Goal: Task Accomplishment & Management: Use online tool/utility

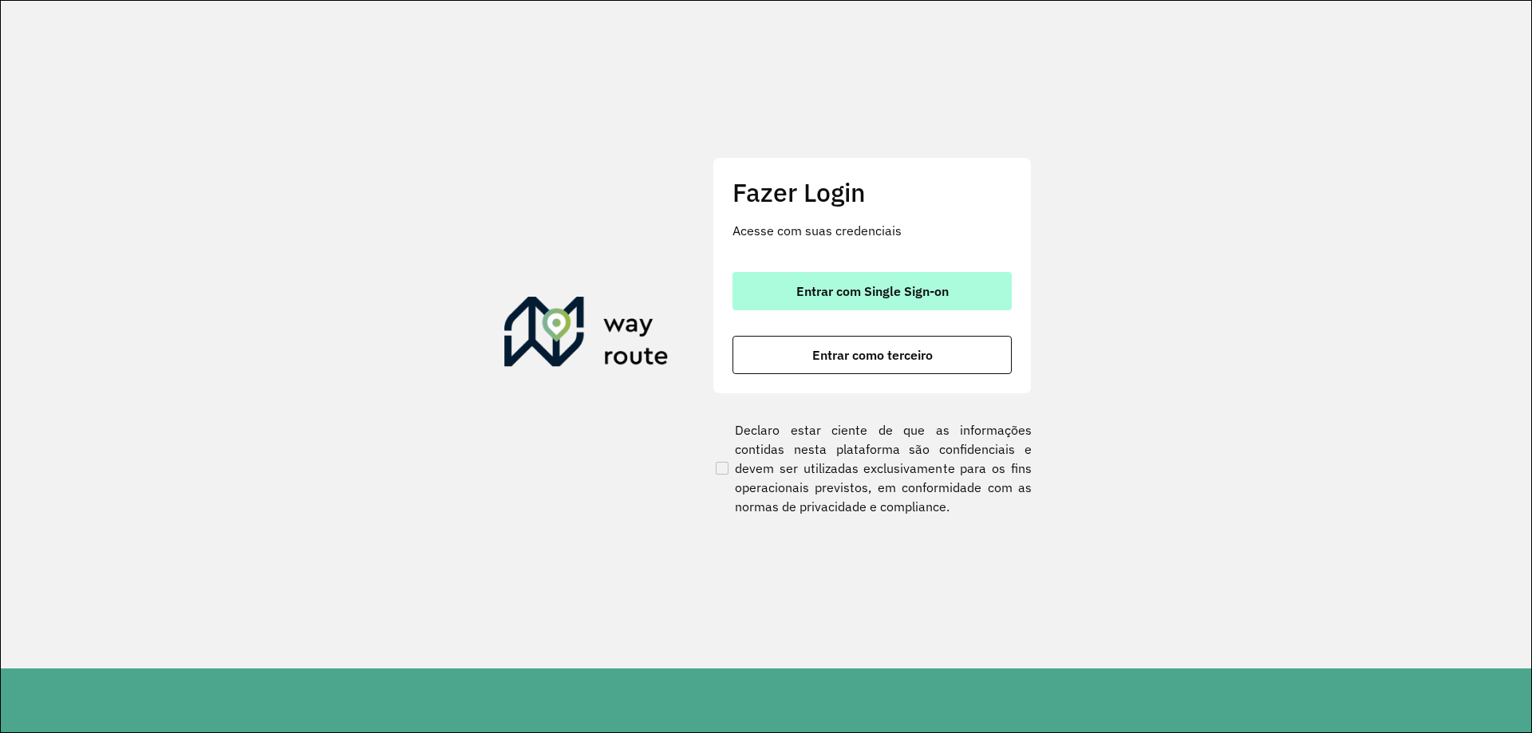
click at [868, 292] on span "Entrar com Single Sign-on" at bounding box center [872, 291] width 152 height 13
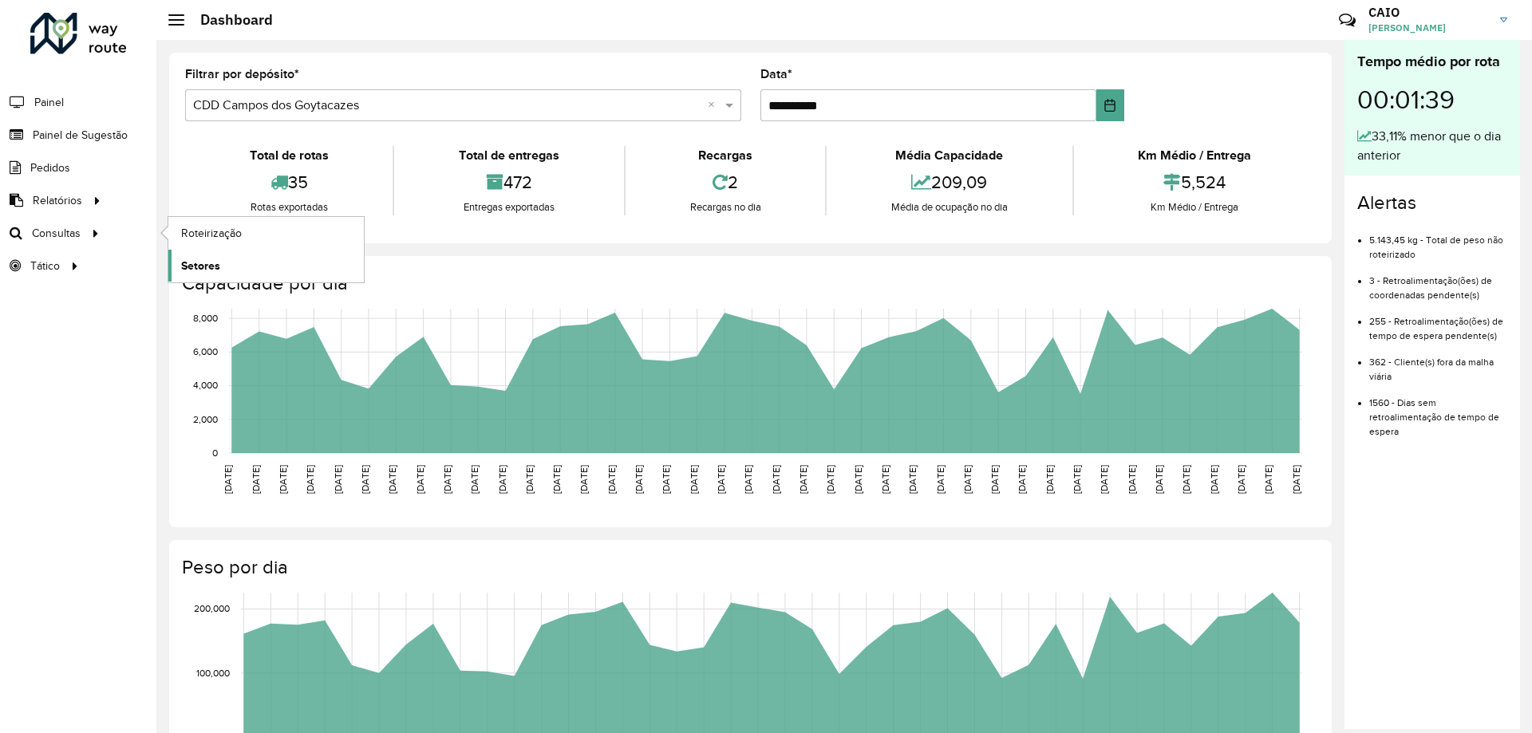
click at [219, 263] on span "Setores" at bounding box center [200, 266] width 39 height 17
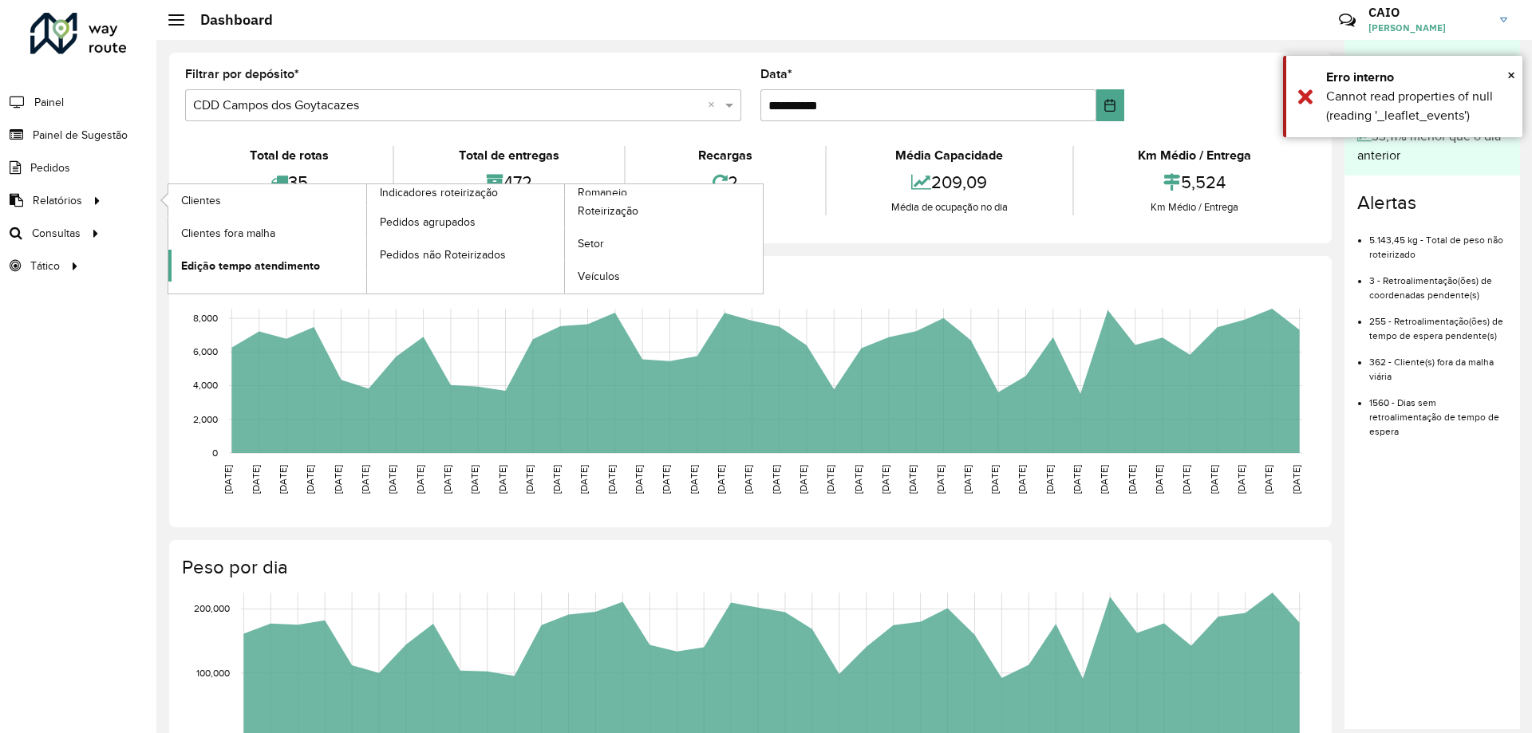
click at [231, 266] on span "Edição tempo atendimento" at bounding box center [250, 266] width 139 height 17
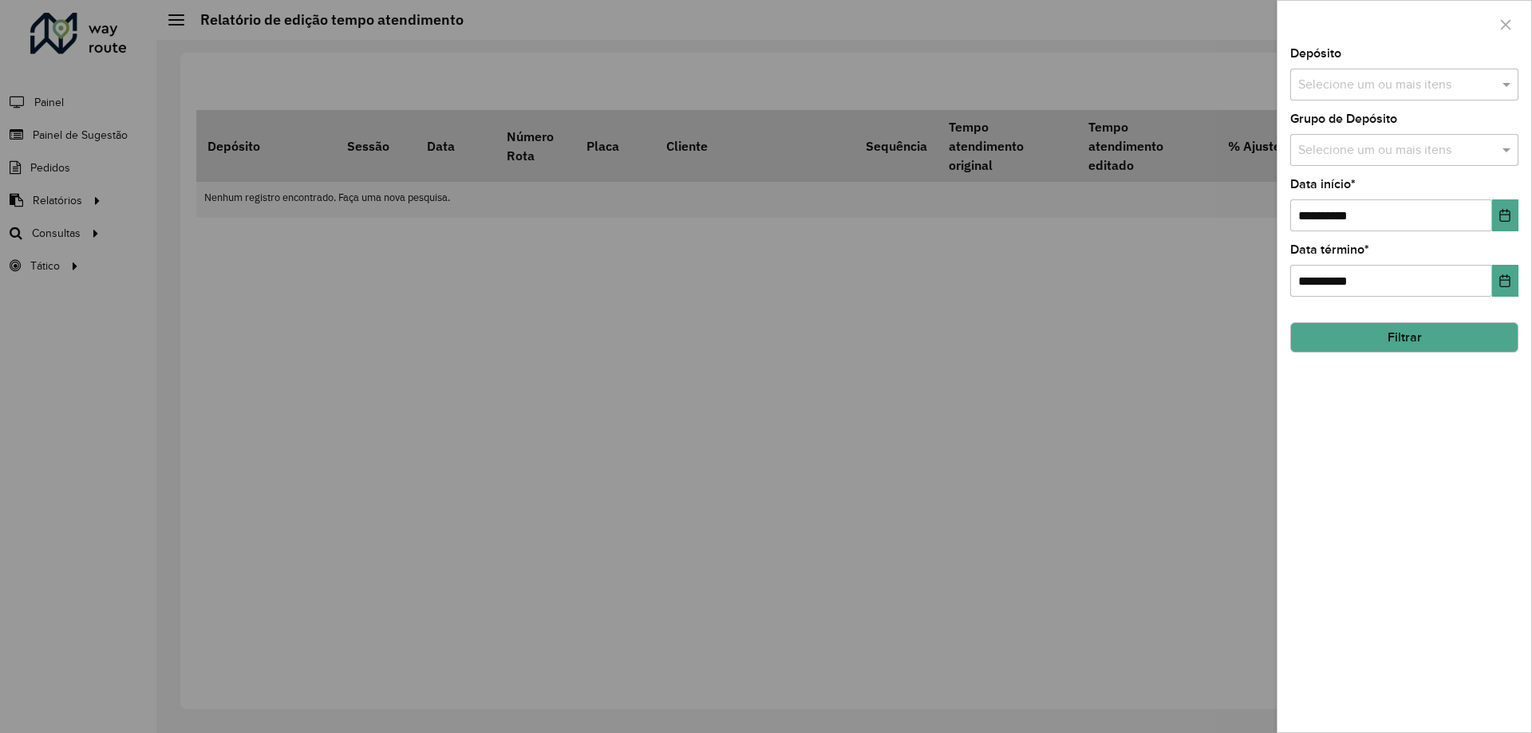
click at [1365, 82] on input "text" at bounding box center [1396, 85] width 204 height 19
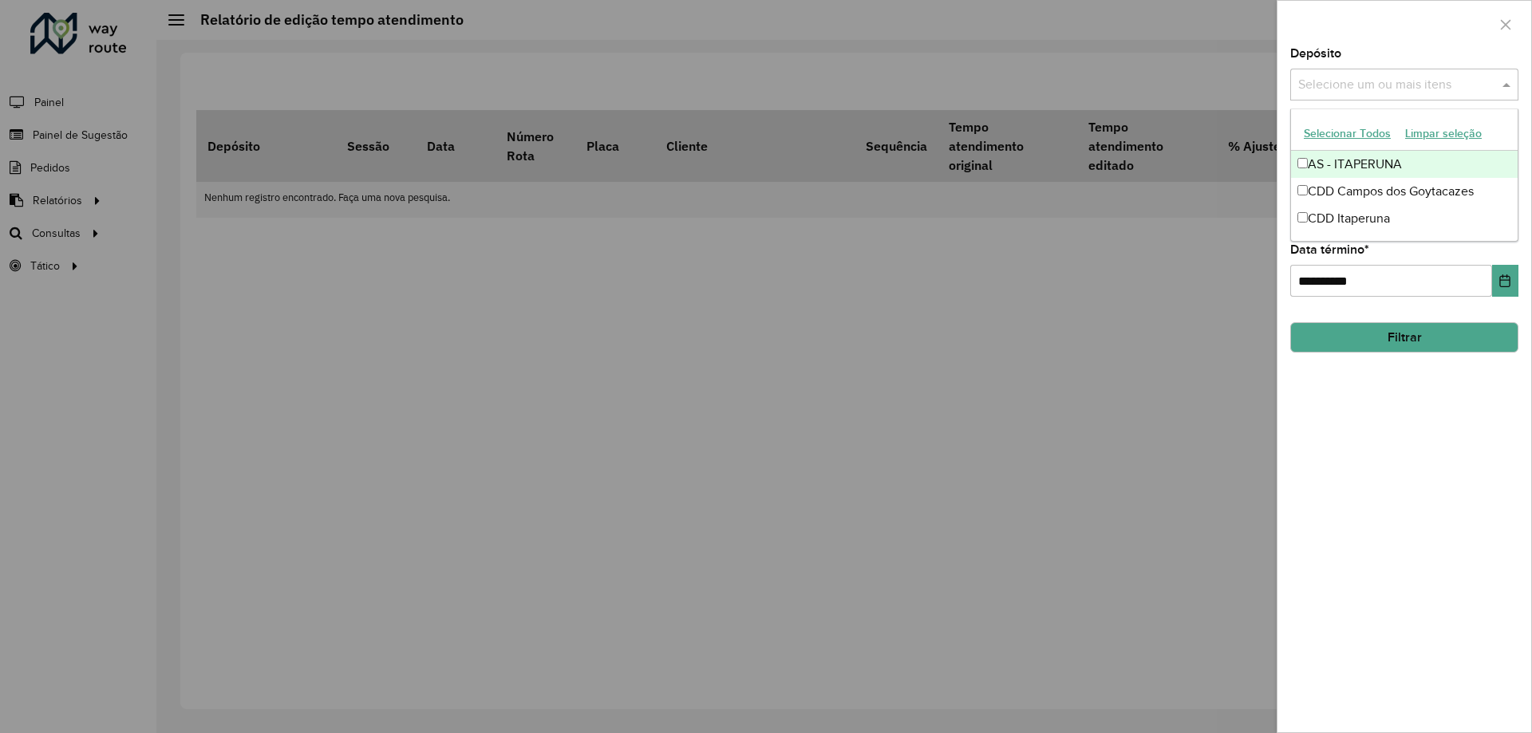
click at [1370, 139] on button "Selecionar Todos" at bounding box center [1346, 133] width 101 height 25
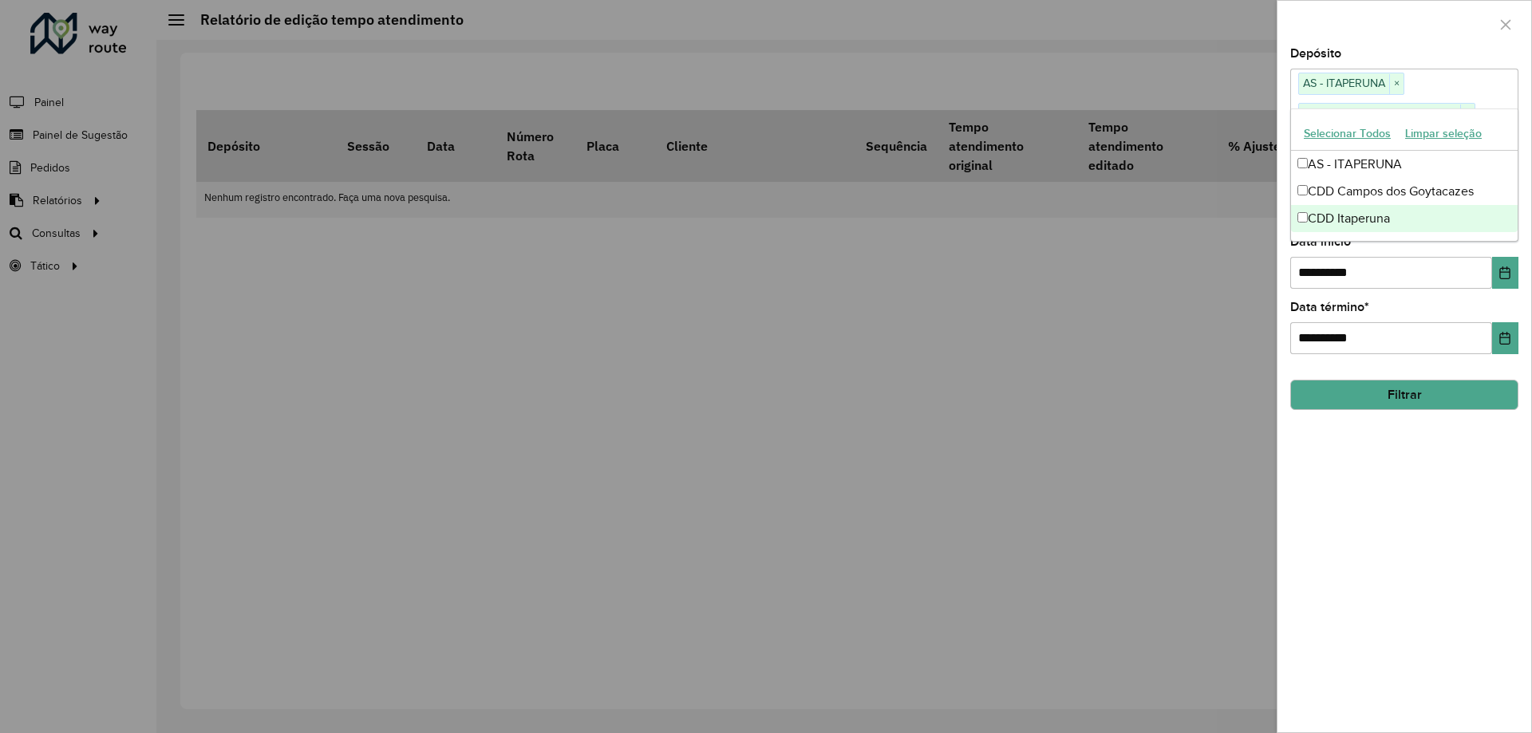
drag, startPoint x: 1444, startPoint y: 485, endPoint x: 1449, endPoint y: 359, distance: 126.1
click at [1443, 483] on div "**********" at bounding box center [1404, 390] width 254 height 684
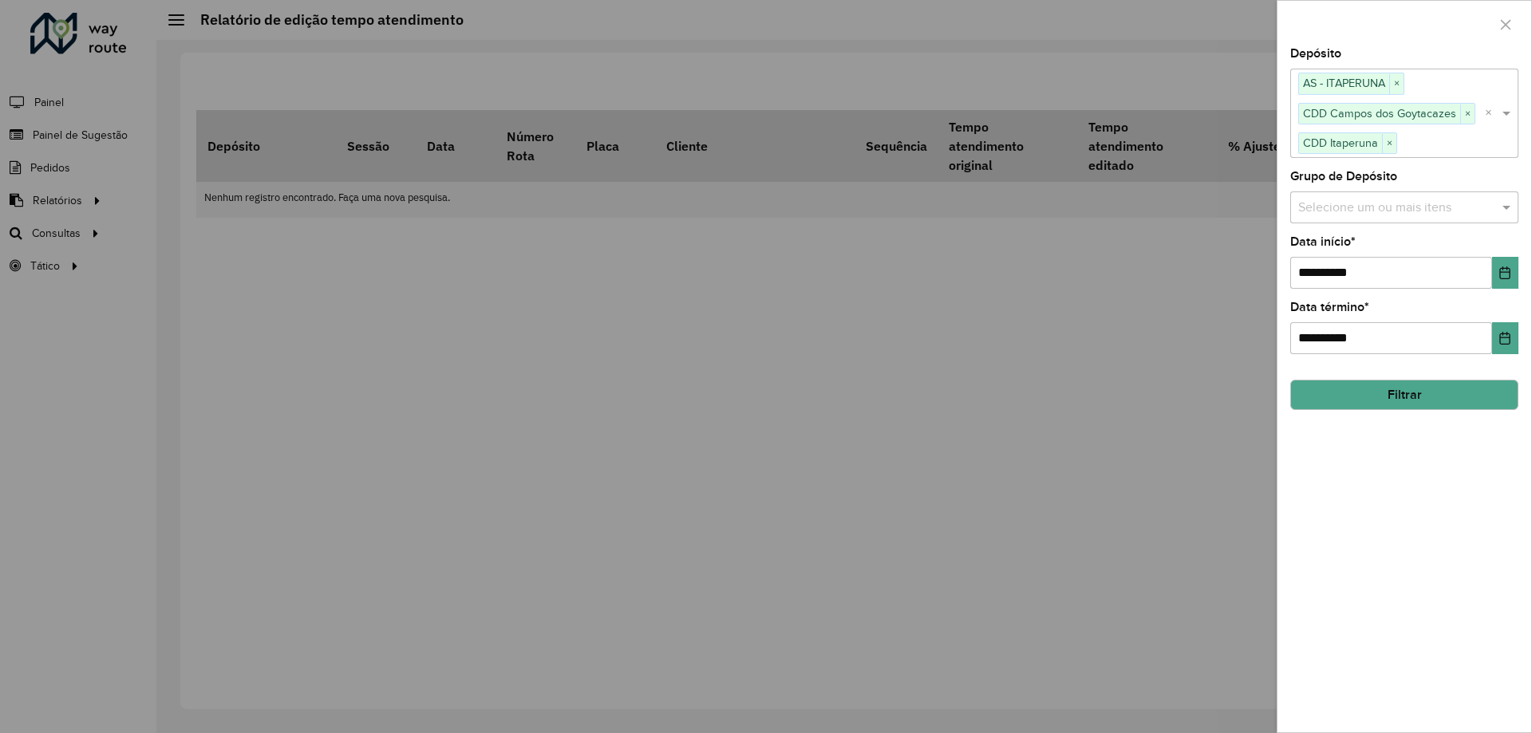
click at [1384, 205] on input "text" at bounding box center [1396, 207] width 204 height 19
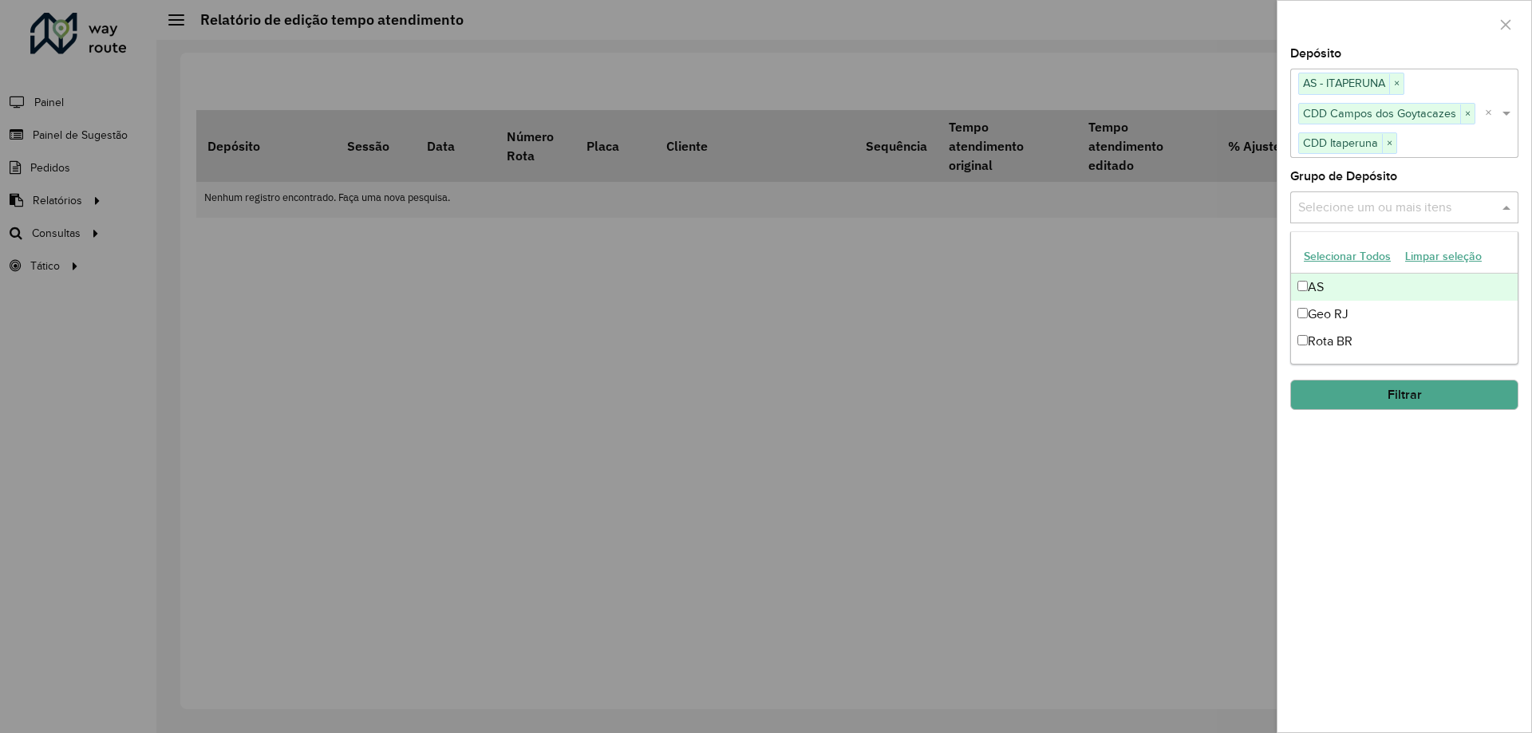
click at [1356, 254] on button "Selecionar Todos" at bounding box center [1346, 256] width 101 height 25
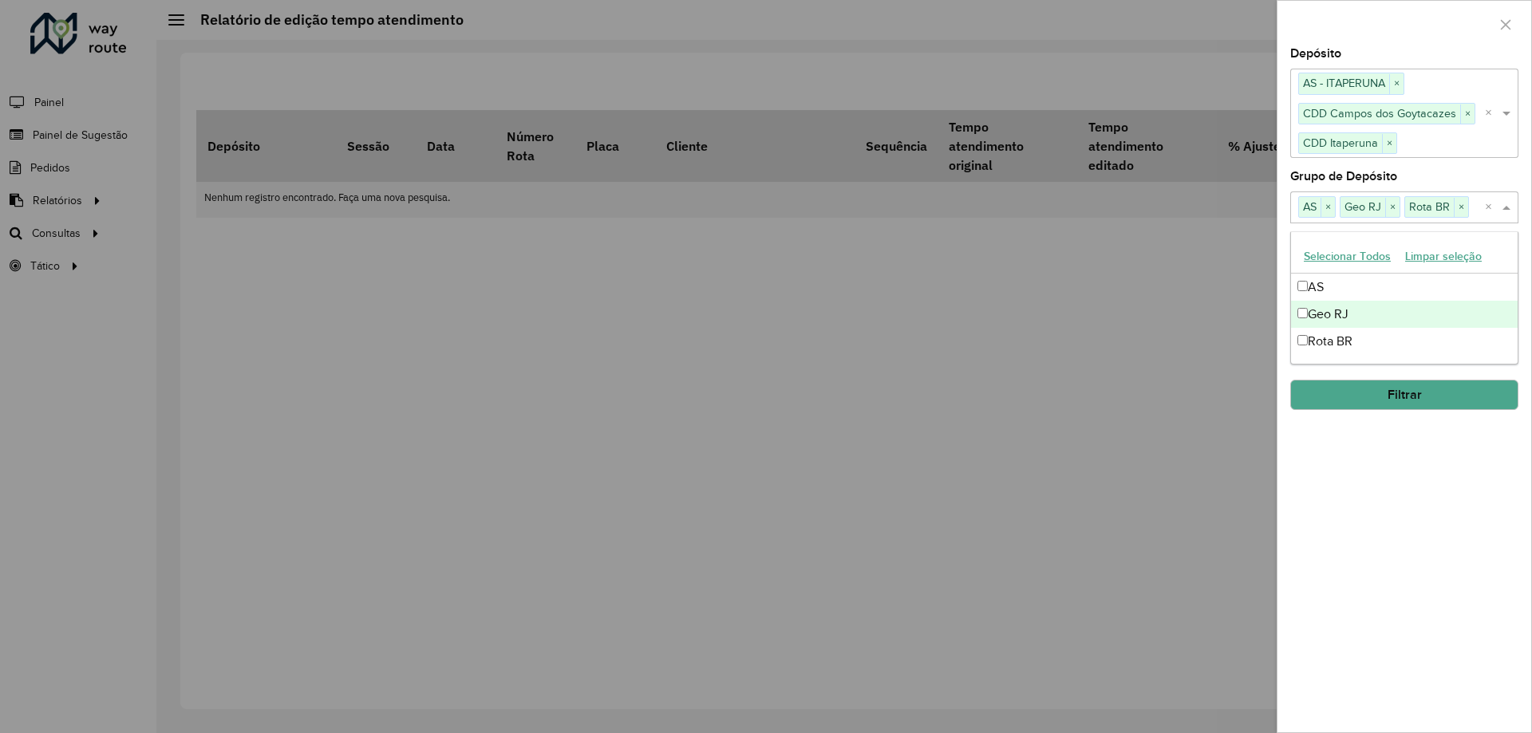
drag, startPoint x: 1471, startPoint y: 498, endPoint x: 1465, endPoint y: 491, distance: 9.1
click at [1469, 499] on div "**********" at bounding box center [1404, 390] width 254 height 684
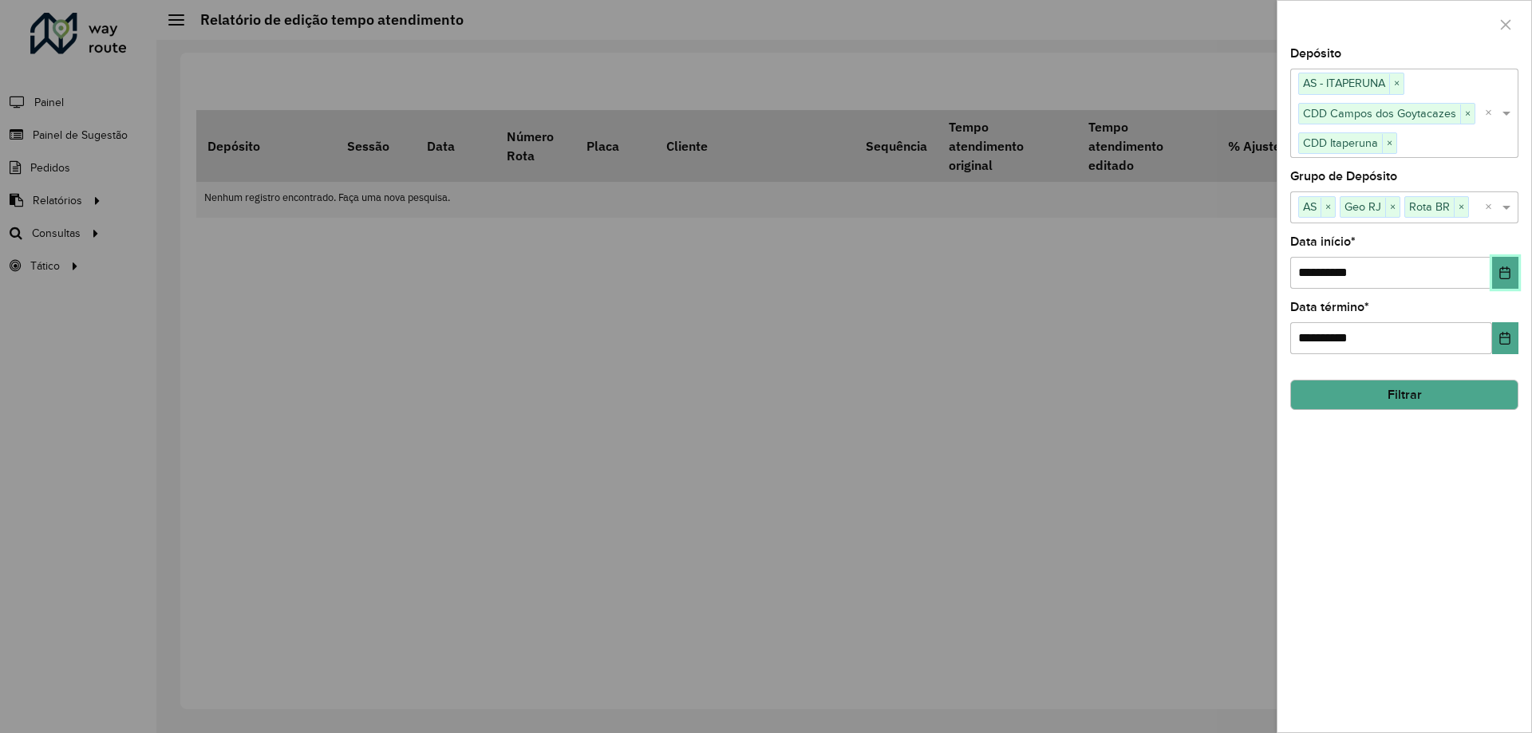
click at [1500, 276] on icon "Choose Date" at bounding box center [1505, 272] width 10 height 13
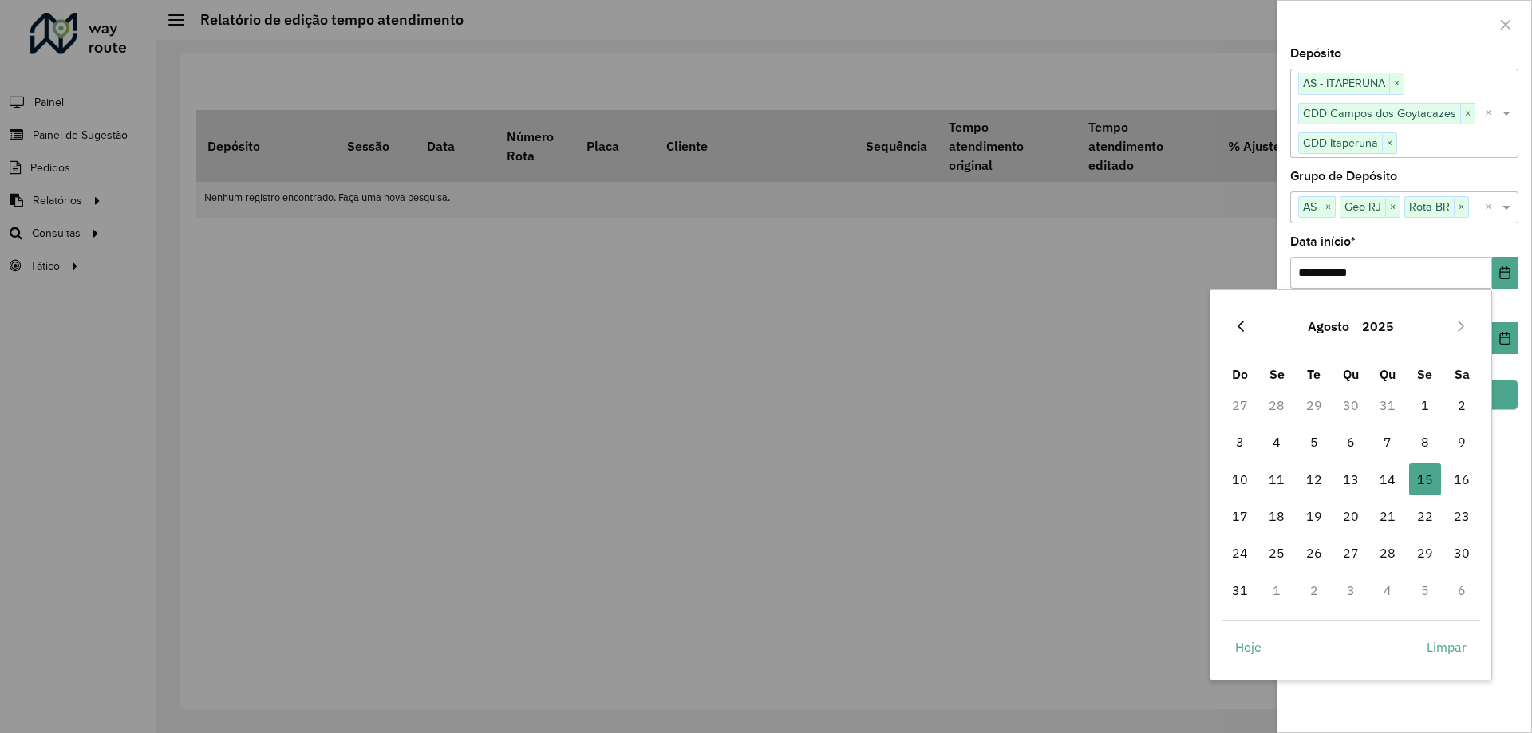
click at [1234, 326] on icon "Previous Month" at bounding box center [1240, 326] width 13 height 13
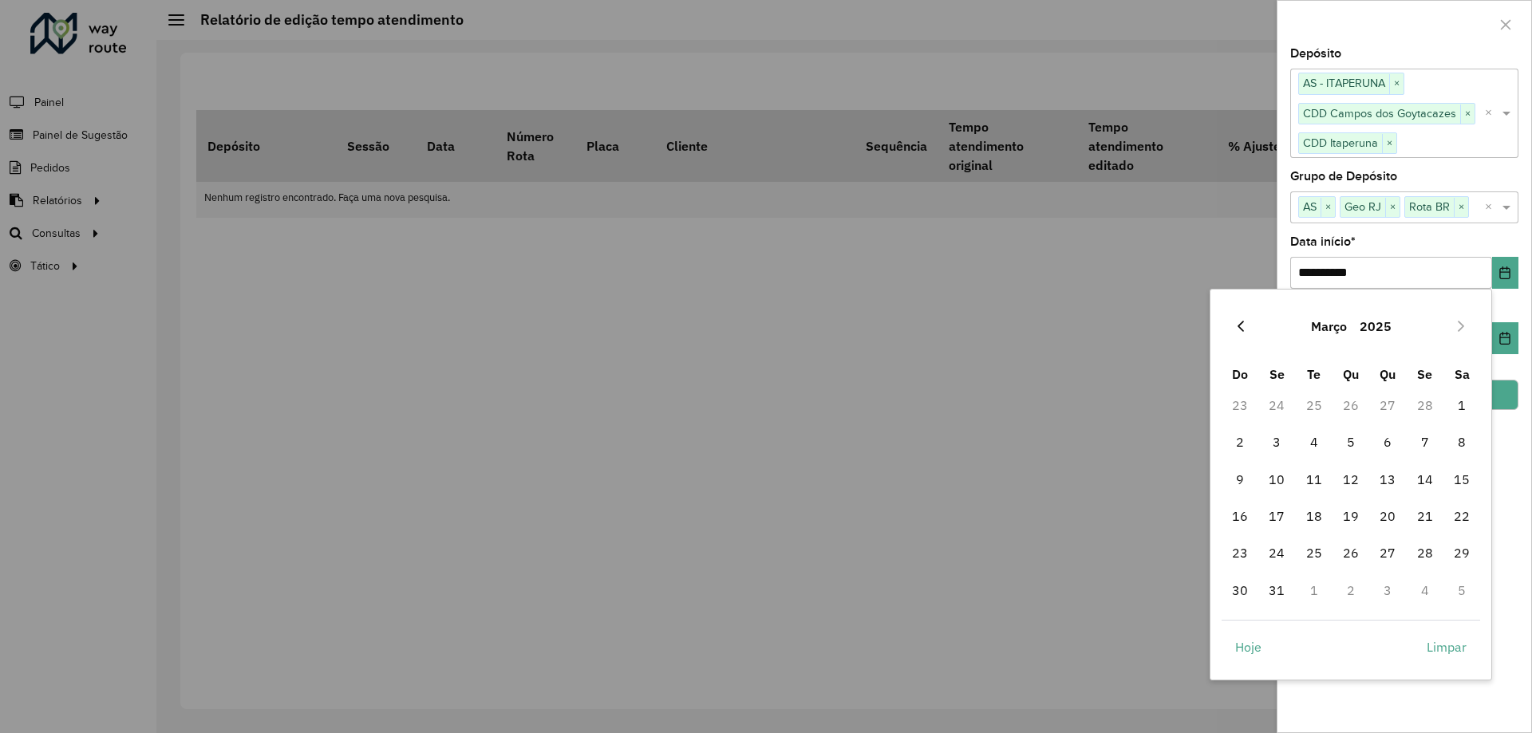
click at [1236, 321] on icon "Previous Month" at bounding box center [1240, 326] width 13 height 13
click at [1351, 399] on span "1" at bounding box center [1351, 405] width 32 height 32
type input "**********"
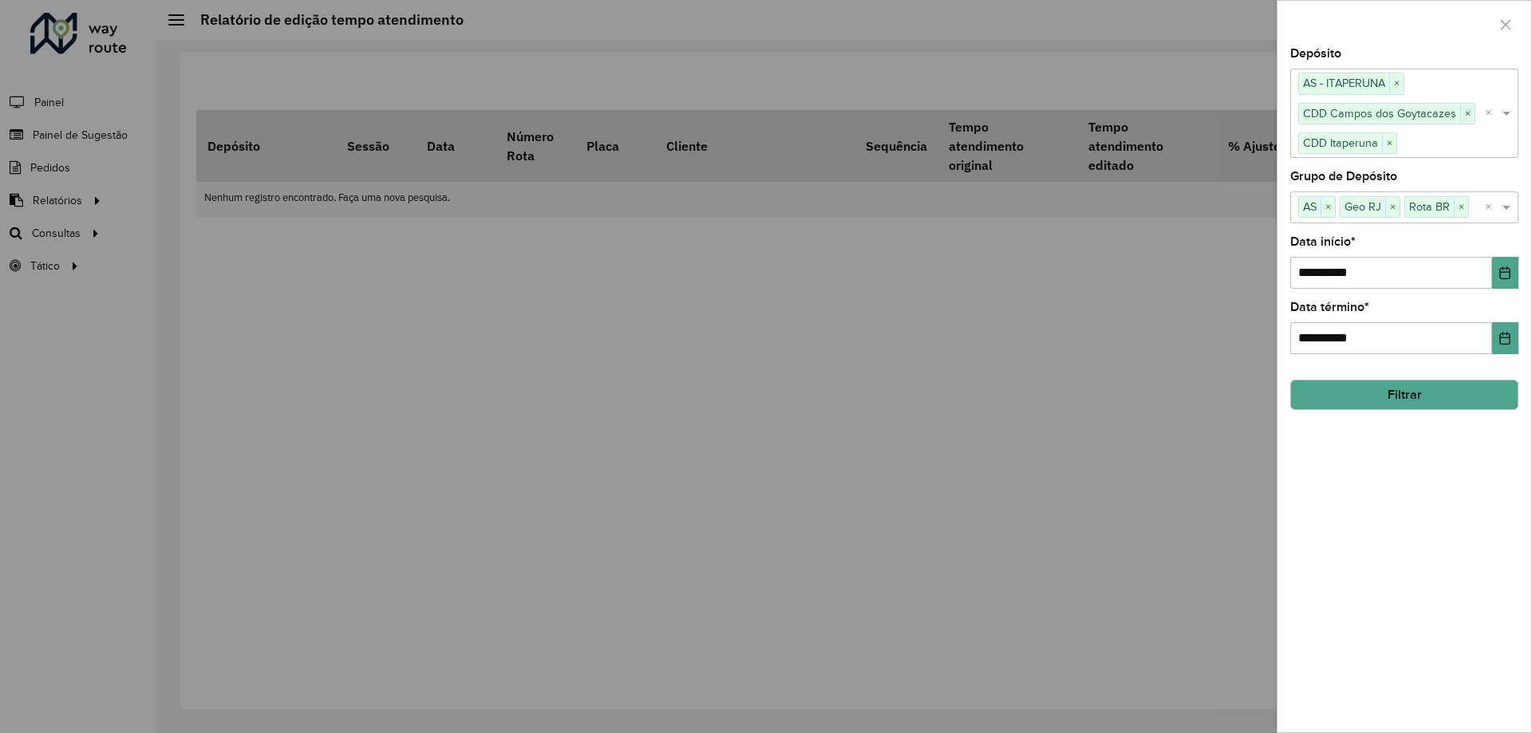
click at [1378, 399] on button "Filtrar" at bounding box center [1404, 395] width 228 height 30
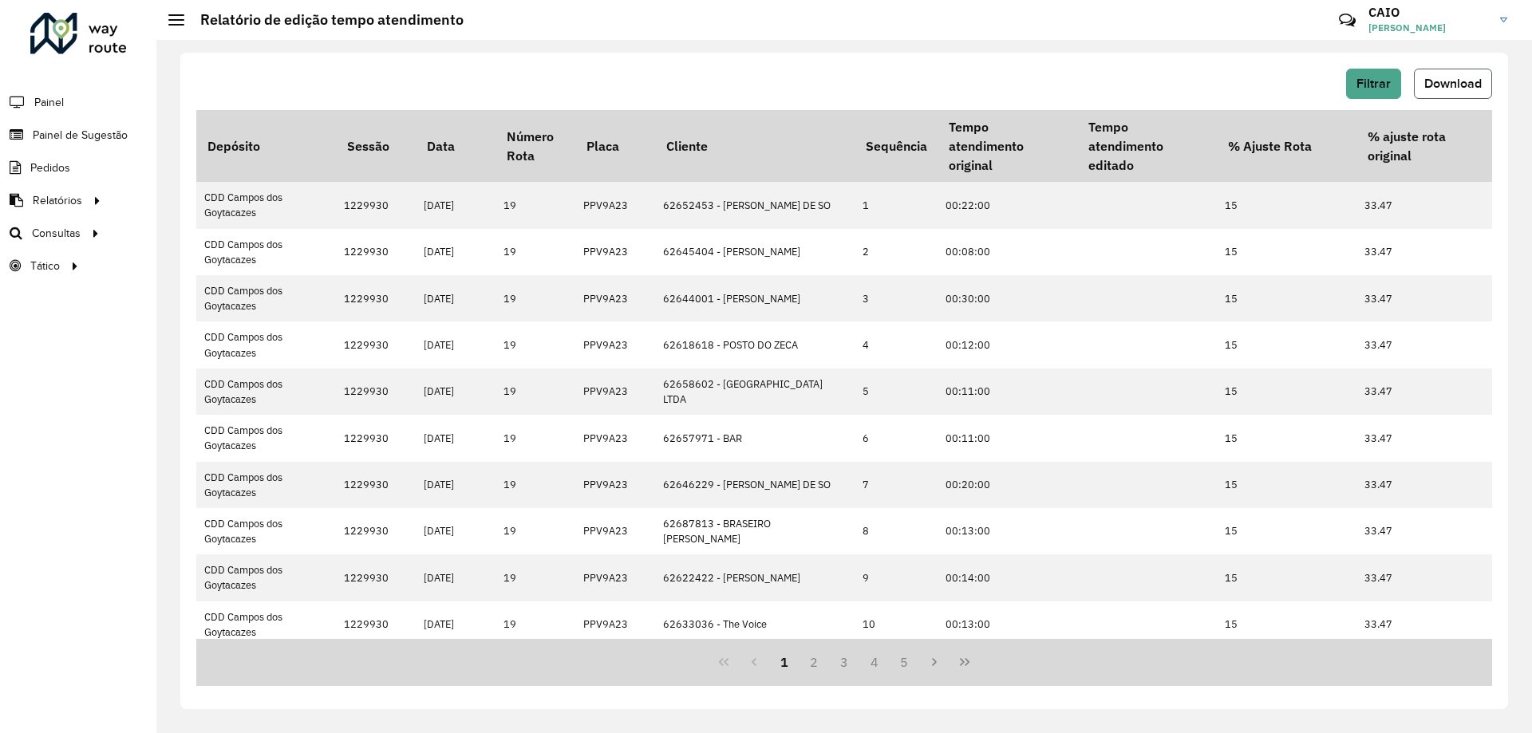
click at [1430, 88] on span "Download" at bounding box center [1452, 84] width 57 height 14
click at [229, 239] on span "Roteirização" at bounding box center [213, 233] width 65 height 17
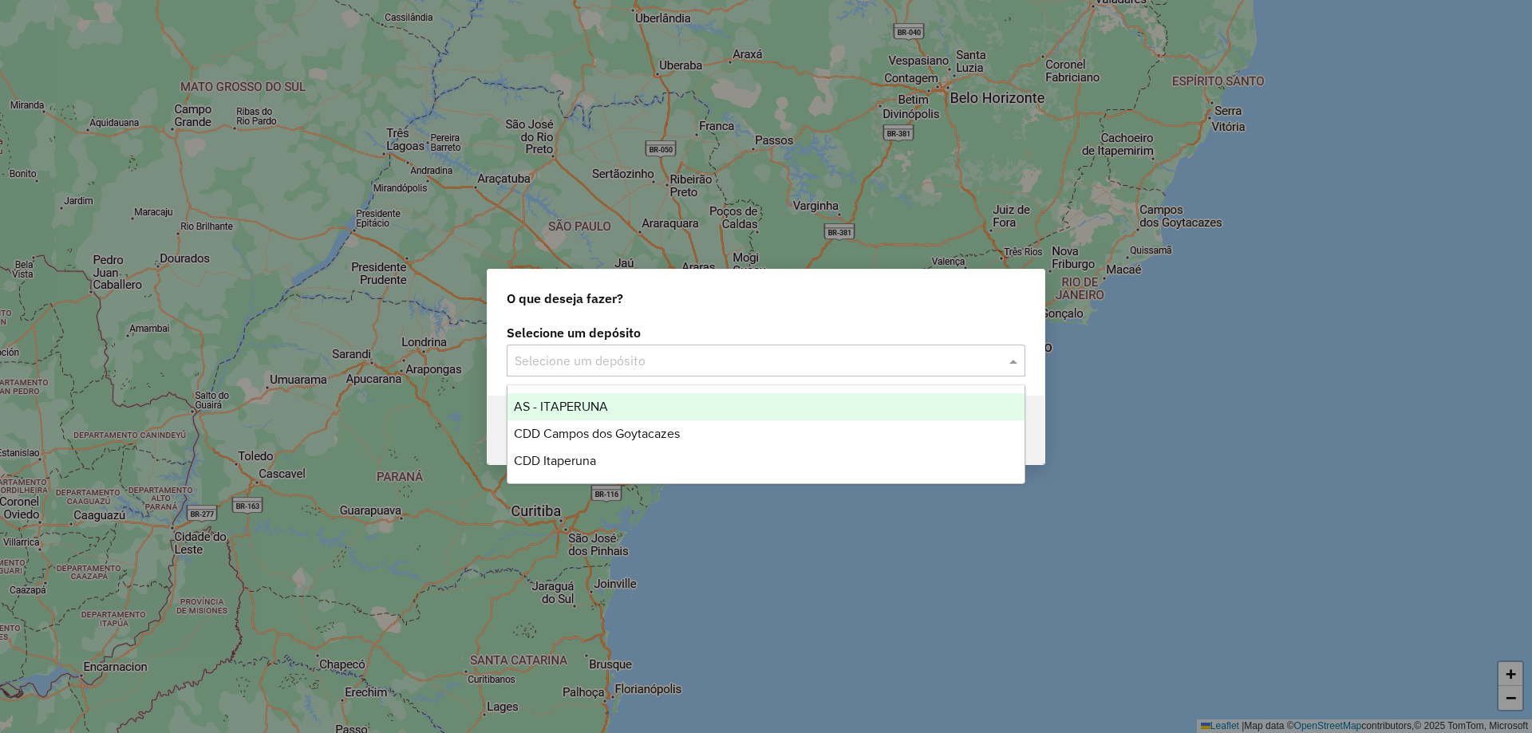
click at [712, 363] on input "text" at bounding box center [750, 361] width 471 height 19
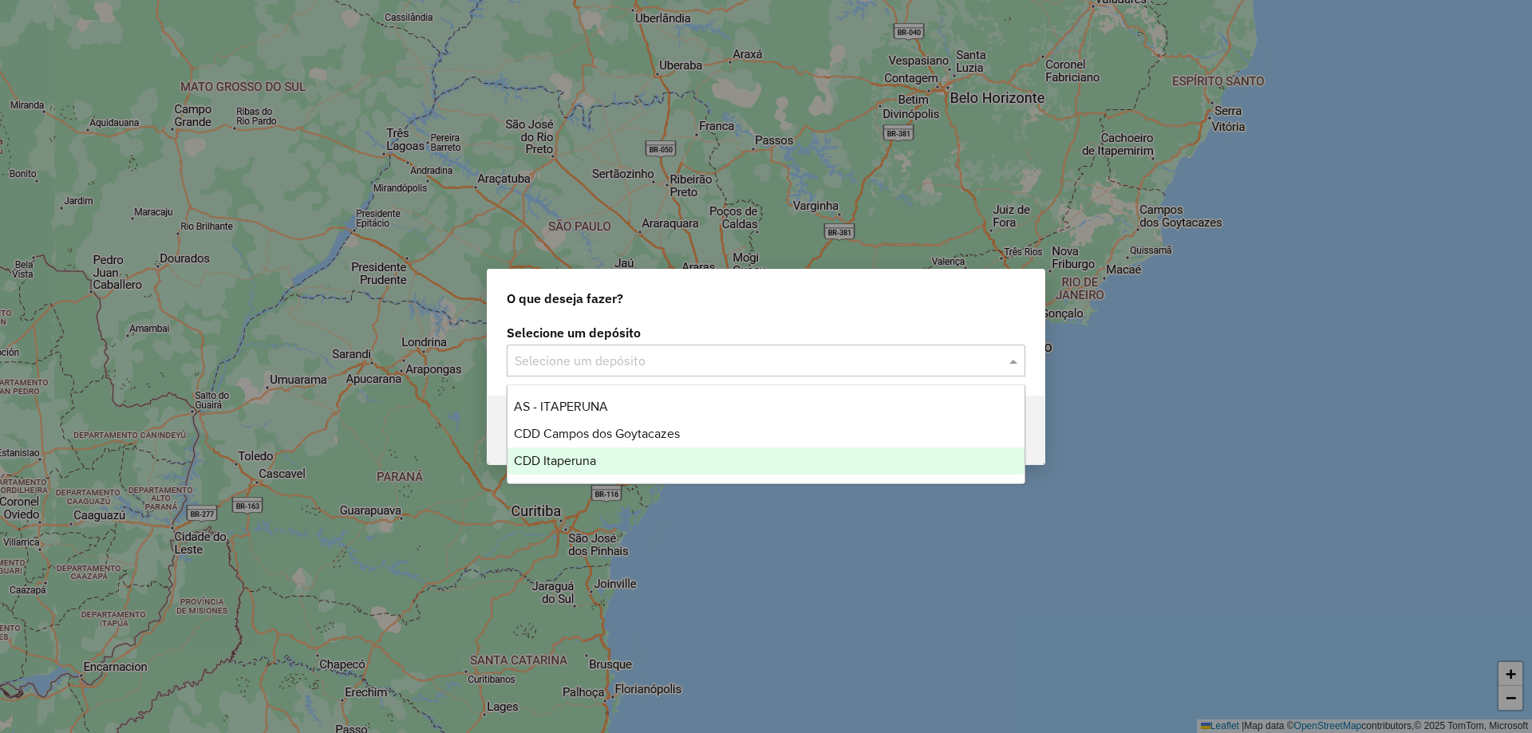
click at [629, 448] on div "CDD Itaperuna" at bounding box center [765, 461] width 517 height 27
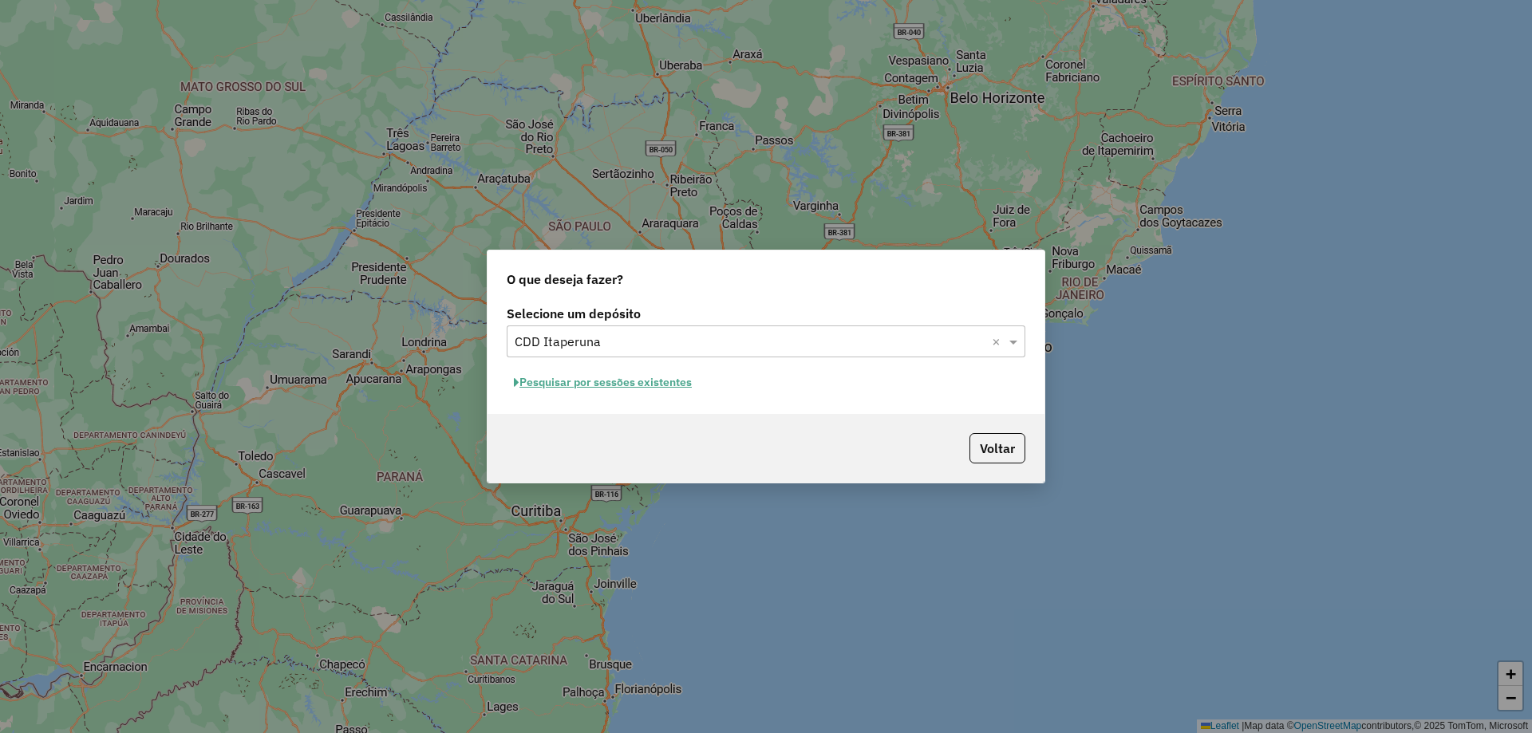
click at [614, 383] on button "Pesquisar por sessões existentes" at bounding box center [603, 382] width 192 height 25
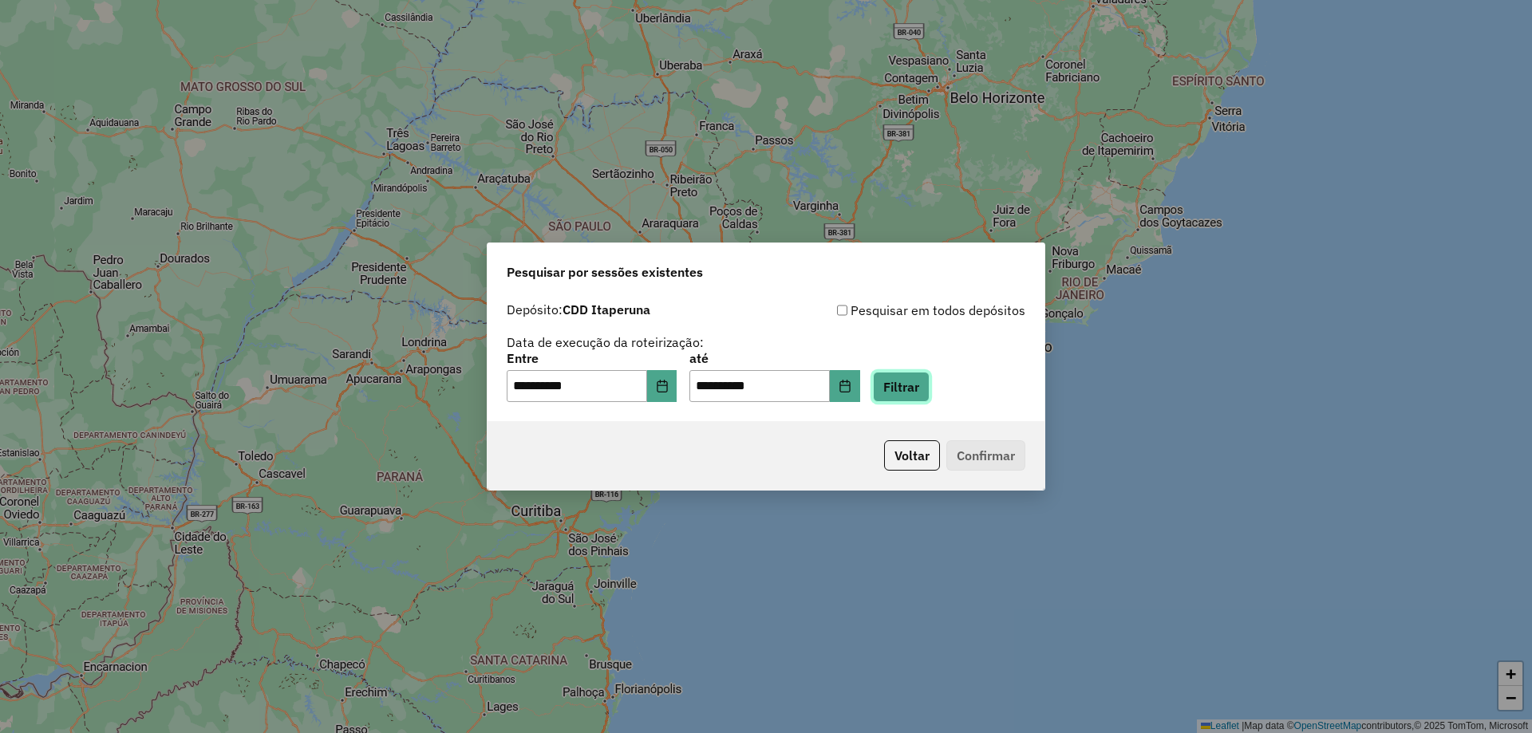
click at [929, 383] on button "Filtrar" at bounding box center [901, 387] width 57 height 30
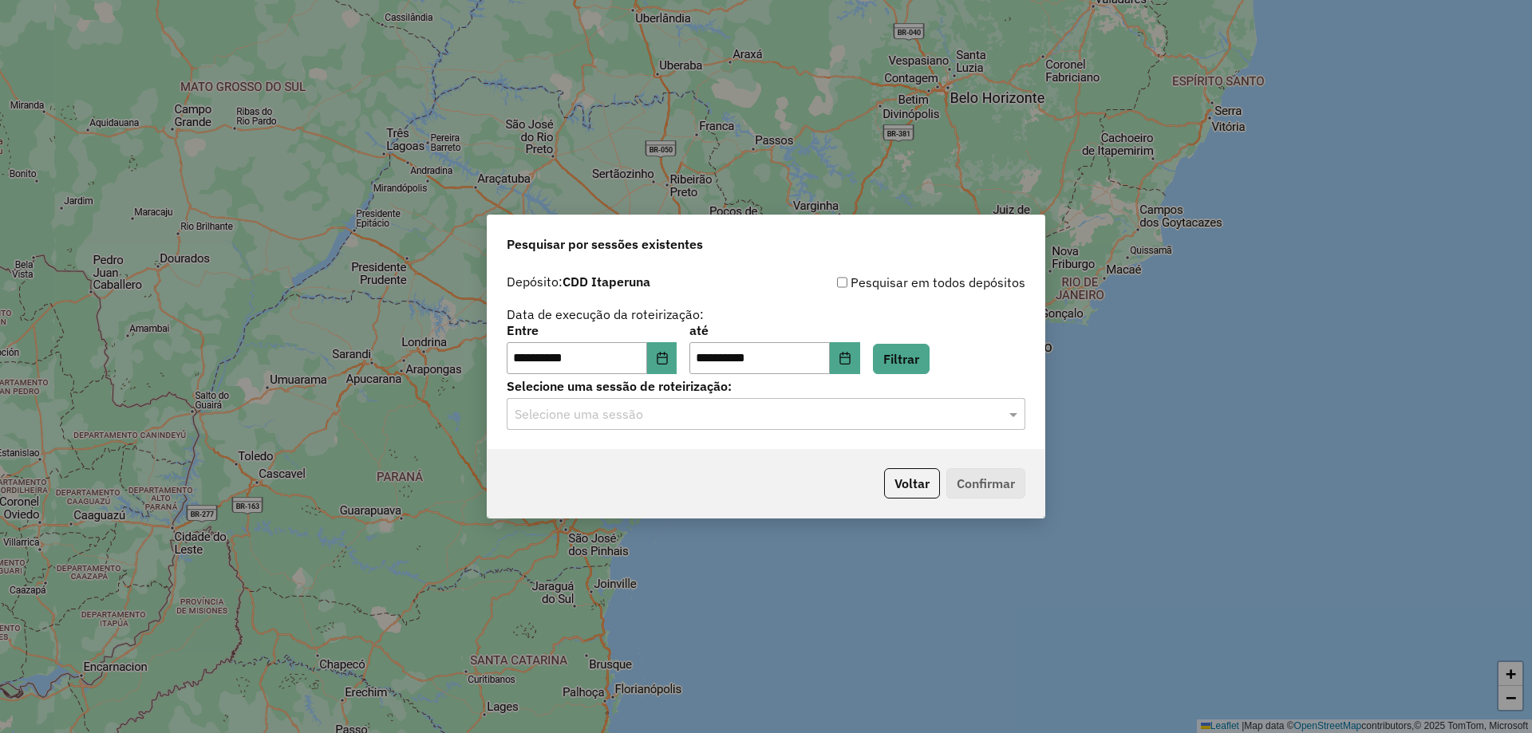
click at [730, 418] on input "text" at bounding box center [750, 414] width 471 height 19
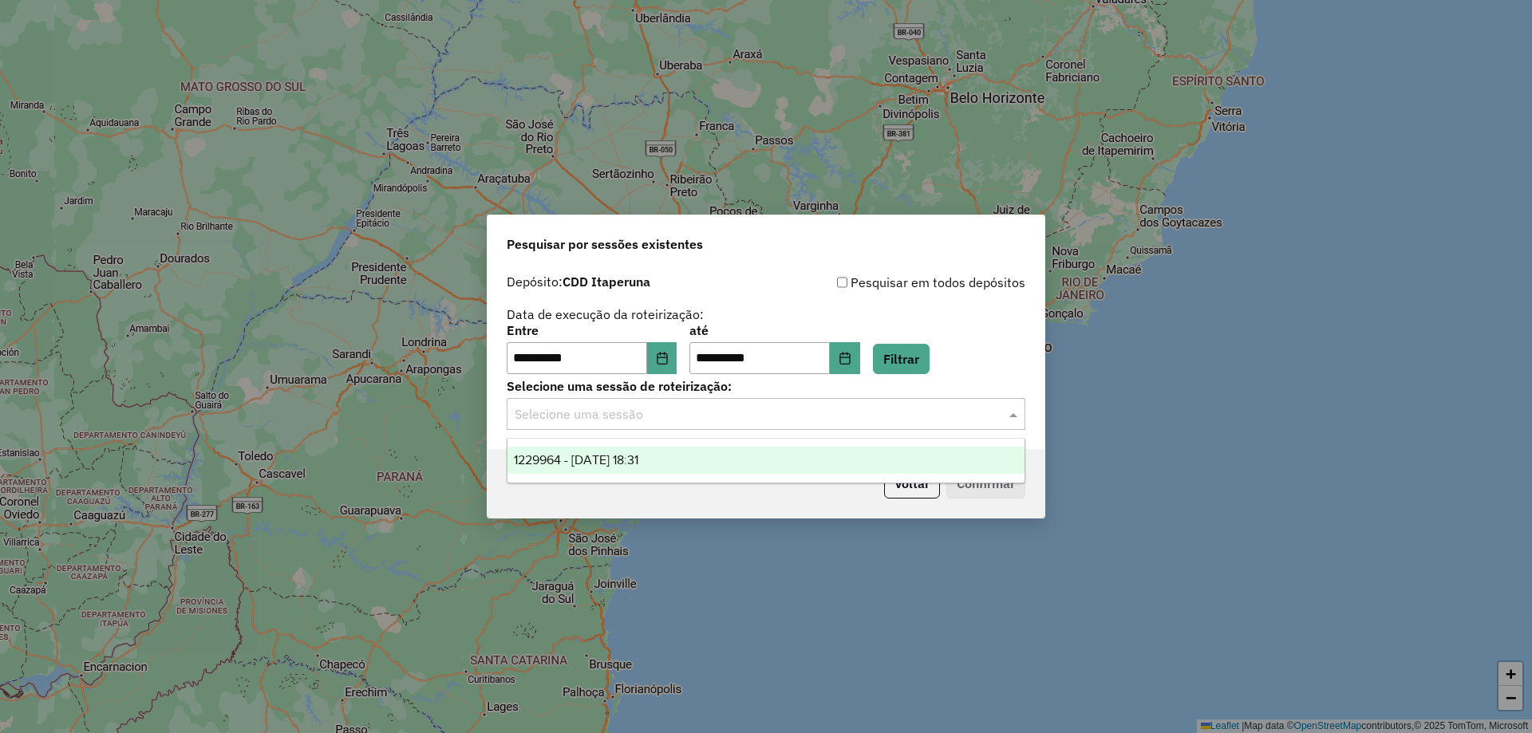
click at [674, 459] on div "1229964 - 15/08/2025 18:31" at bounding box center [765, 460] width 517 height 27
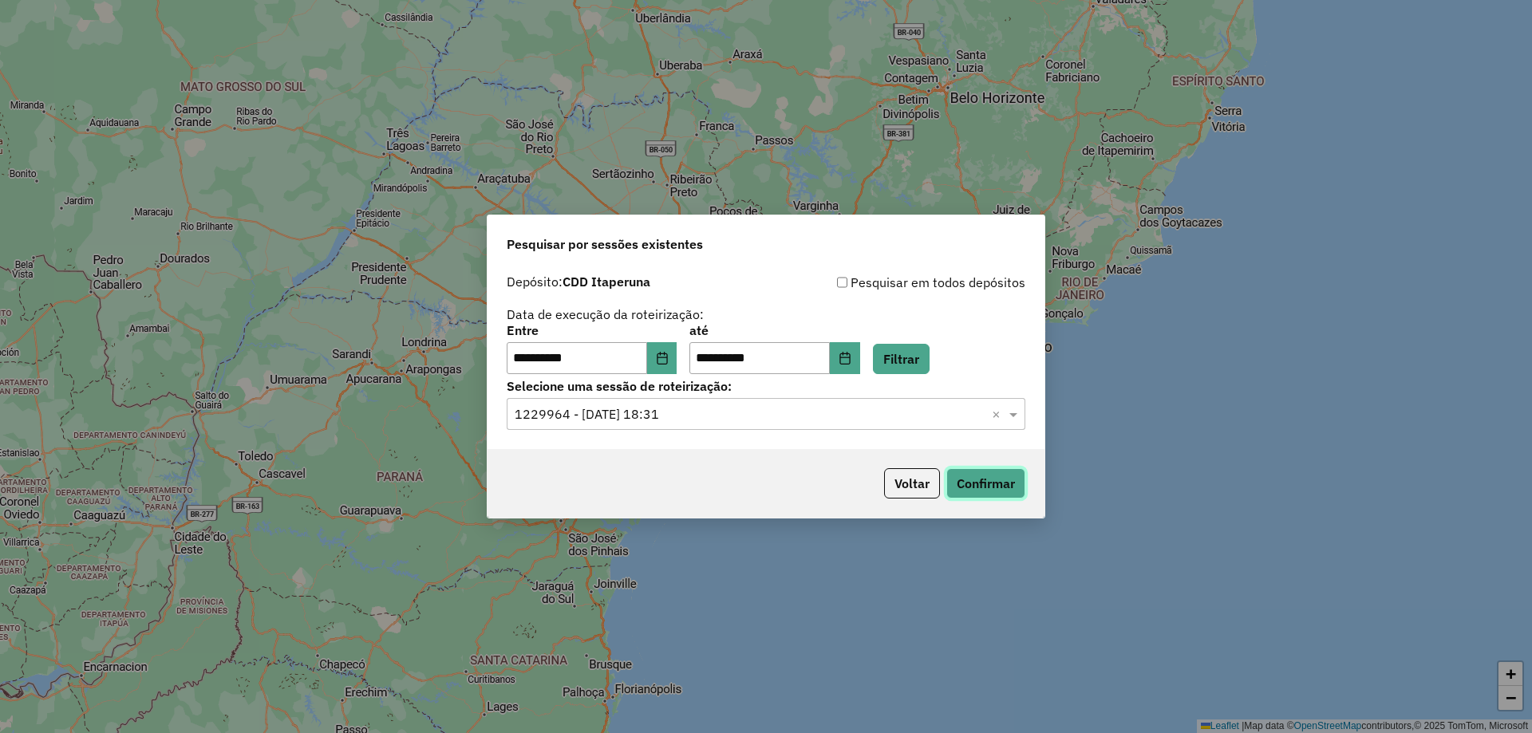
click at [973, 484] on button "Confirmar" at bounding box center [985, 483] width 79 height 30
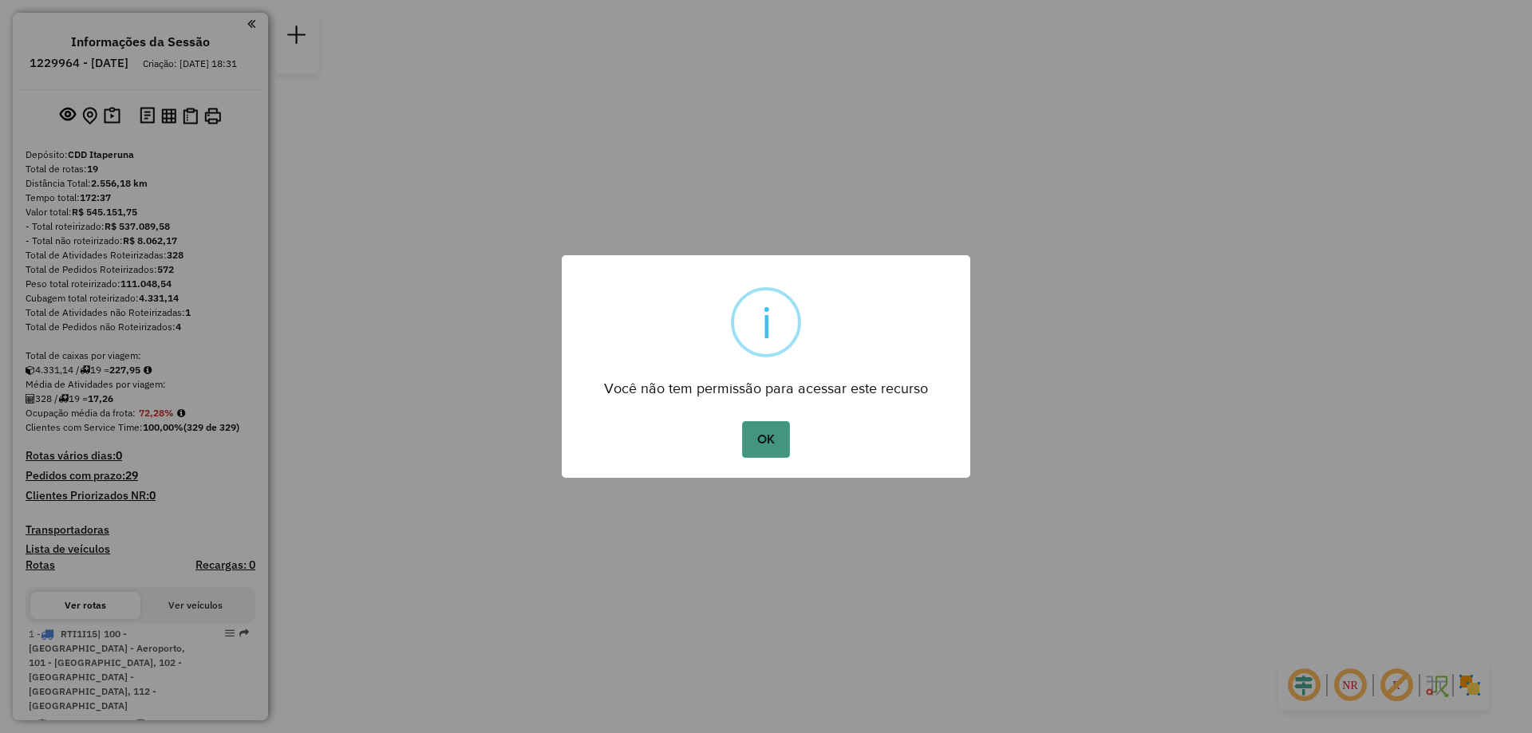
click at [764, 452] on button "OK" at bounding box center [765, 439] width 47 height 37
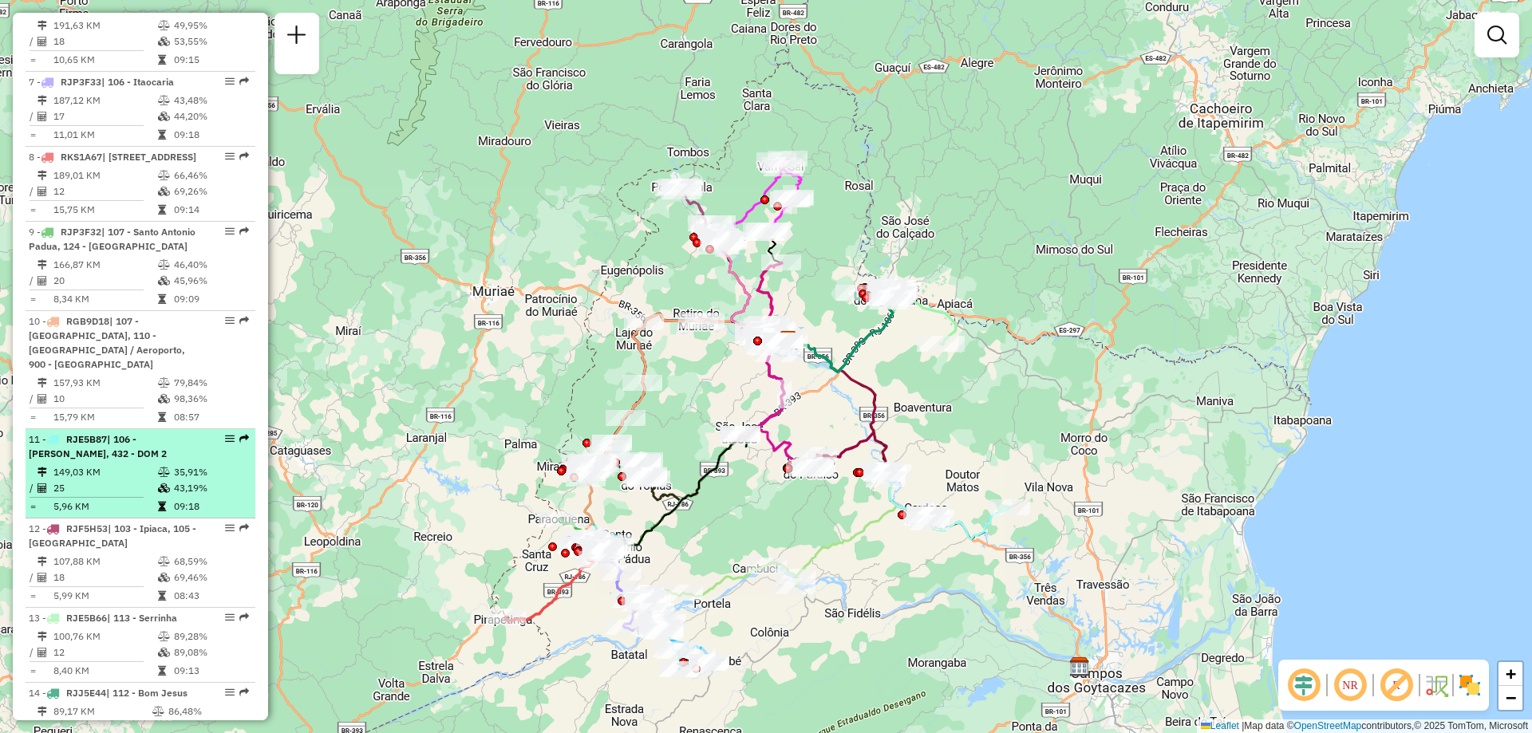
scroll to position [1197, 0]
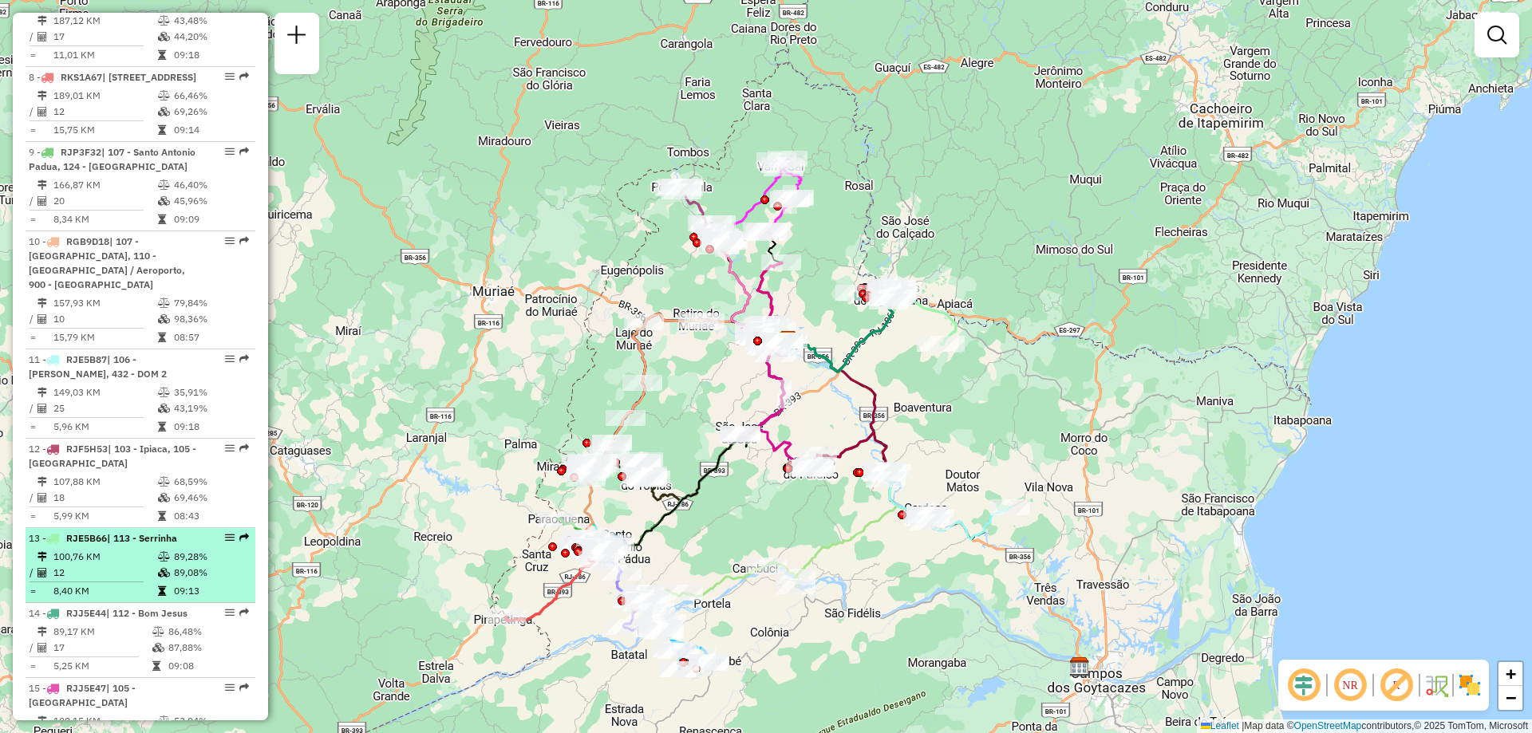
click at [138, 546] on li "13 - RJE5B66 | 113 - Serrinha 100,76 KM 89,28% / 12 89,08% = 8,40 KM 09:13" at bounding box center [141, 565] width 230 height 75
select select "**********"
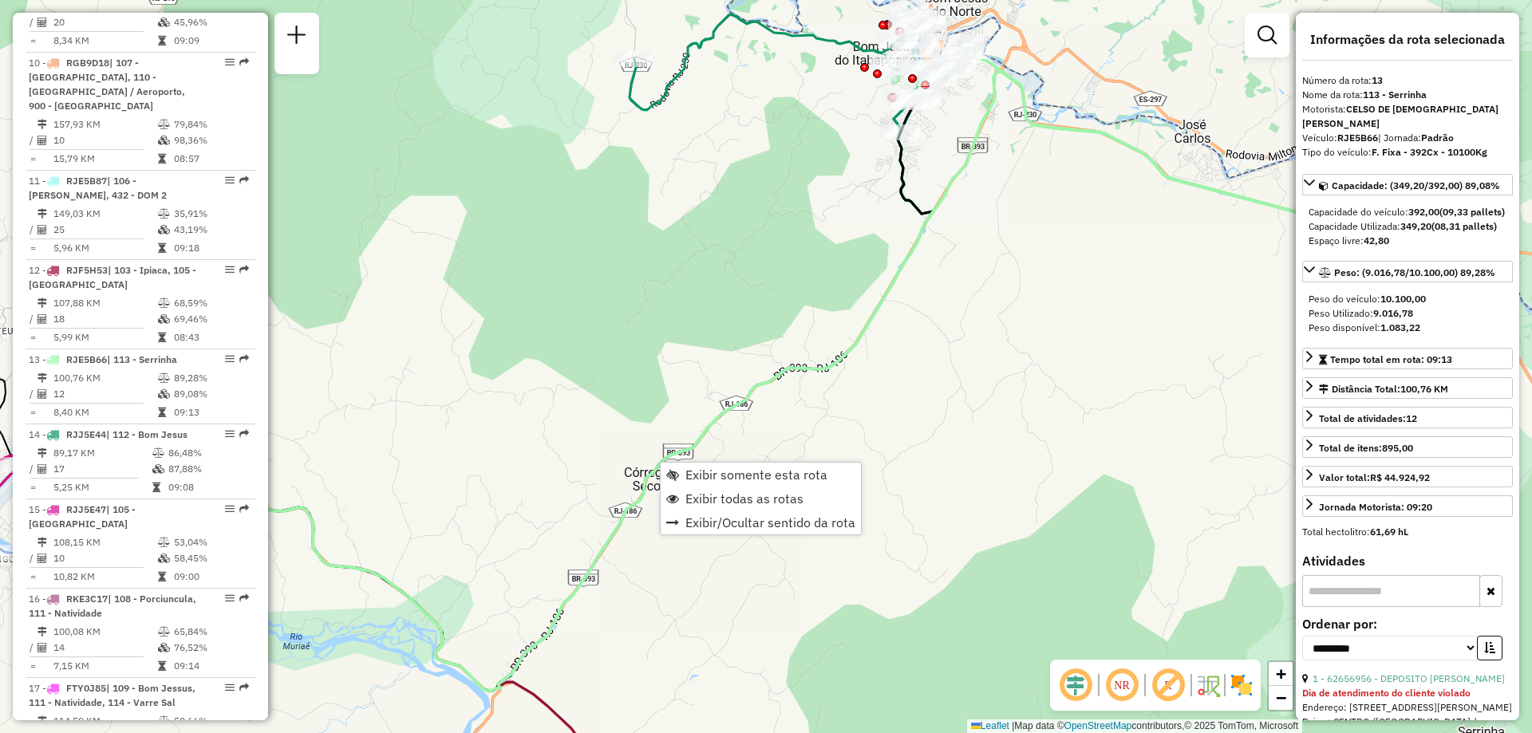
scroll to position [1712, 0]
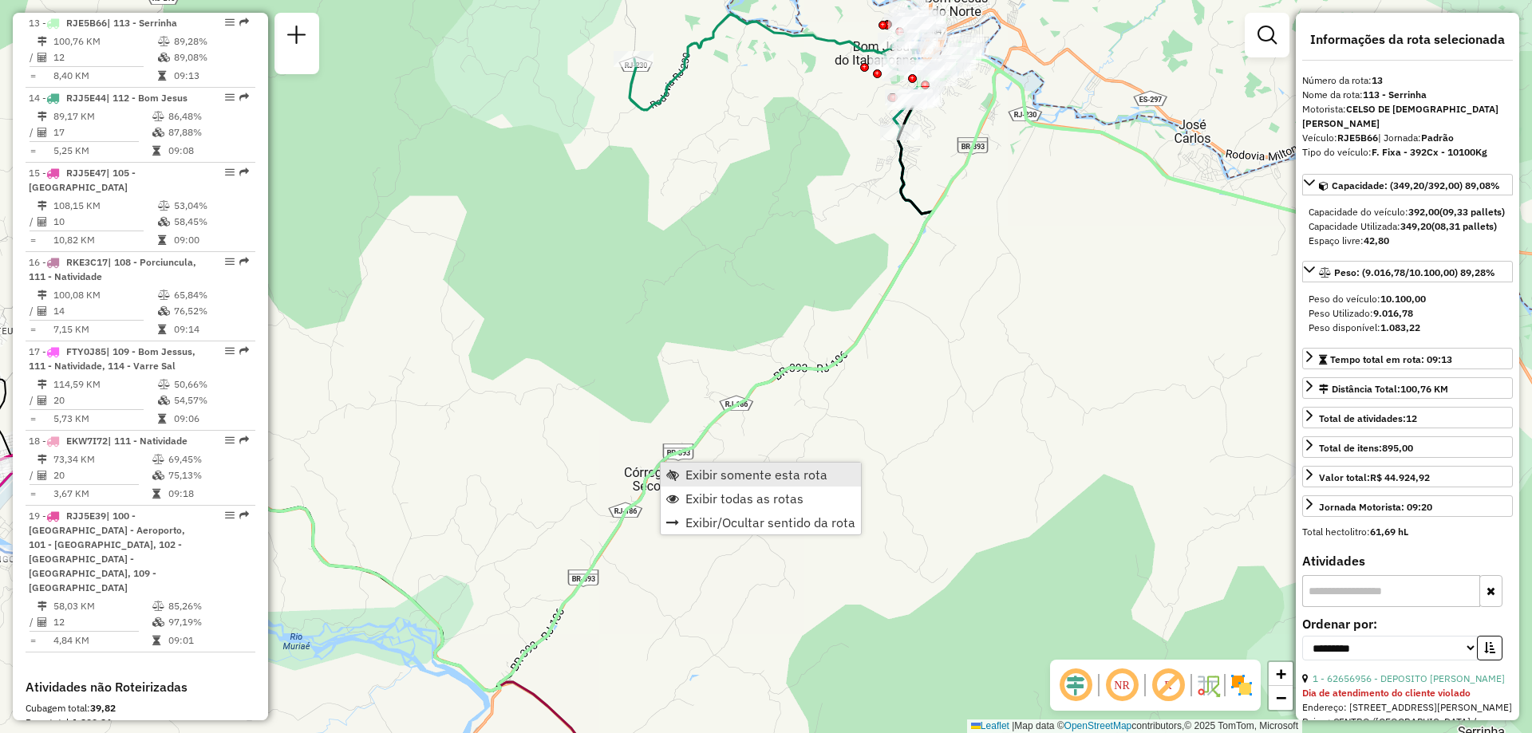
click at [716, 471] on span "Exibir somente esta rota" at bounding box center [756, 474] width 142 height 13
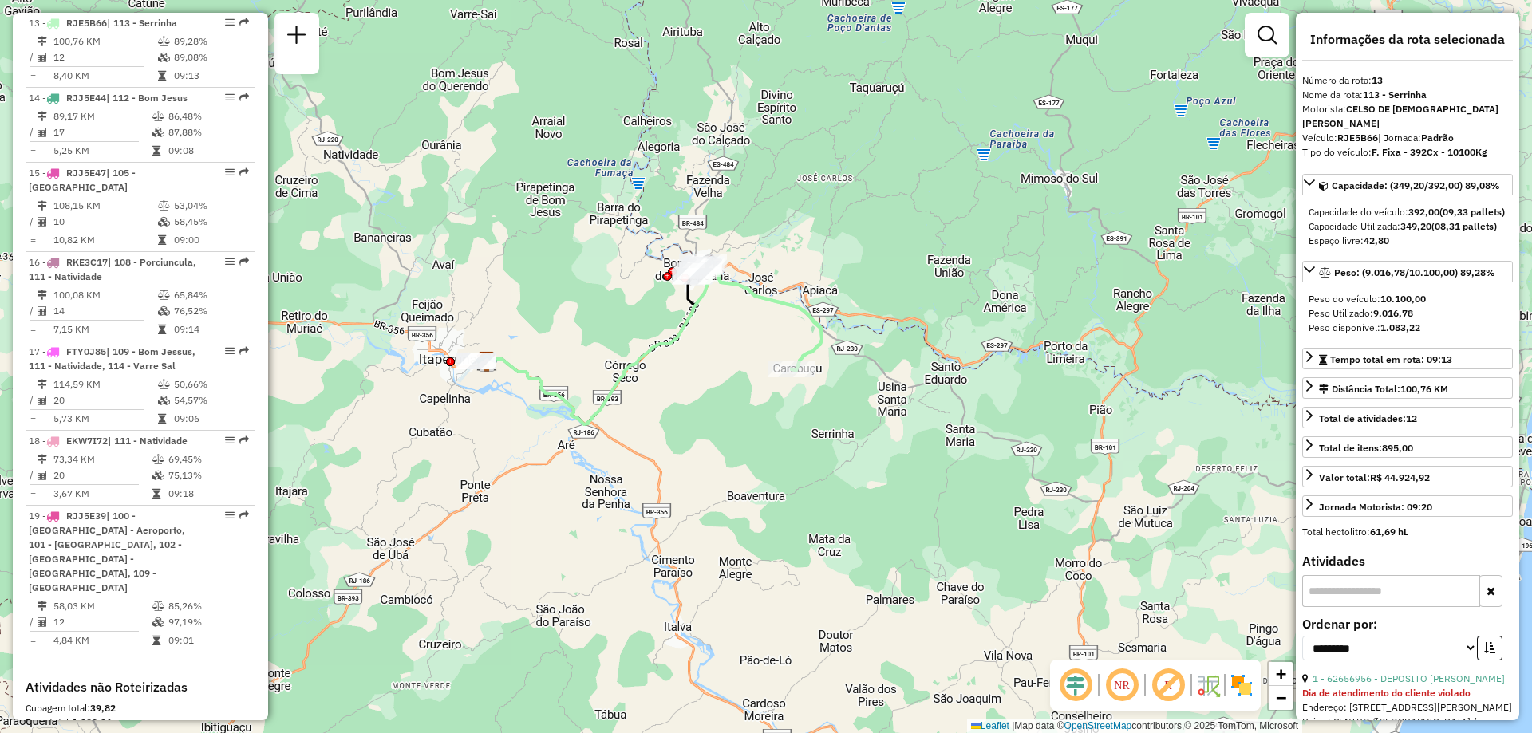
drag, startPoint x: 853, startPoint y: 415, endPoint x: 705, endPoint y: 451, distance: 151.9
click at [705, 451] on div "Janela de atendimento Grade de atendimento Capacidade Transportadoras Veículos …" at bounding box center [766, 366] width 1532 height 733
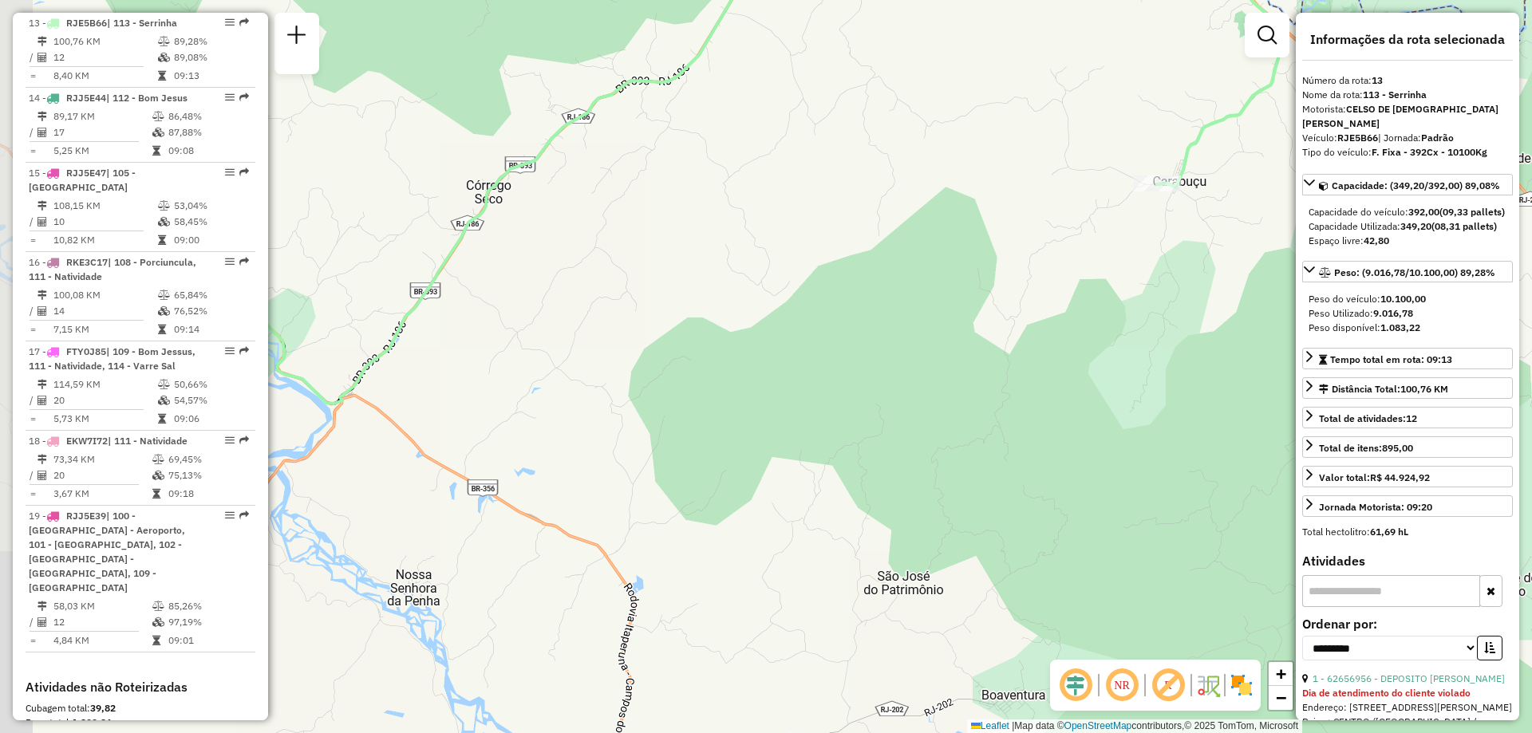
drag, startPoint x: 571, startPoint y: 390, endPoint x: 727, endPoint y: 399, distance: 155.8
click at [727, 399] on div "Janela de atendimento Grade de atendimento Capacidade Transportadoras Veículos …" at bounding box center [766, 366] width 1532 height 733
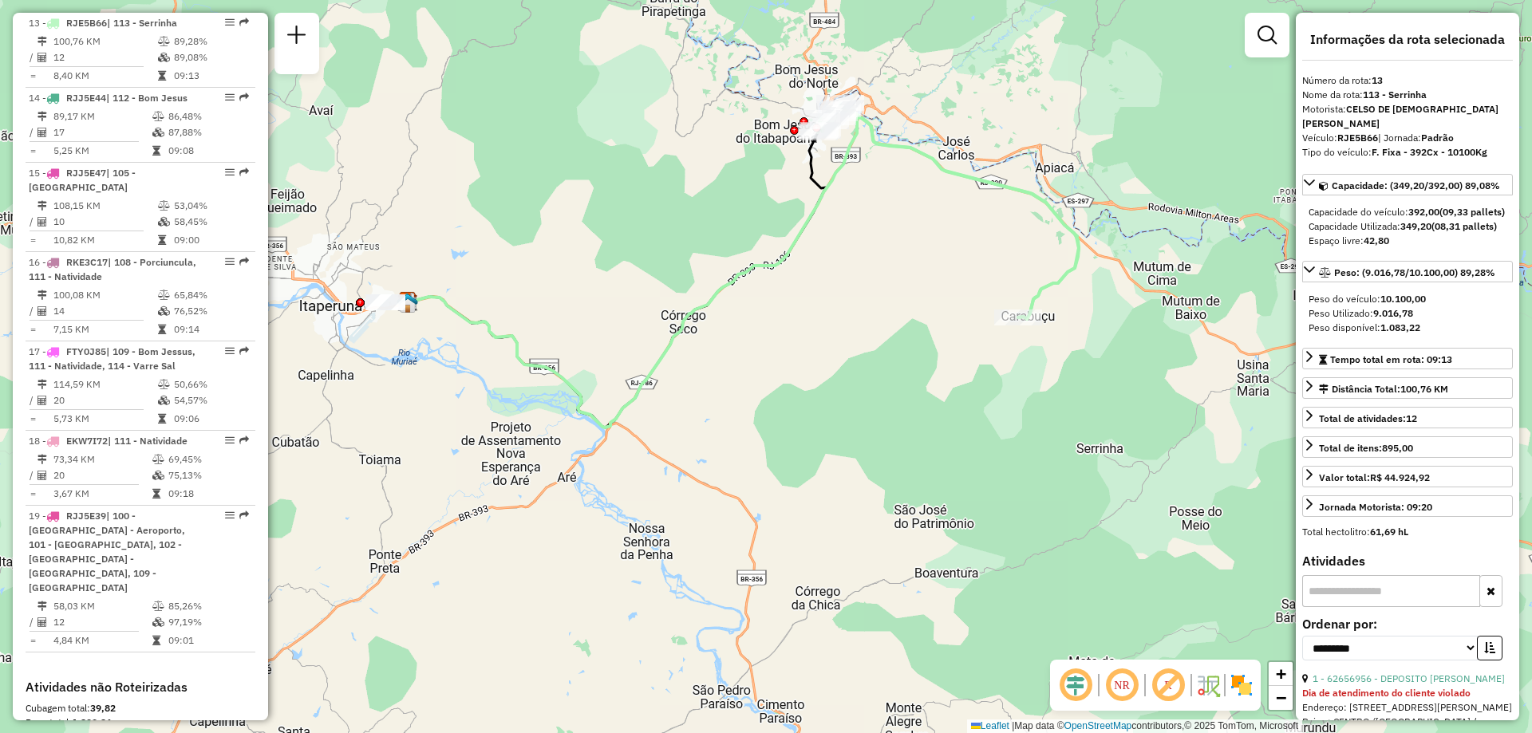
drag, startPoint x: 740, startPoint y: 381, endPoint x: 816, endPoint y: 408, distance: 80.2
click at [816, 408] on div "Janela de atendimento Grade de atendimento Capacidade Transportadoras Veículos …" at bounding box center [766, 366] width 1532 height 733
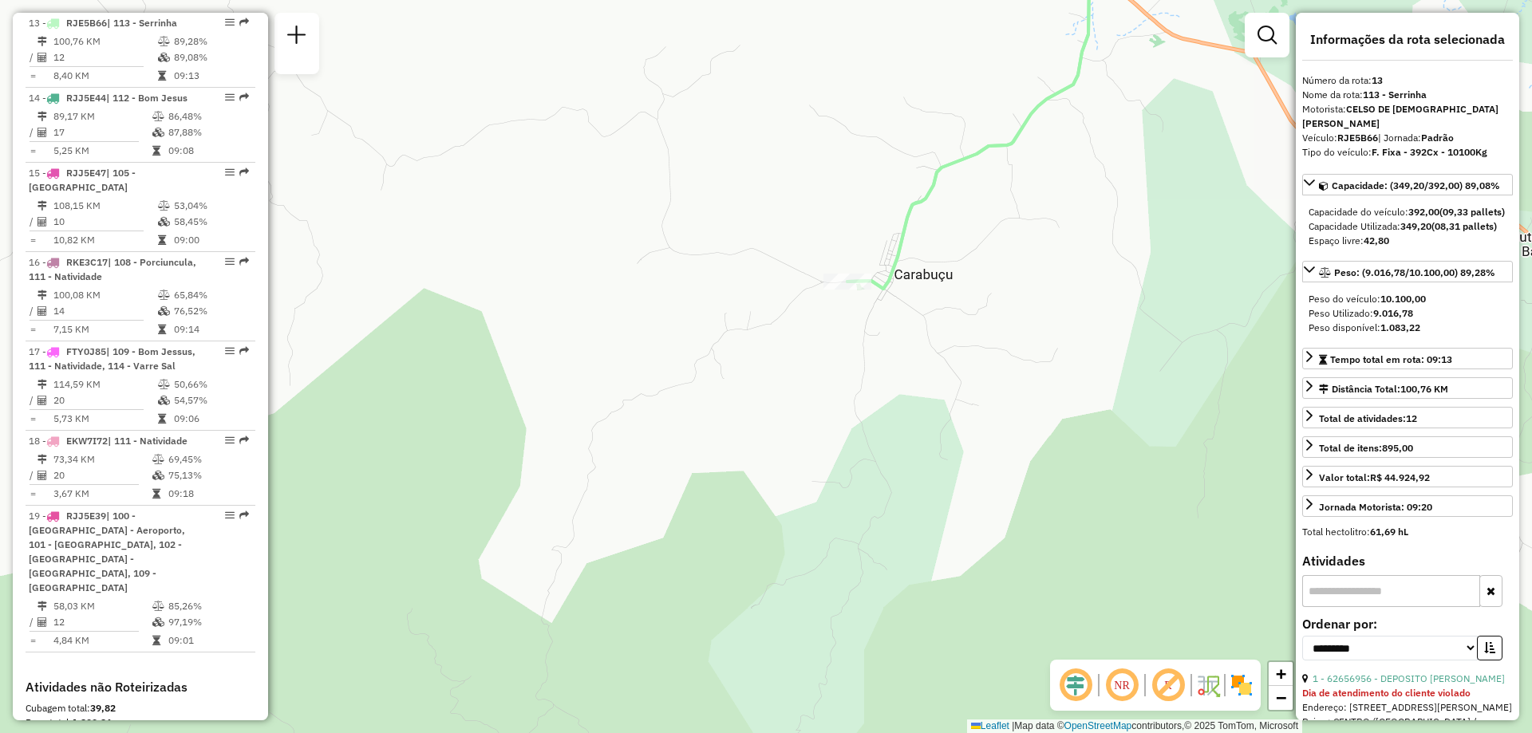
click at [870, 351] on div "Janela de atendimento Grade de atendimento Capacidade Transportadoras Veículos …" at bounding box center [766, 366] width 1532 height 733
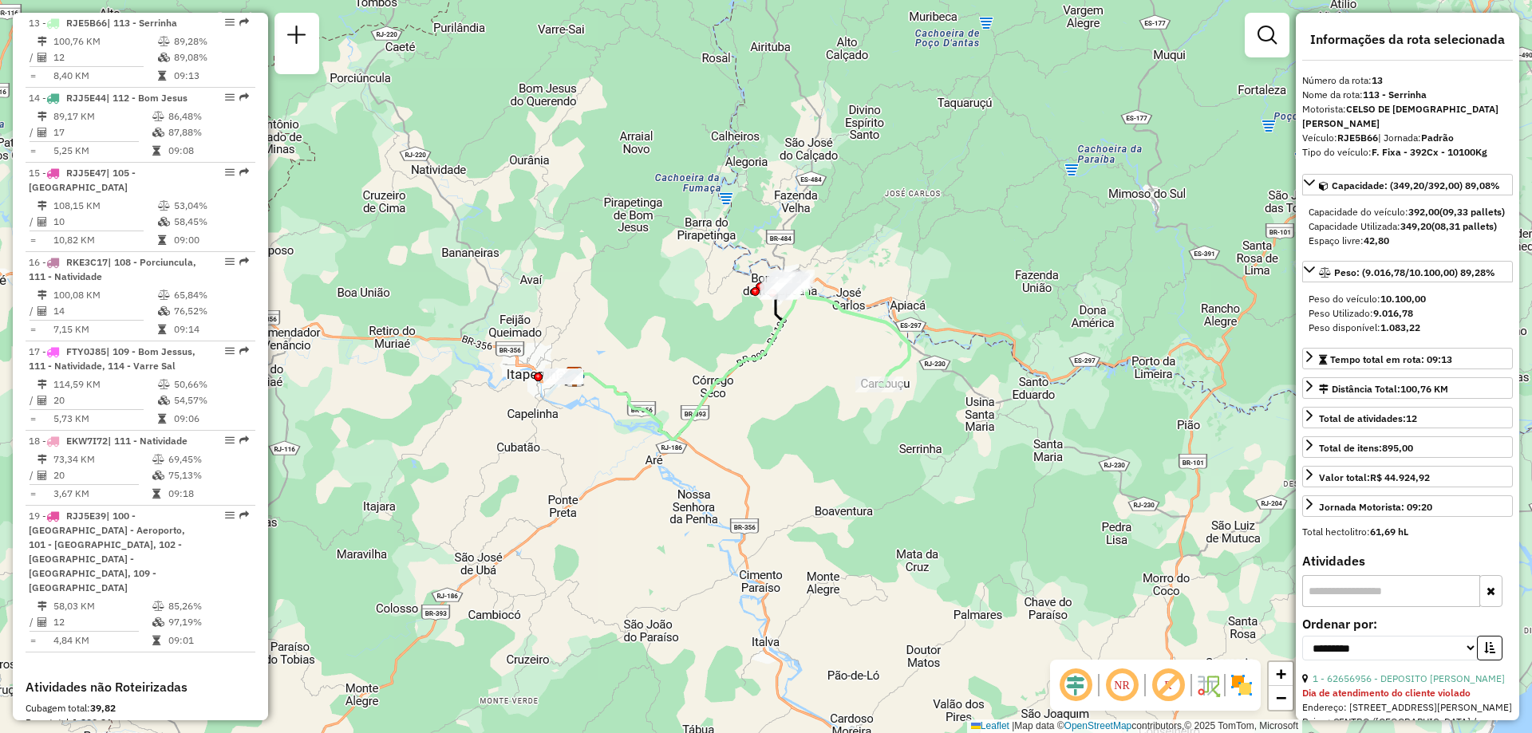
drag, startPoint x: 748, startPoint y: 248, endPoint x: 779, endPoint y: 333, distance: 90.8
click at [779, 333] on icon at bounding box center [741, 362] width 335 height 155
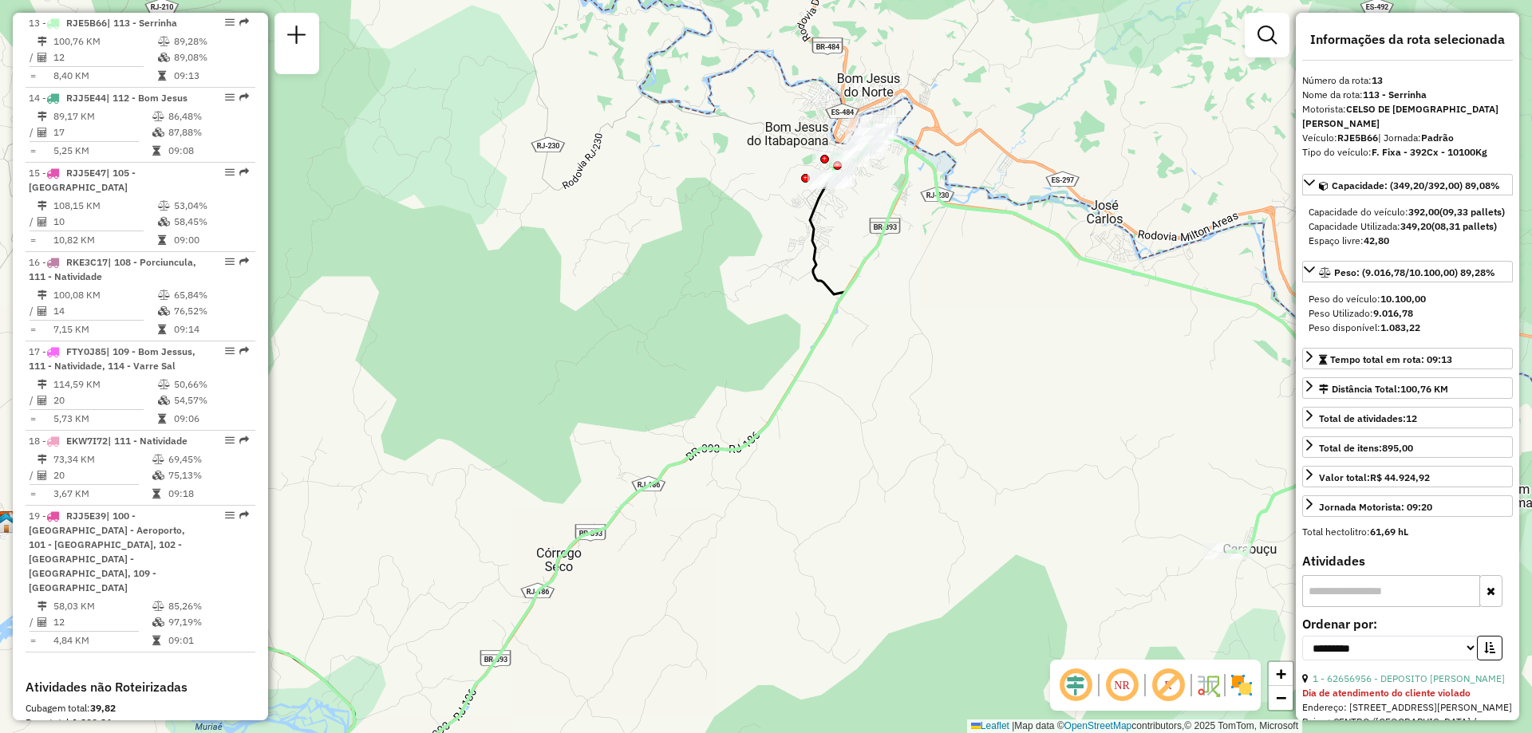
drag, startPoint x: 725, startPoint y: 295, endPoint x: 528, endPoint y: 393, distance: 220.1
click at [528, 393] on div "Janela de atendimento Grade de atendimento Capacidade Transportadoras Veículos …" at bounding box center [766, 366] width 1532 height 733
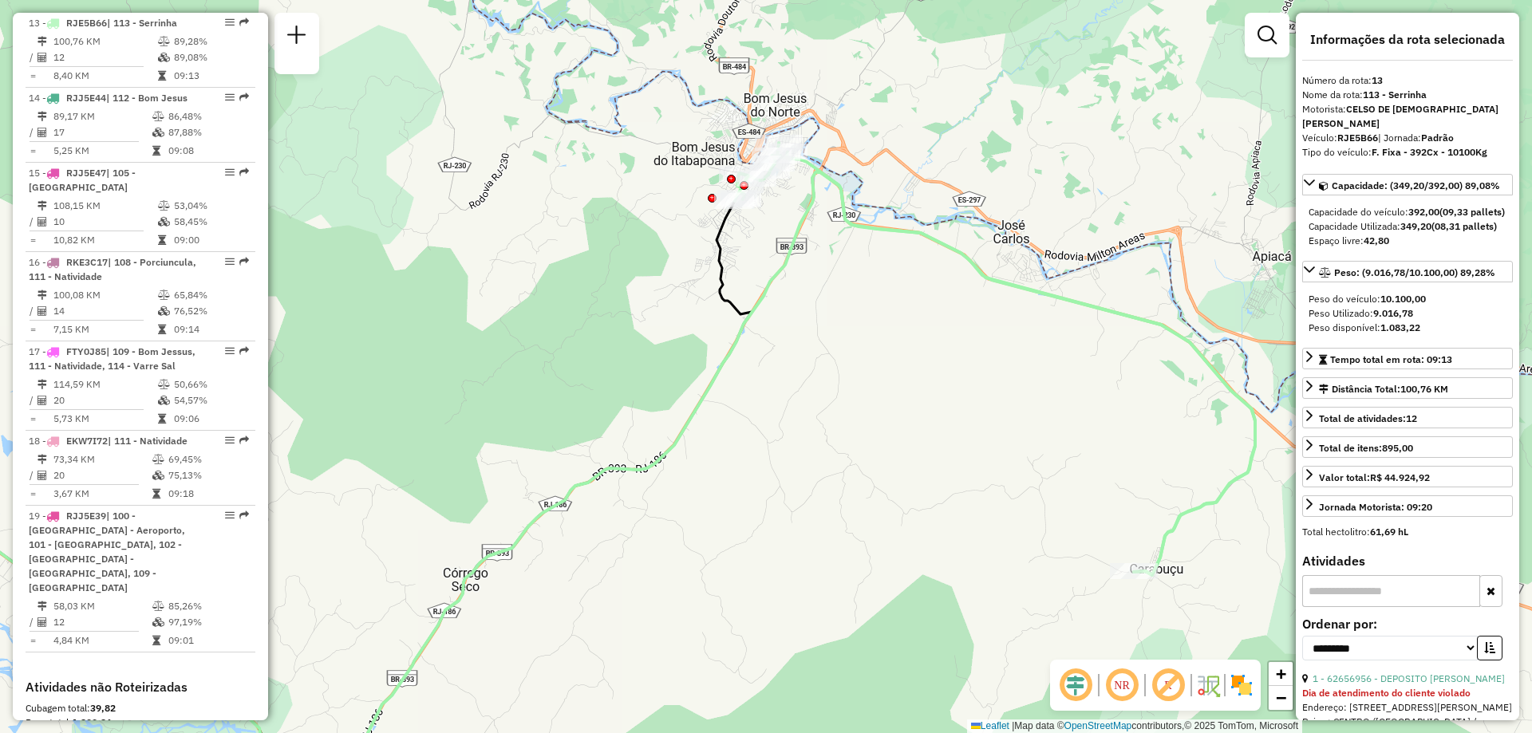
drag, startPoint x: 935, startPoint y: 305, endPoint x: 846, endPoint y: 324, distance: 91.4
click at [846, 324] on div "Janela de atendimento Grade de atendimento Capacidade Transportadoras Veículos …" at bounding box center [766, 366] width 1532 height 733
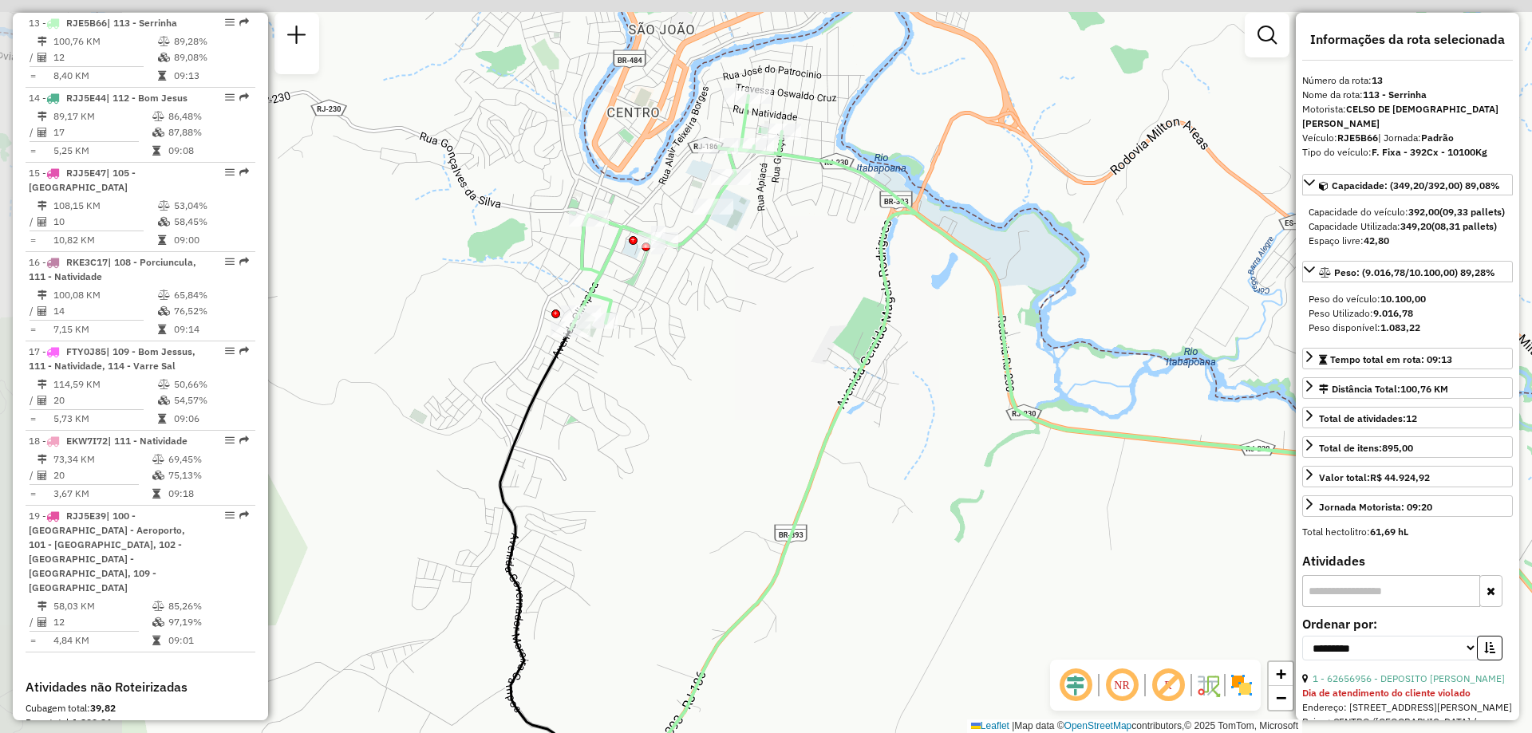
drag, startPoint x: 679, startPoint y: 227, endPoint x: 803, endPoint y: 364, distance: 184.1
click at [803, 363] on div "Janela de atendimento Grade de atendimento Capacidade Transportadoras Veículos …" at bounding box center [766, 366] width 1532 height 733
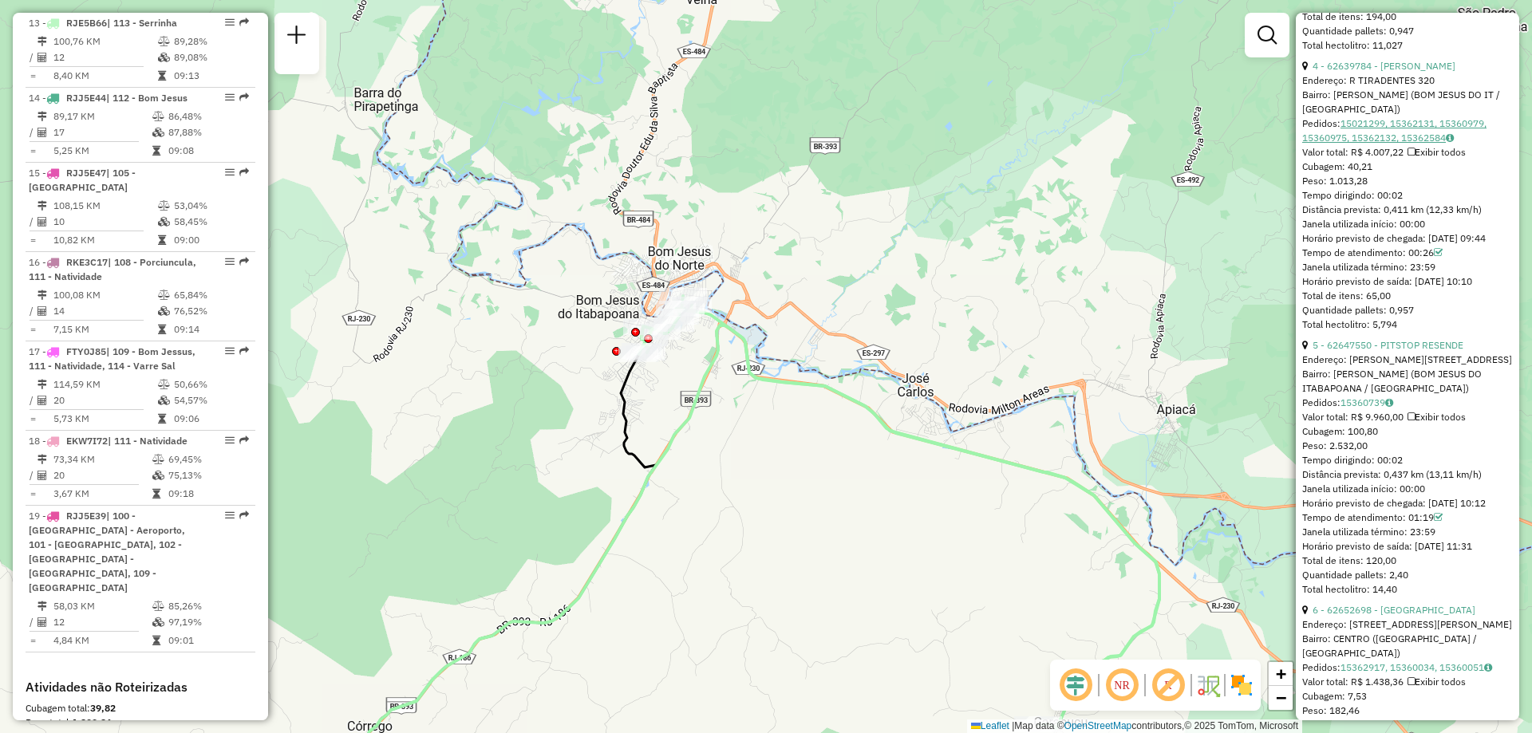
scroll to position [1516, 0]
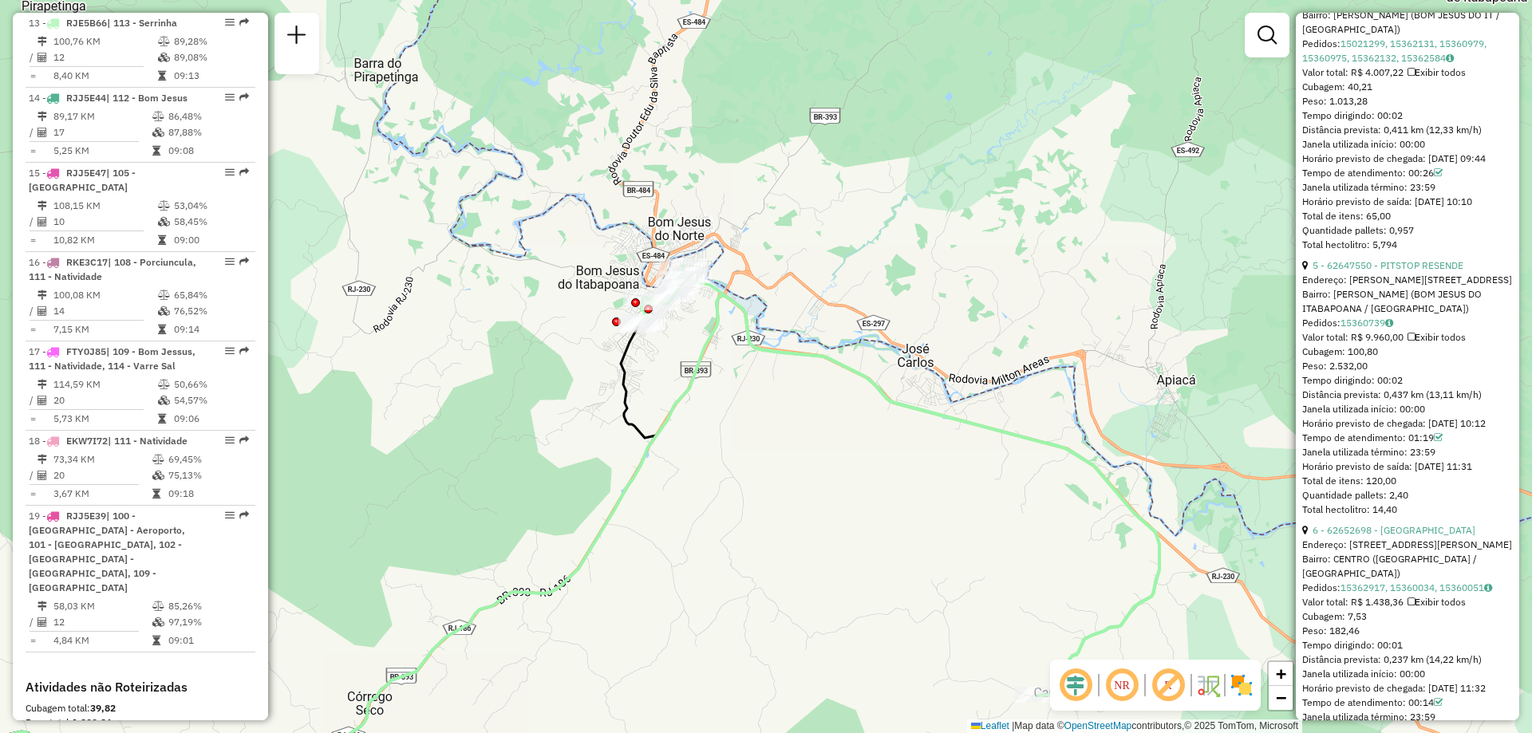
drag, startPoint x: 764, startPoint y: 422, endPoint x: 764, endPoint y: 392, distance: 29.5
click at [764, 392] on div "Janela de atendimento Grade de atendimento Capacidade Transportadoras Veículos …" at bounding box center [766, 366] width 1532 height 733
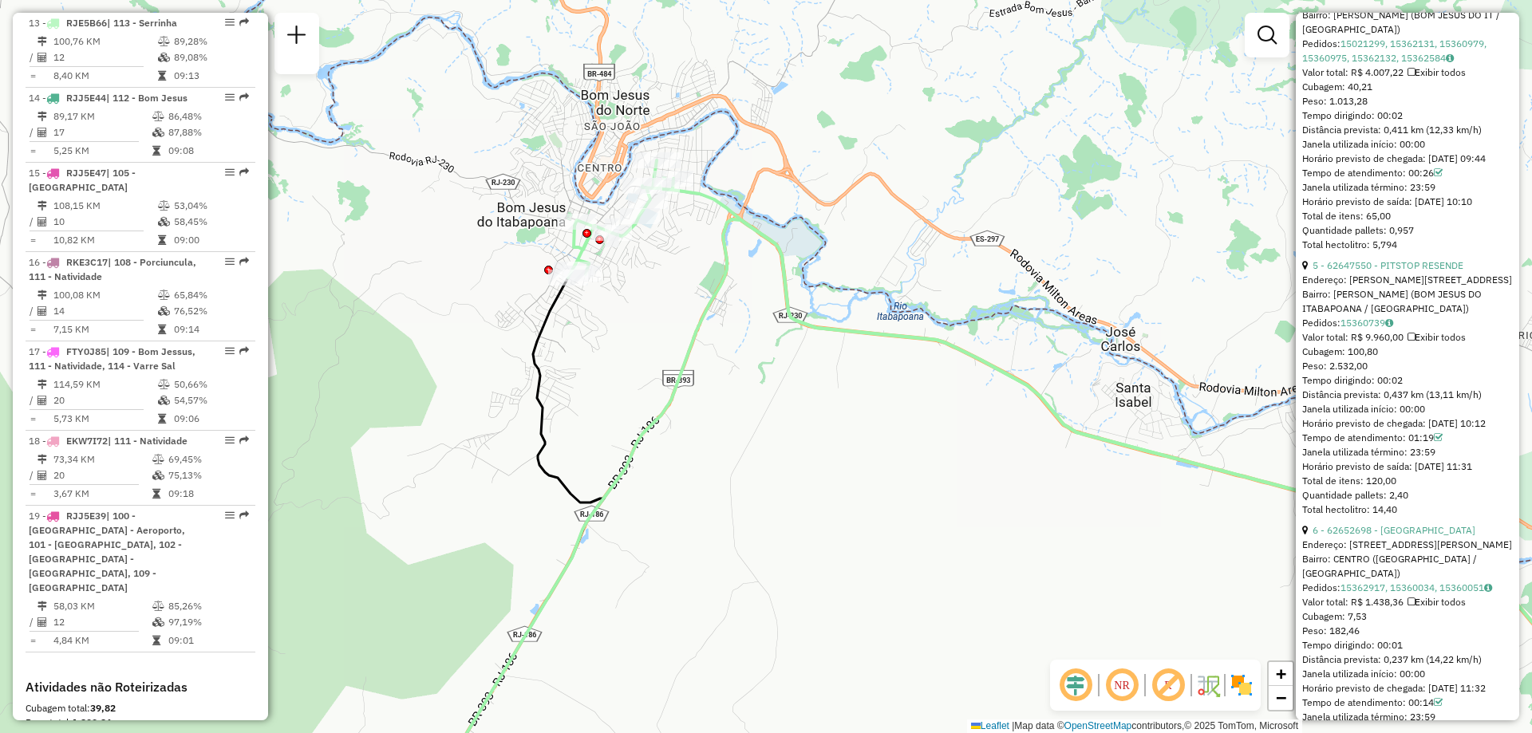
drag, startPoint x: 736, startPoint y: 396, endPoint x: 785, endPoint y: 403, distance: 50.0
click at [785, 403] on div "Janela de atendimento Grade de atendimento Capacidade Transportadoras Veículos …" at bounding box center [766, 366] width 1532 height 733
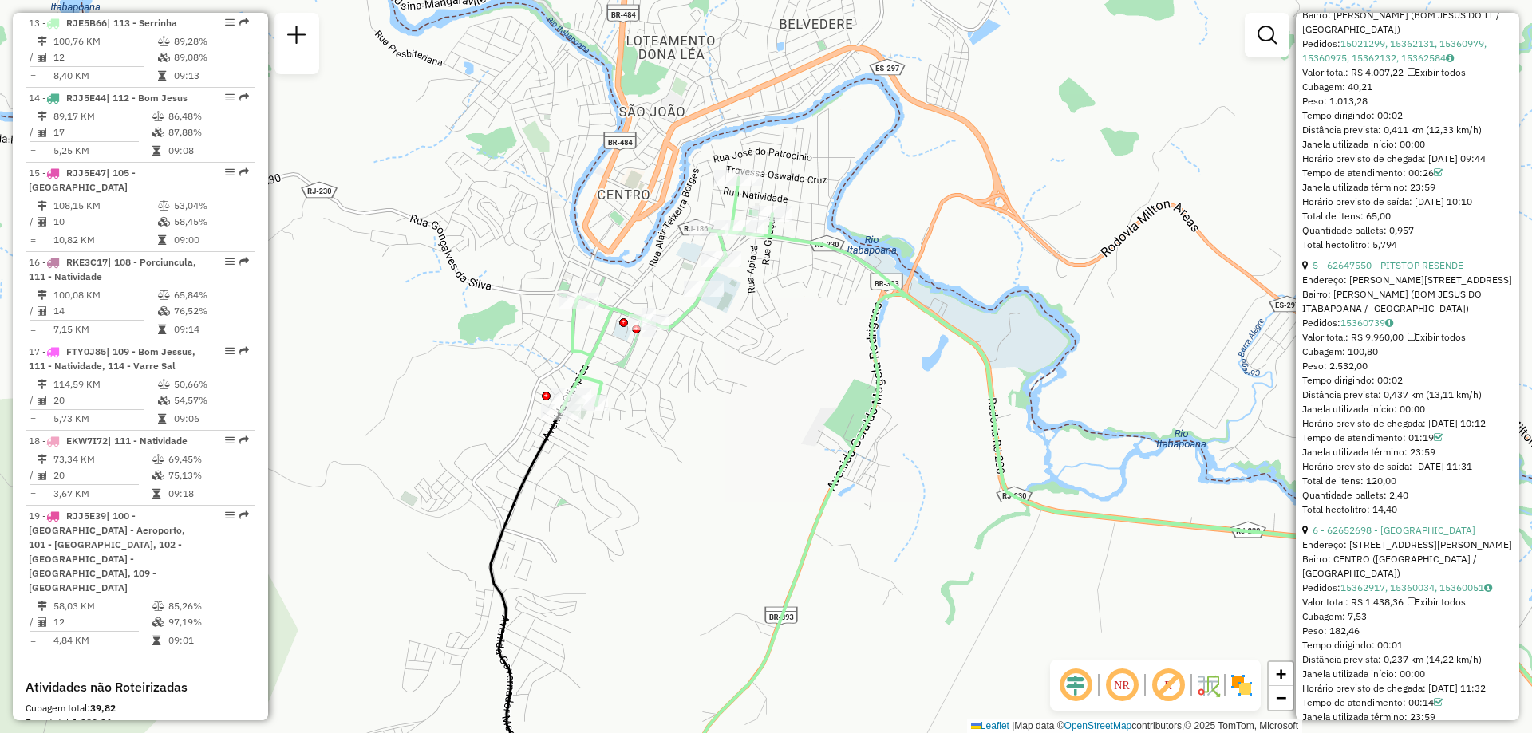
drag, startPoint x: 721, startPoint y: 406, endPoint x: 759, endPoint y: 383, distance: 44.1
click at [759, 383] on div "Janela de atendimento Grade de atendimento Capacidade Transportadoras Veículos …" at bounding box center [766, 366] width 1532 height 733
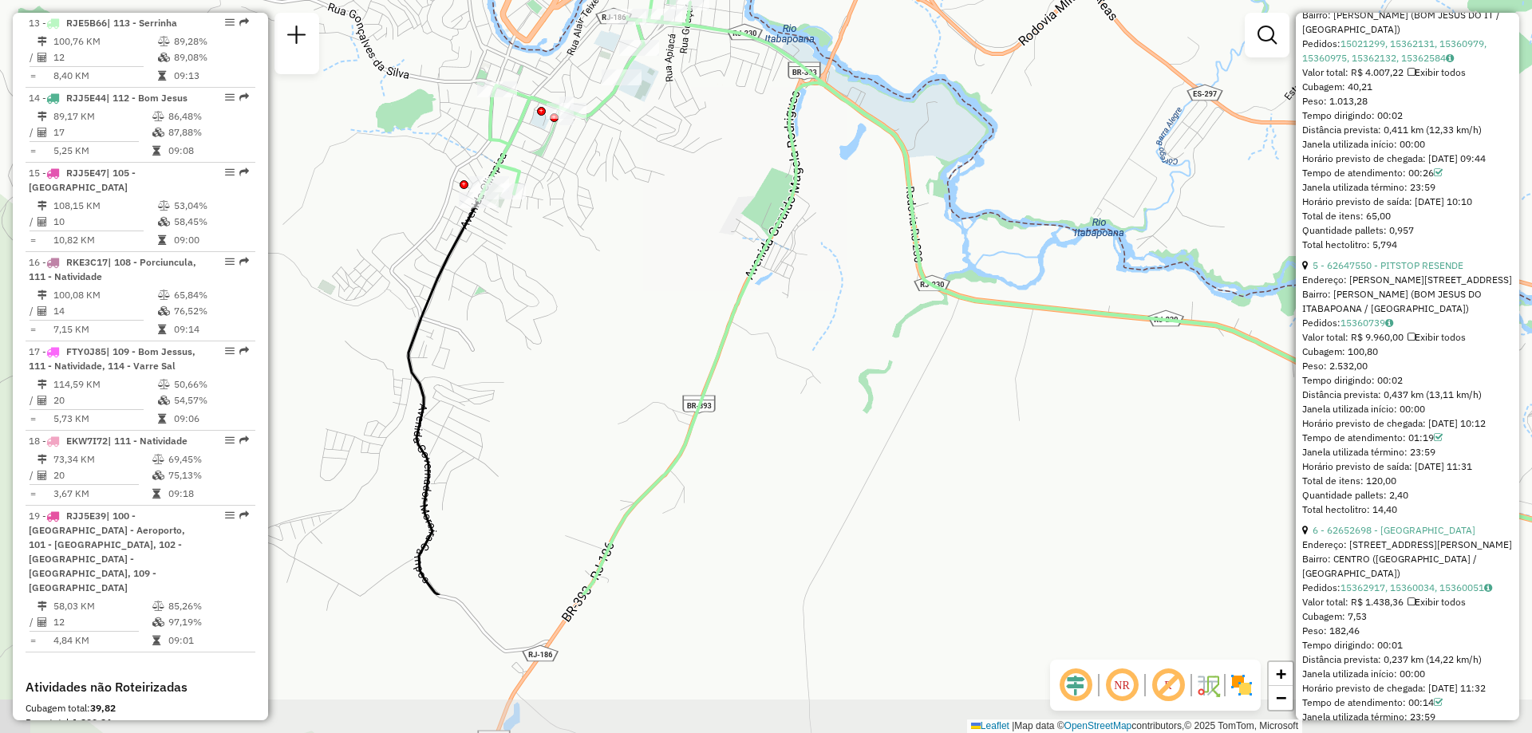
drag, startPoint x: 973, startPoint y: 455, endPoint x: 891, endPoint y: 243, distance: 226.8
click at [891, 243] on div "Janela de atendimento Grade de atendimento Capacidade Transportadoras Veículos …" at bounding box center [766, 366] width 1532 height 733
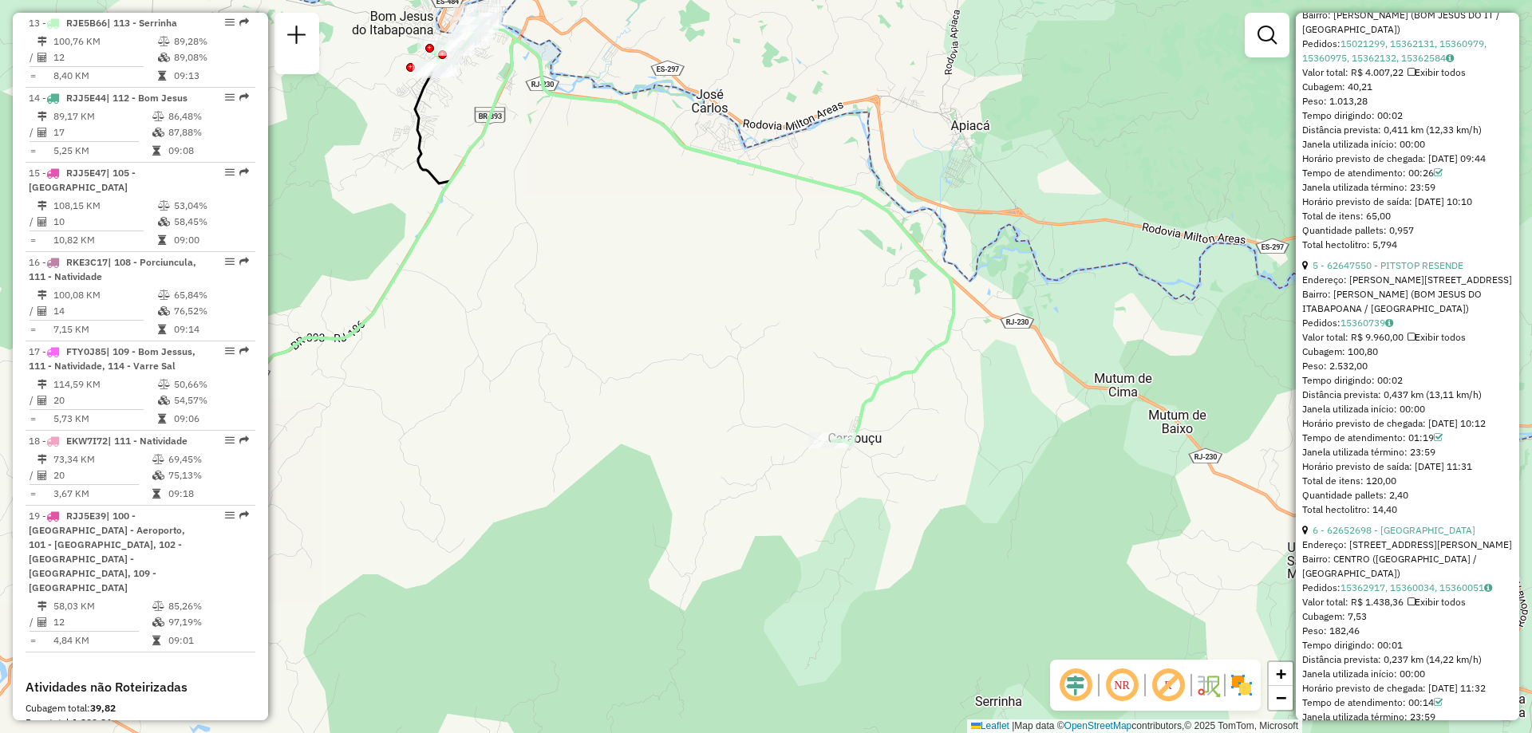
drag, startPoint x: 898, startPoint y: 361, endPoint x: 537, endPoint y: 155, distance: 415.9
click at [537, 155] on div "Janela de atendimento Grade de atendimento Capacidade Transportadoras Veículos …" at bounding box center [766, 366] width 1532 height 733
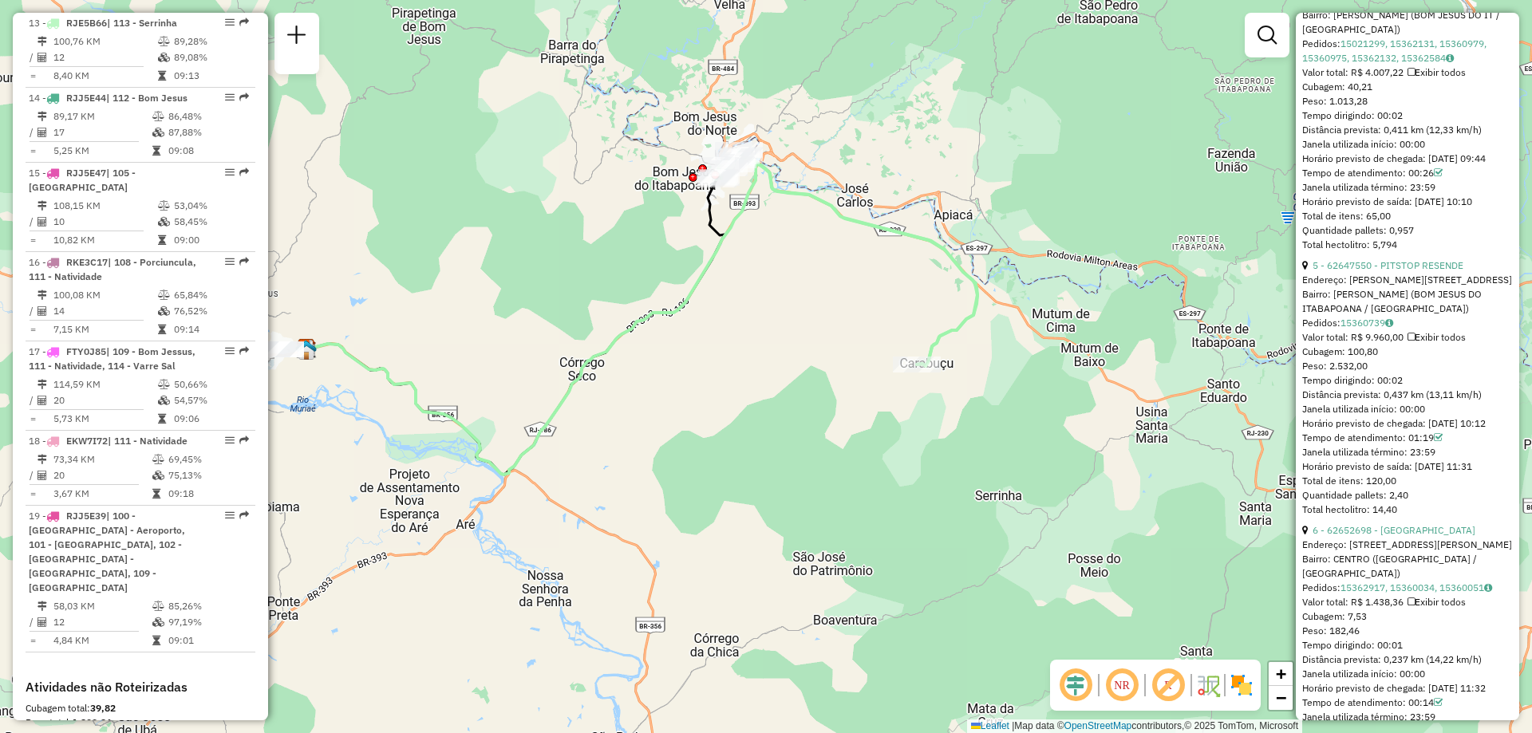
drag, startPoint x: 687, startPoint y: 295, endPoint x: 858, endPoint y: 321, distance: 172.6
click at [858, 321] on div "Janela de atendimento Grade de atendimento Capacidade Transportadoras Veículos …" at bounding box center [766, 366] width 1532 height 733
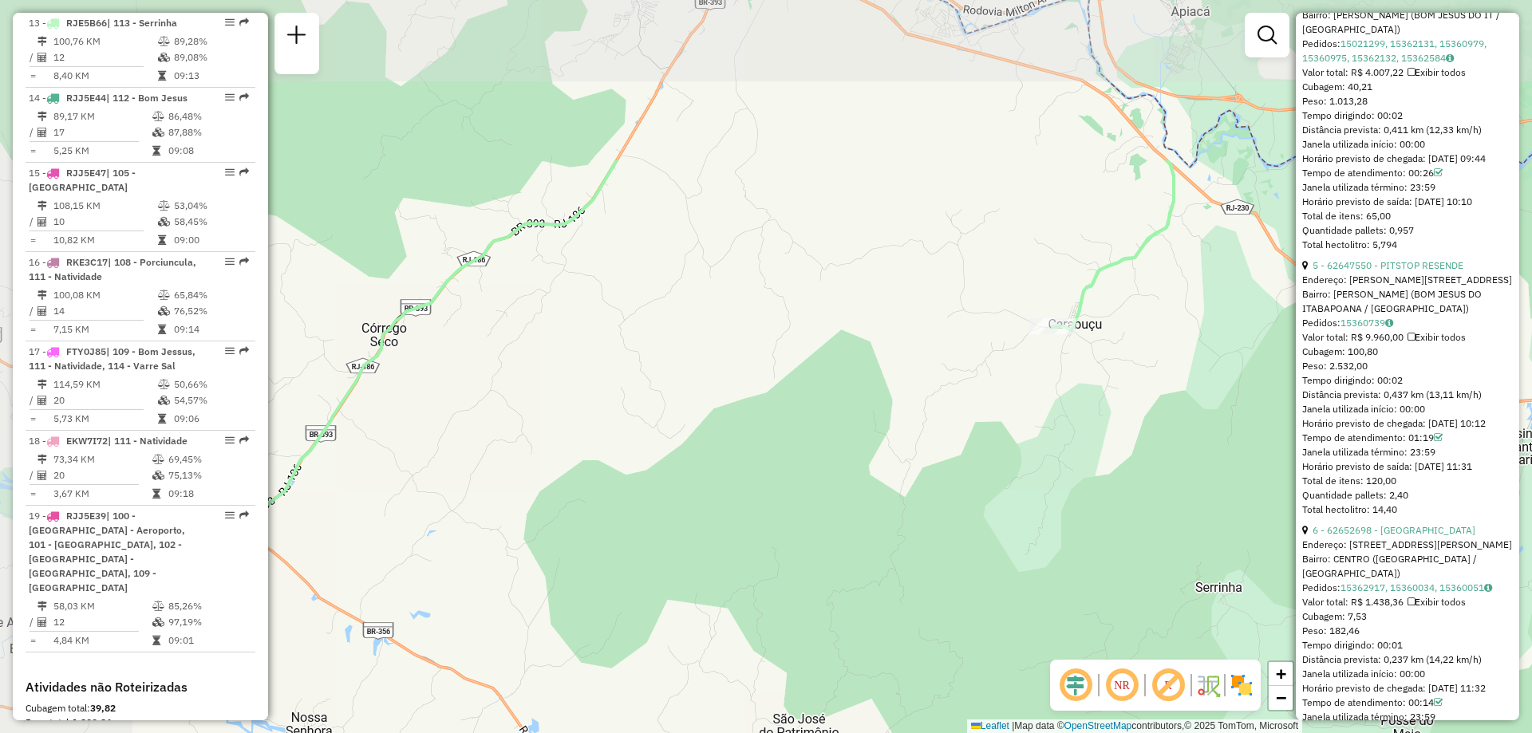
drag, startPoint x: 799, startPoint y: 411, endPoint x: 896, endPoint y: 529, distance: 153.0
click at [896, 529] on div "Janela de atendimento Grade de atendimento Capacidade Transportadoras Veículos …" at bounding box center [766, 366] width 1532 height 733
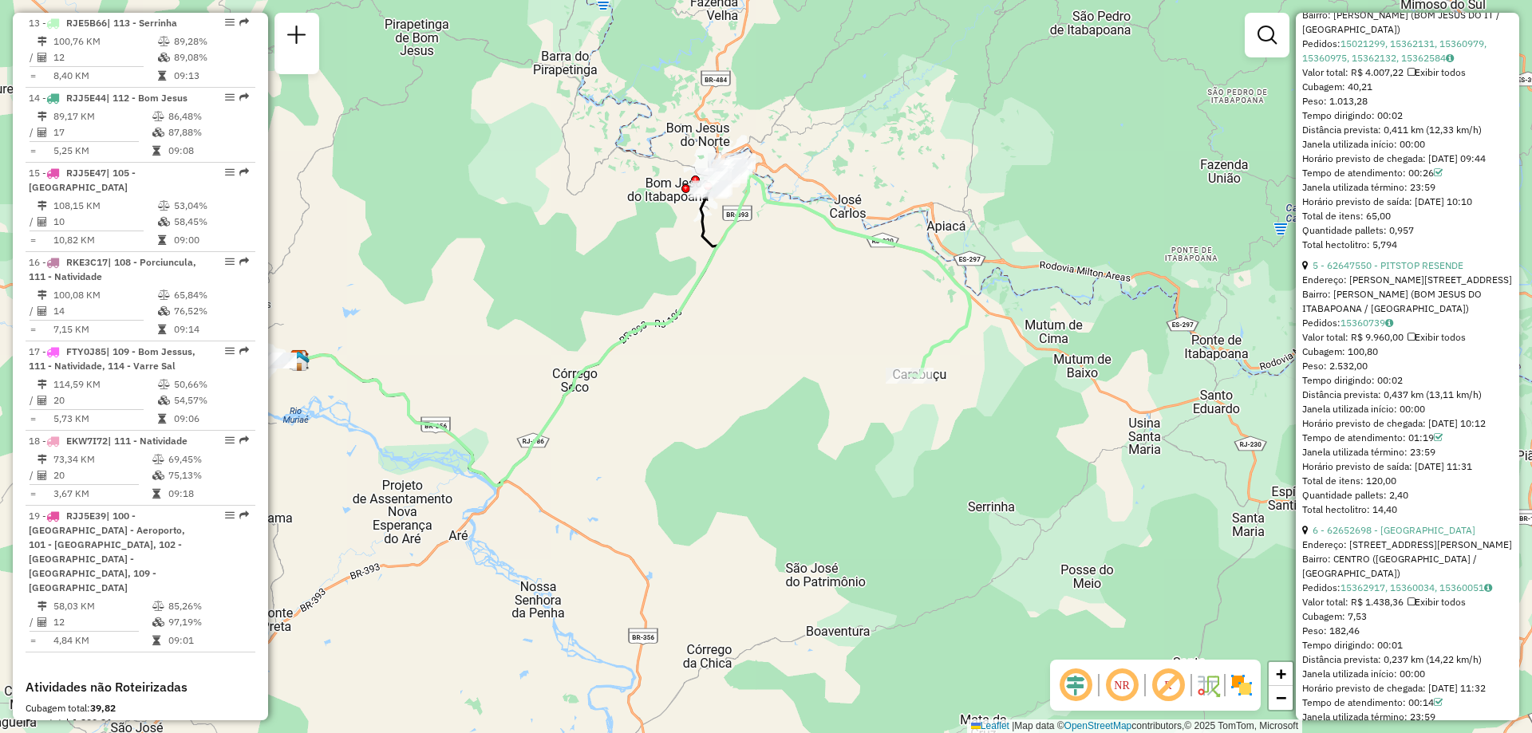
drag, startPoint x: 736, startPoint y: 309, endPoint x: 750, endPoint y: 349, distance: 42.1
click at [750, 349] on div "Janela de atendimento Grade de atendimento Capacidade Transportadoras Veículos …" at bounding box center [766, 366] width 1532 height 733
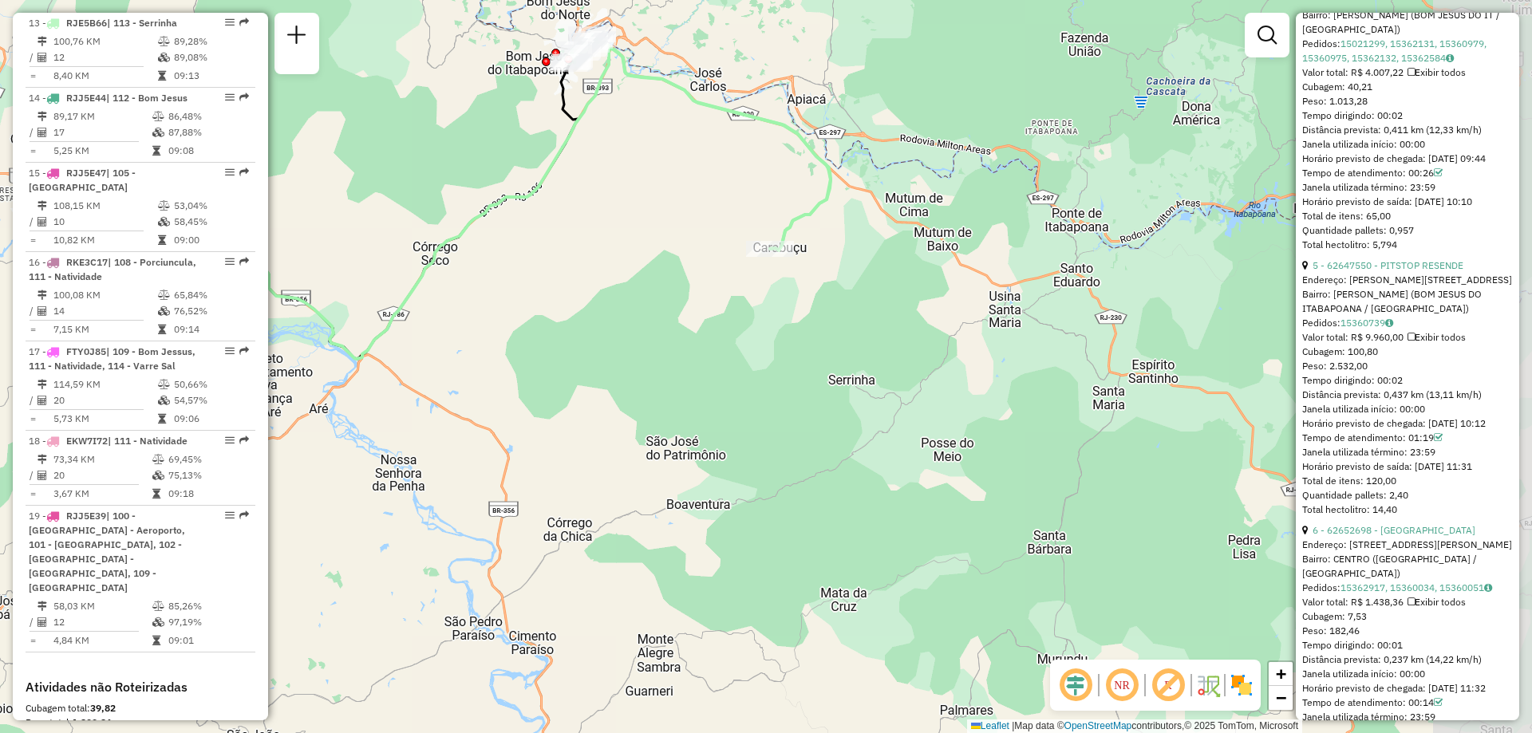
drag, startPoint x: 984, startPoint y: 361, endPoint x: 846, endPoint y: 233, distance: 188.0
click at [846, 233] on div "Janela de atendimento Grade de atendimento Capacidade Transportadoras Veículos …" at bounding box center [766, 366] width 1532 height 733
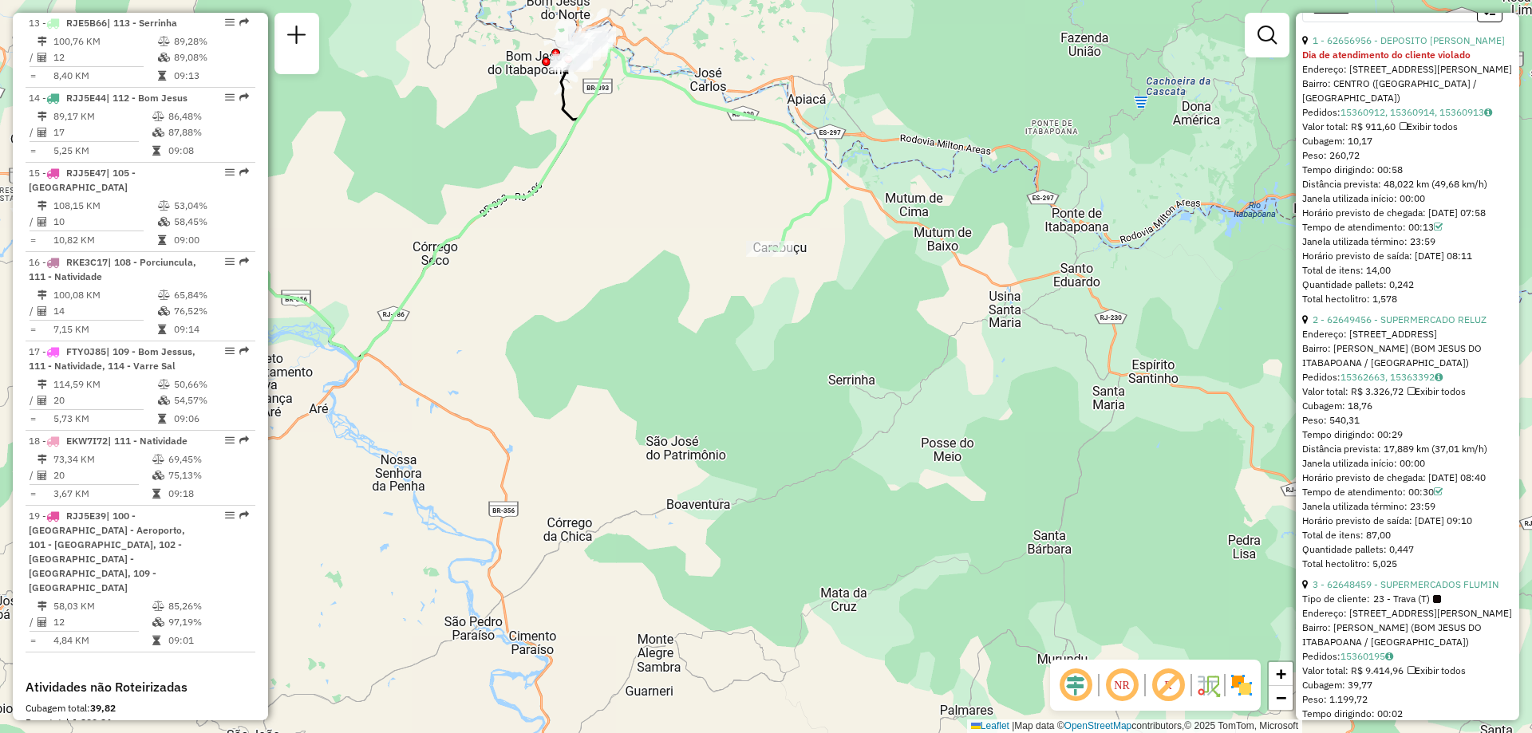
scroll to position [558, 0]
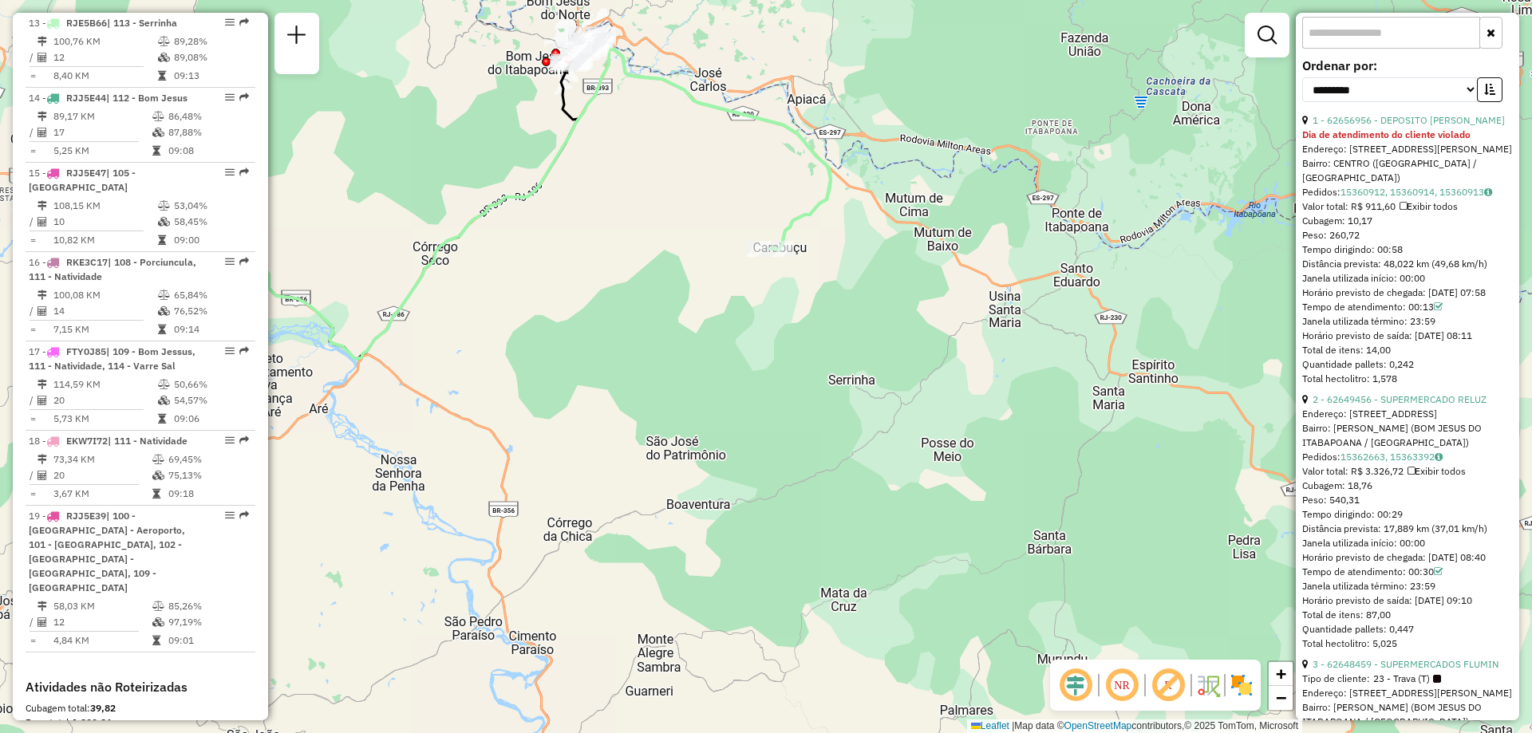
click at [1394, 140] on strong "Dia de atendimento do cliente violado" at bounding box center [1386, 134] width 168 height 12
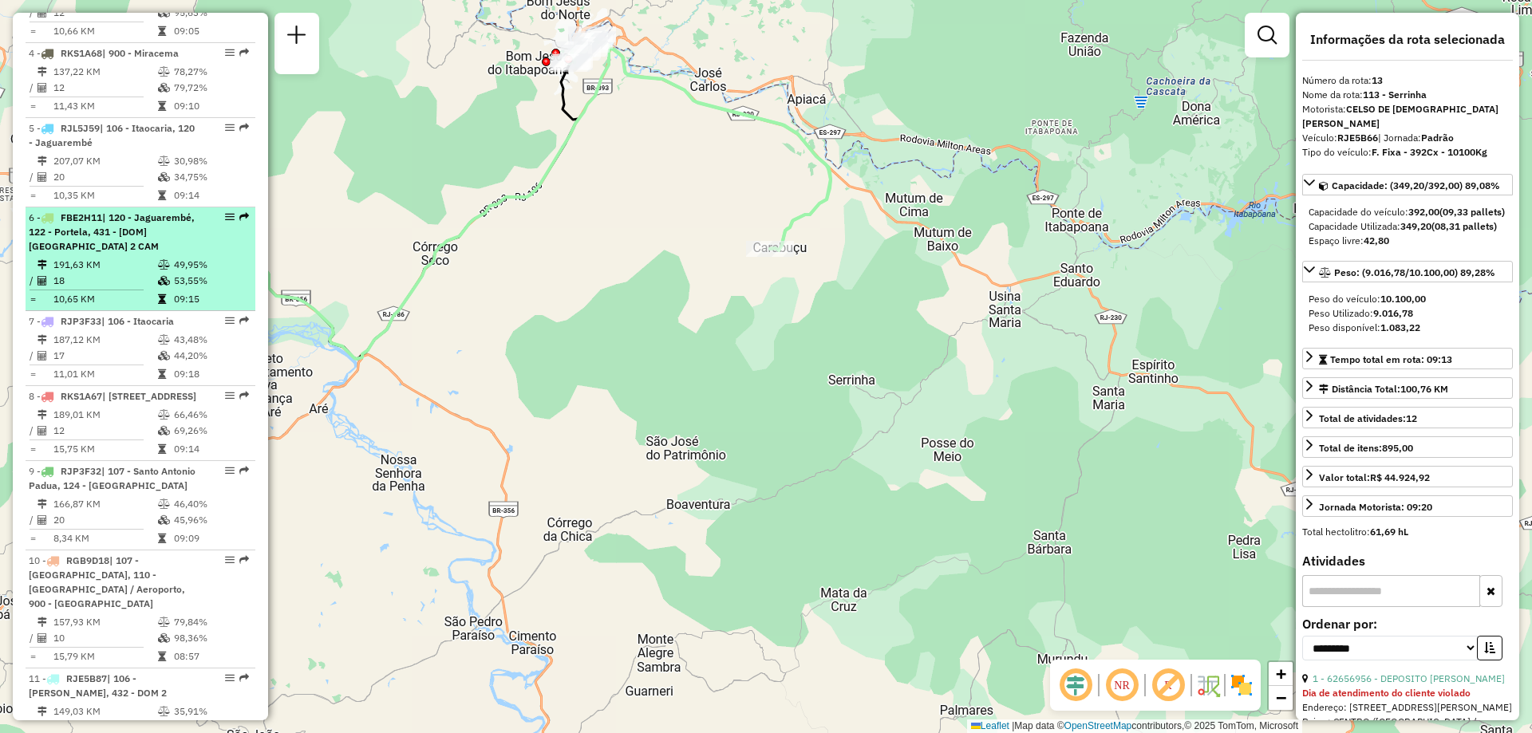
scroll to position [957, 0]
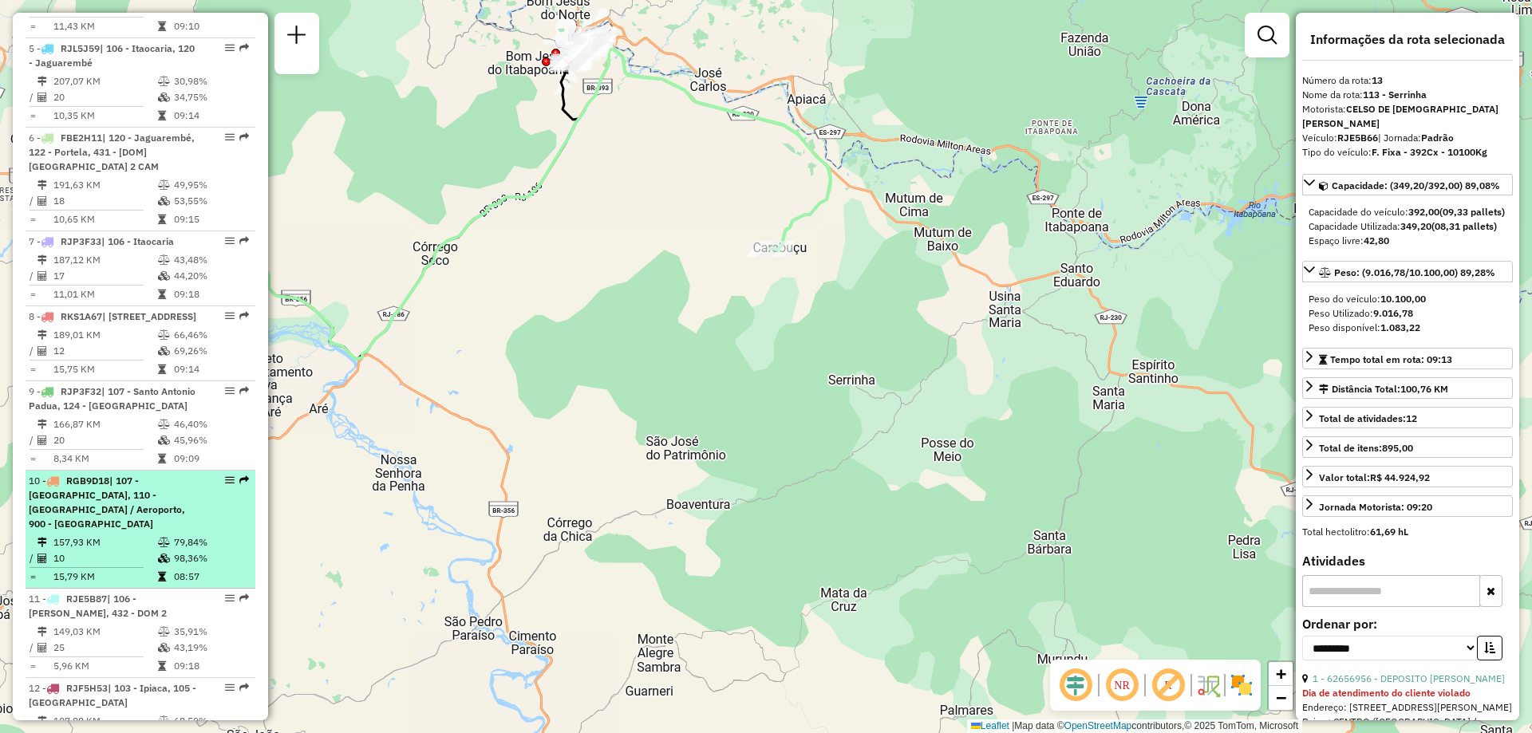
click at [143, 519] on span "| 107 - [GEOGRAPHIC_DATA], 110 - [GEOGRAPHIC_DATA] / Aeroporto, 900 - [GEOGRAPH…" at bounding box center [107, 502] width 156 height 55
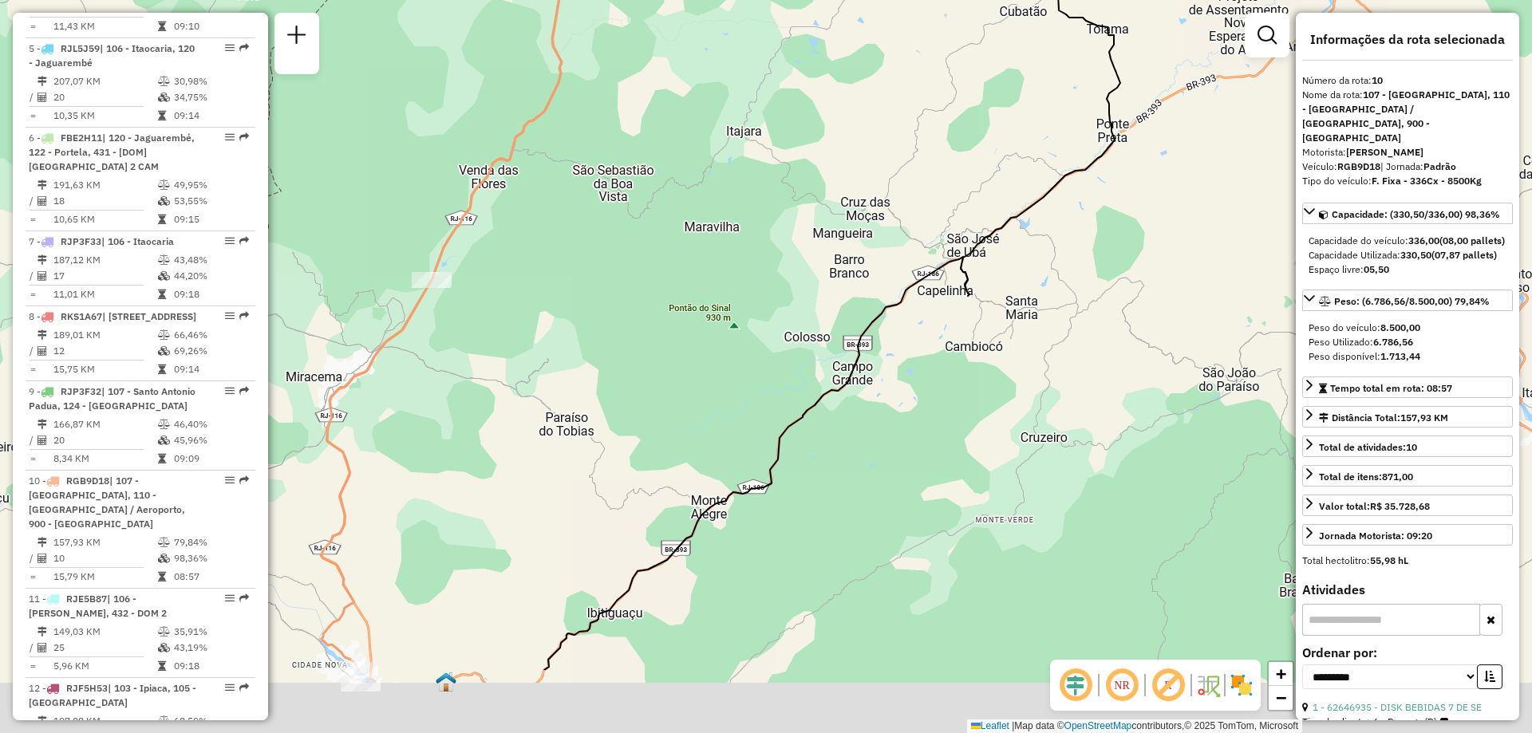
drag, startPoint x: 965, startPoint y: 480, endPoint x: 933, endPoint y: 345, distance: 138.7
click at [933, 345] on div "Janela de atendimento Grade de atendimento Capacidade Transportadoras Veículos …" at bounding box center [766, 366] width 1532 height 733
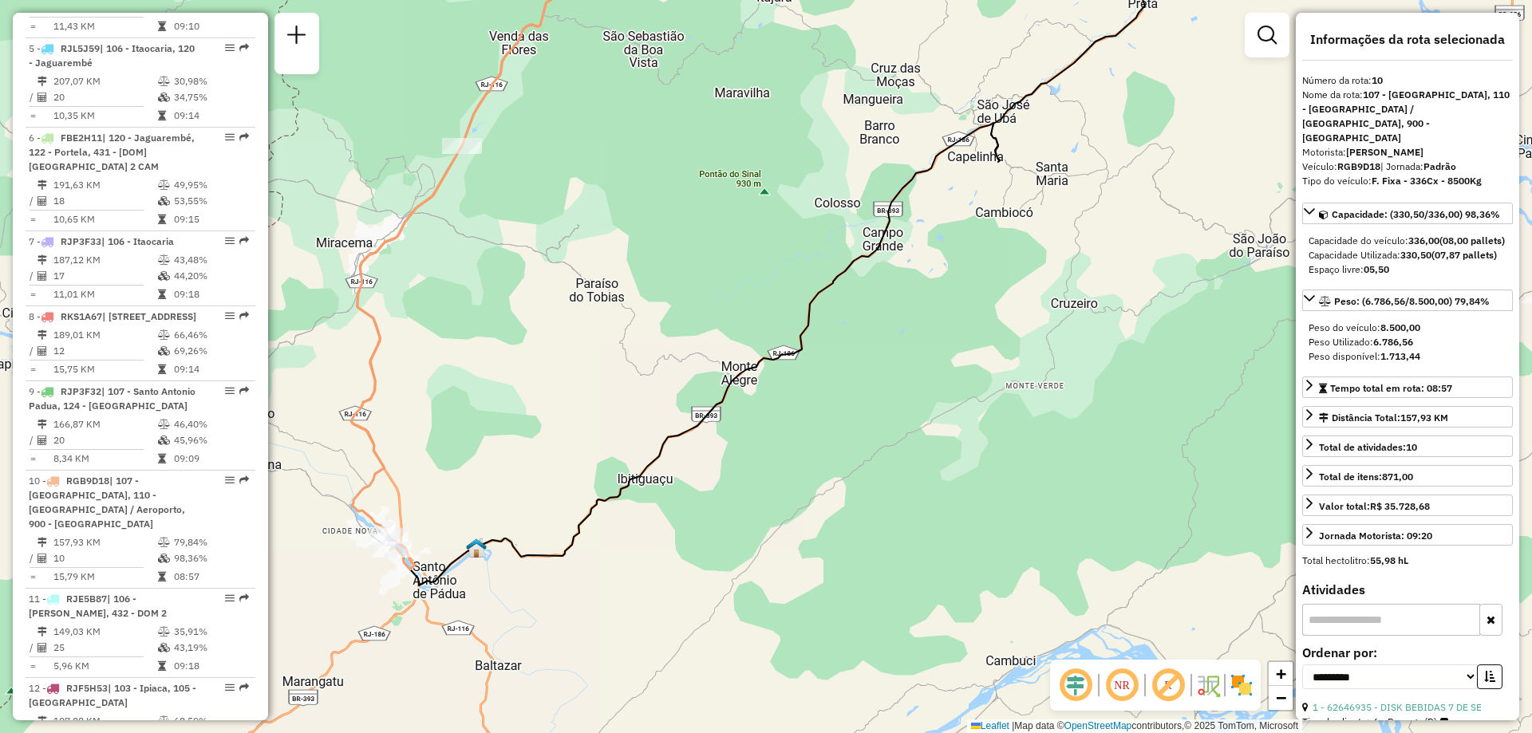
drag, startPoint x: 795, startPoint y: 478, endPoint x: 822, endPoint y: 365, distance: 116.7
click at [822, 365] on div "Janela de atendimento Grade de atendimento Capacidade Transportadoras Veículos …" at bounding box center [766, 366] width 1532 height 733
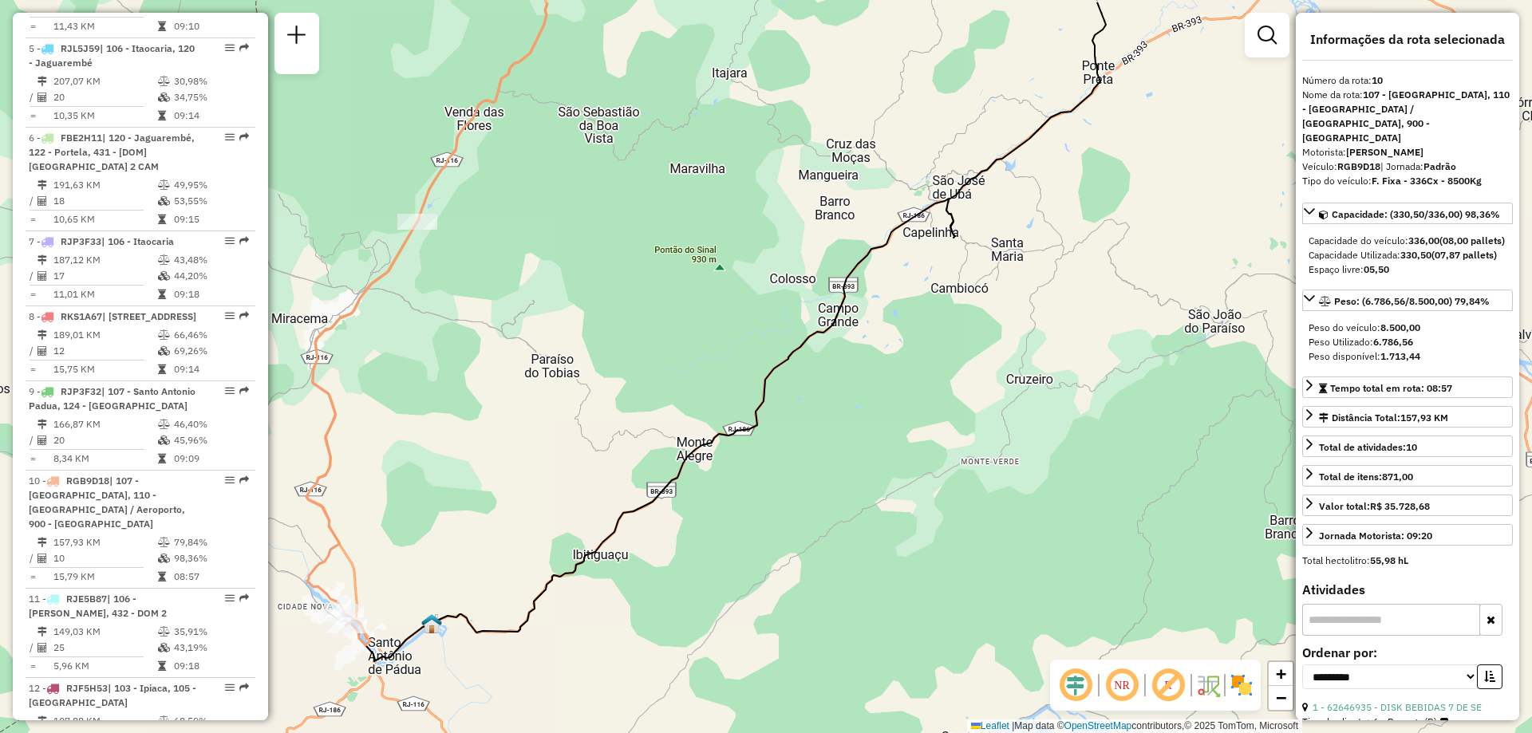
drag, startPoint x: 692, startPoint y: 377, endPoint x: 670, endPoint y: 403, distance: 34.5
click at [670, 403] on div "Janela de atendimento Grade de atendimento Capacidade Transportadoras Veículos …" at bounding box center [766, 366] width 1532 height 733
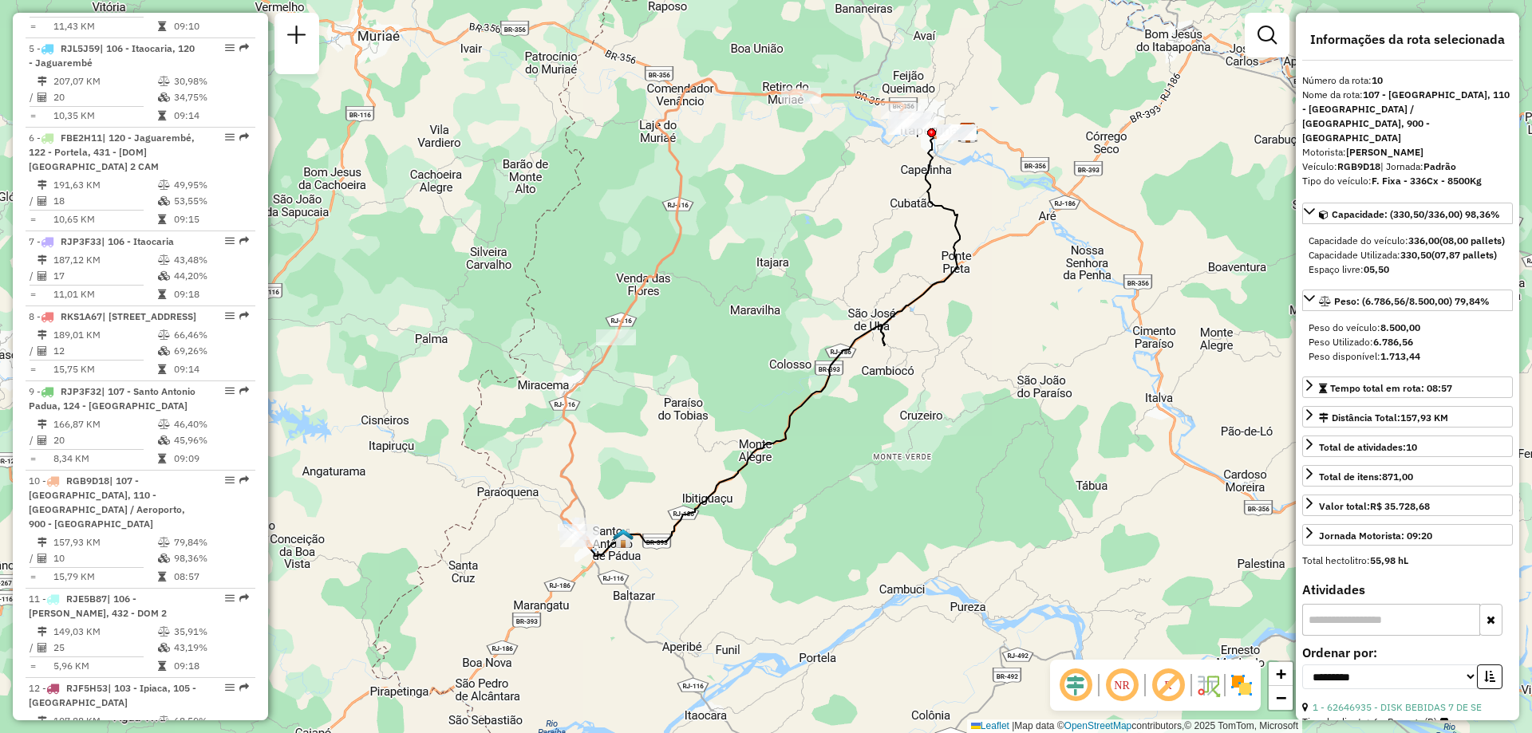
drag, startPoint x: 838, startPoint y: 308, endPoint x: 842, endPoint y: 345, distance: 37.7
click at [842, 345] on icon at bounding box center [774, 344] width 388 height 423
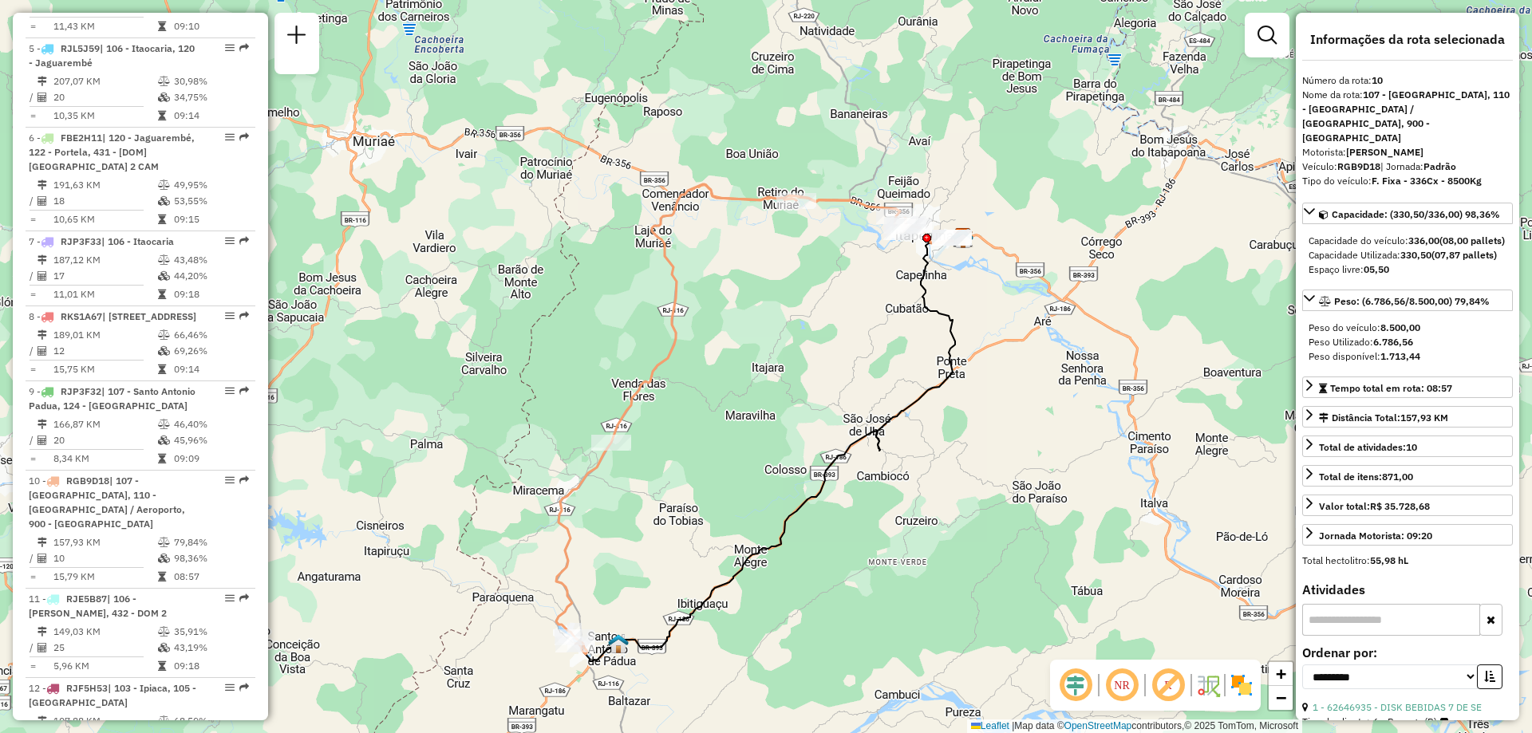
drag, startPoint x: 668, startPoint y: 340, endPoint x: 658, endPoint y: 433, distance: 93.8
click at [658, 433] on div "Janela de atendimento Grade de atendimento Capacidade Transportadoras Veículos …" at bounding box center [766, 366] width 1532 height 733
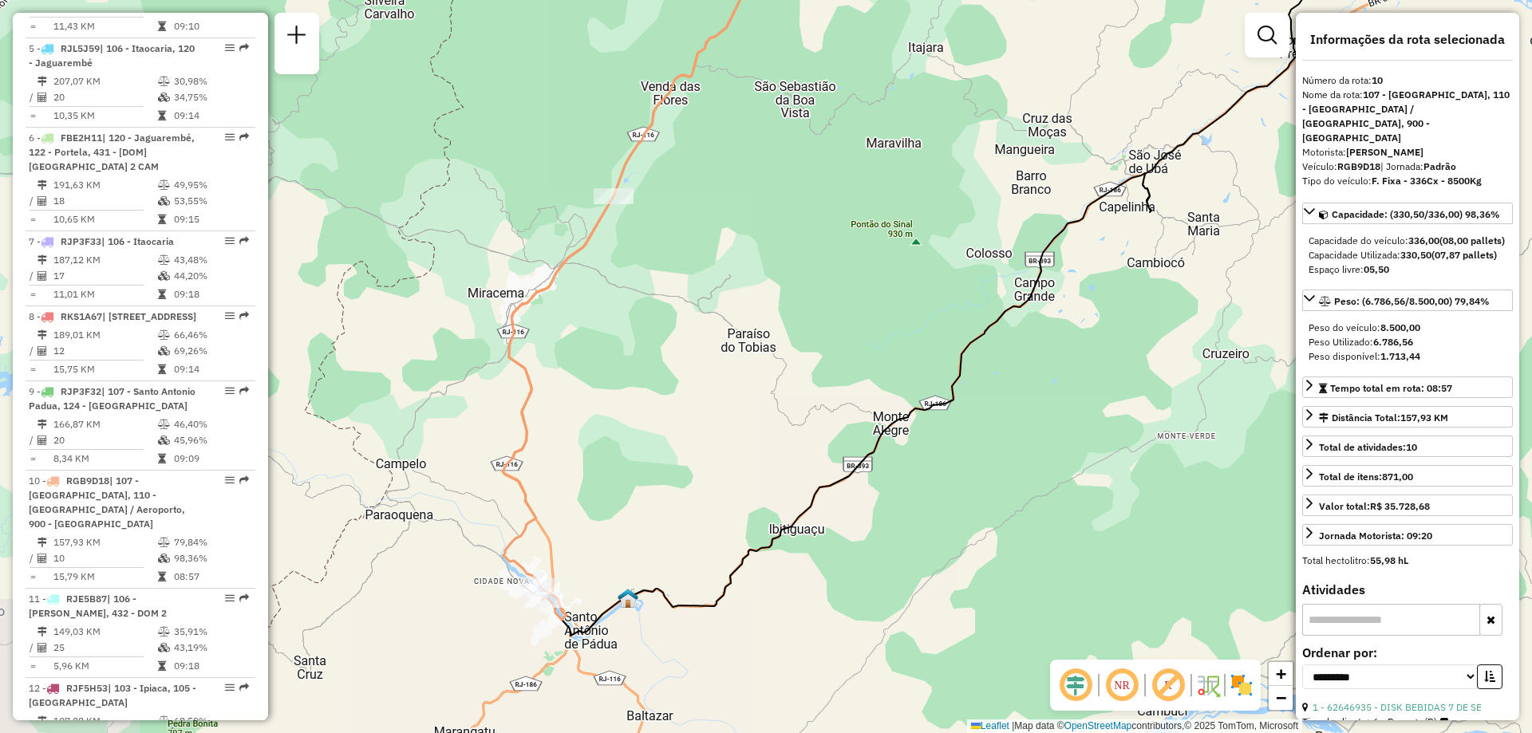
drag, startPoint x: 607, startPoint y: 625, endPoint x: 641, endPoint y: 490, distance: 138.9
click at [641, 490] on div "Janela de atendimento Grade de atendimento Capacidade Transportadoras Veículos …" at bounding box center [766, 366] width 1532 height 733
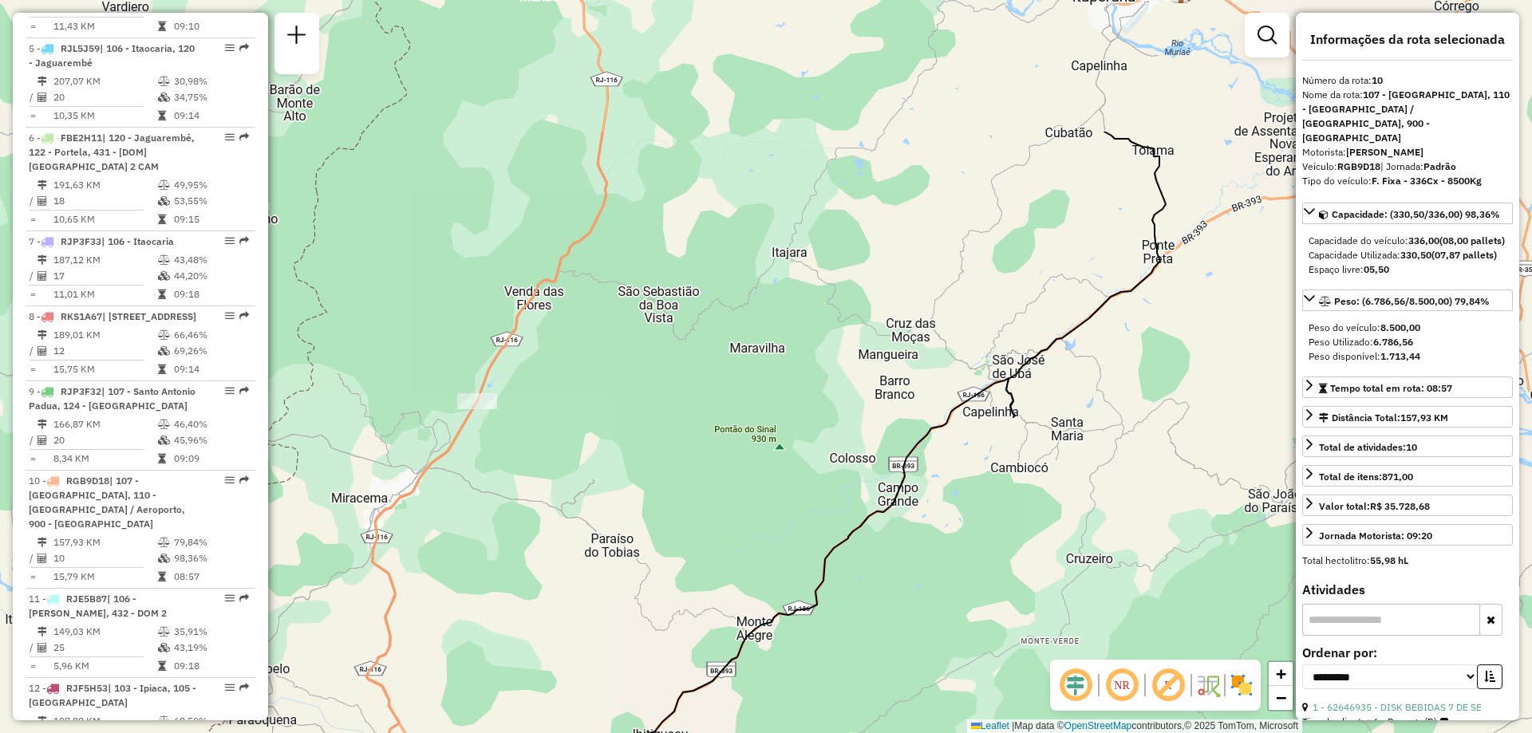
drag, startPoint x: 801, startPoint y: 317, endPoint x: 711, endPoint y: 434, distance: 147.9
click at [684, 490] on div "Janela de atendimento Grade de atendimento Capacidade Transportadoras Veículos …" at bounding box center [766, 366] width 1532 height 733
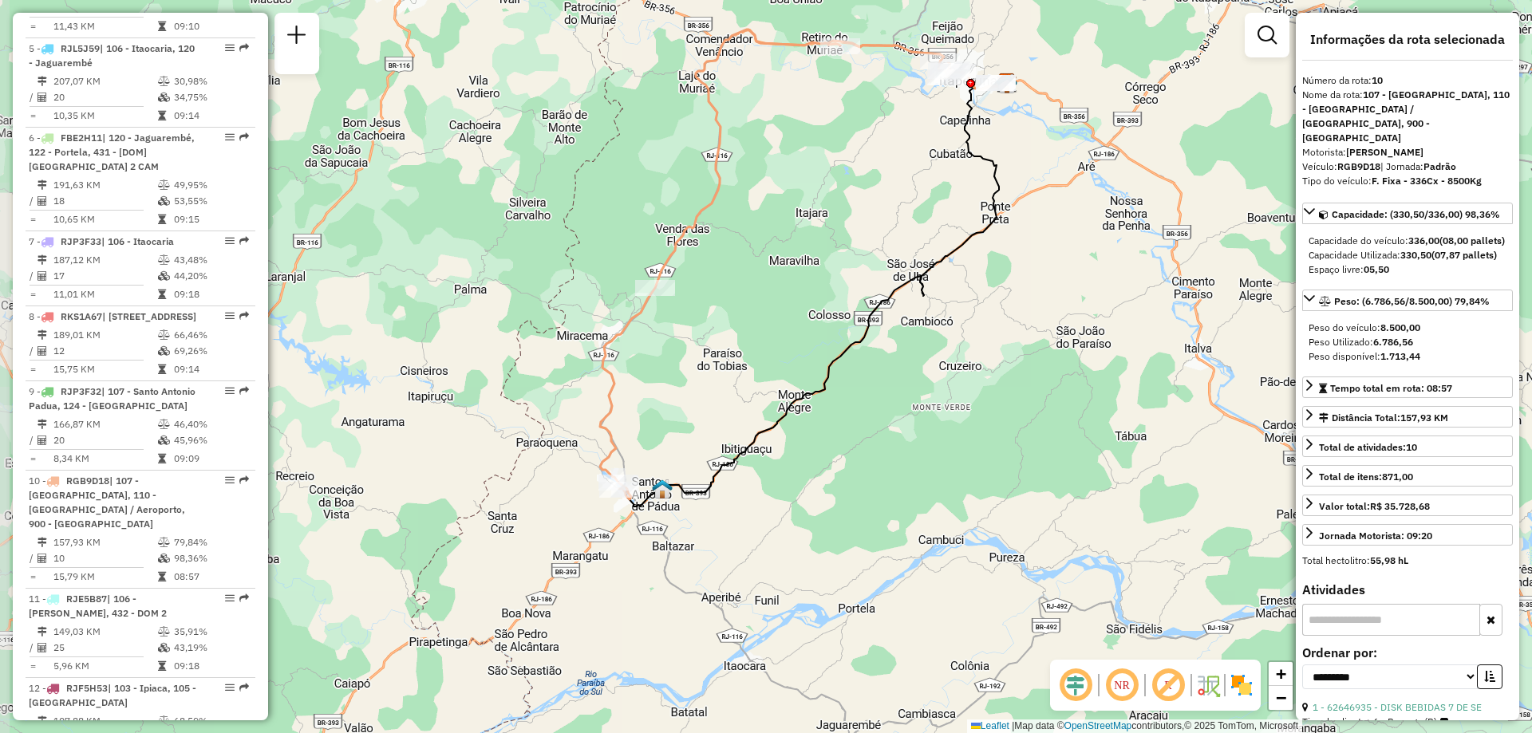
drag, startPoint x: 806, startPoint y: 266, endPoint x: 842, endPoint y: 165, distance: 107.5
click at [842, 165] on div "Janela de atendimento Grade de atendimento Capacidade Transportadoras Veículos …" at bounding box center [766, 366] width 1532 height 733
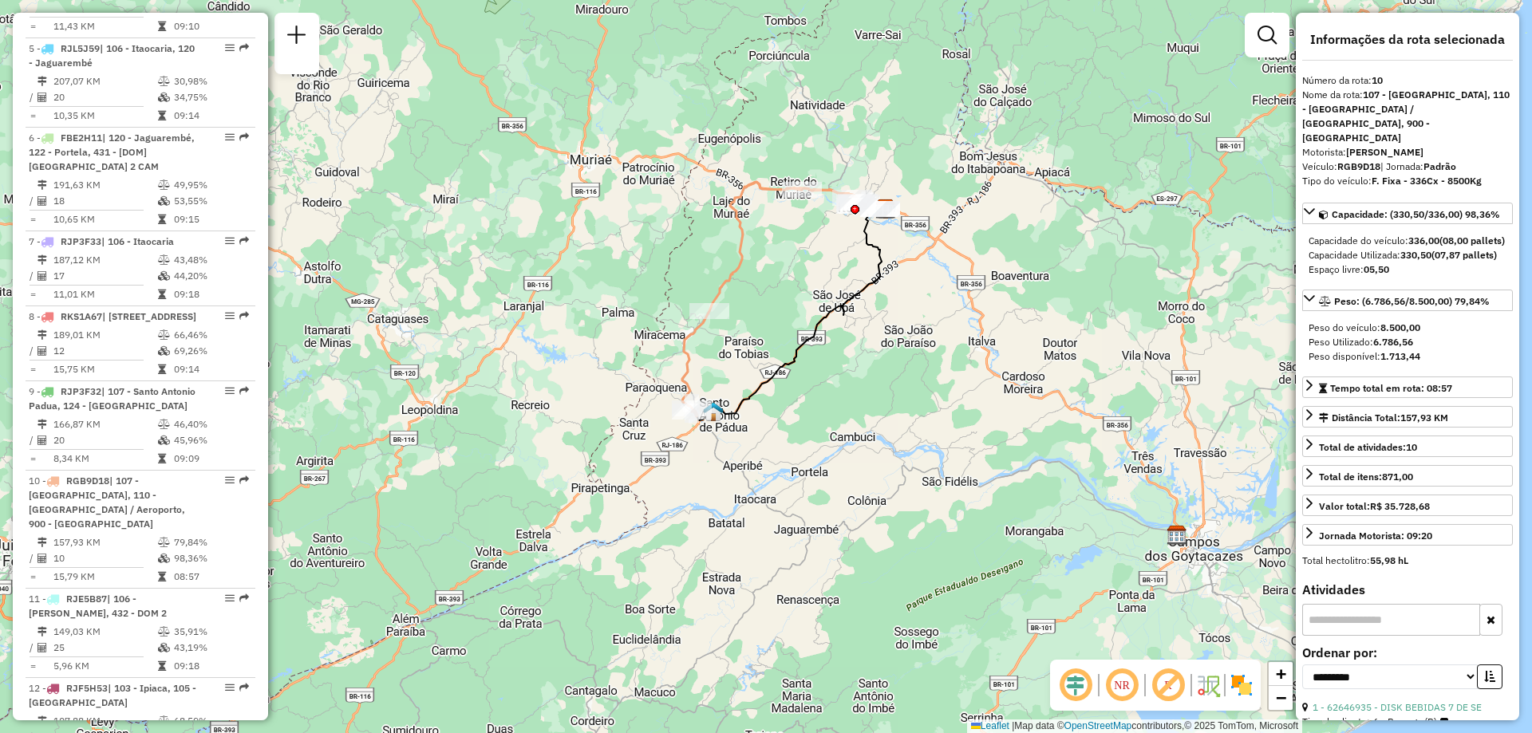
drag, startPoint x: 652, startPoint y: 617, endPoint x: 708, endPoint y: 530, distance: 104.4
click at [708, 530] on div "Janela de atendimento Grade de atendimento Capacidade Transportadoras Veículos …" at bounding box center [766, 366] width 1532 height 733
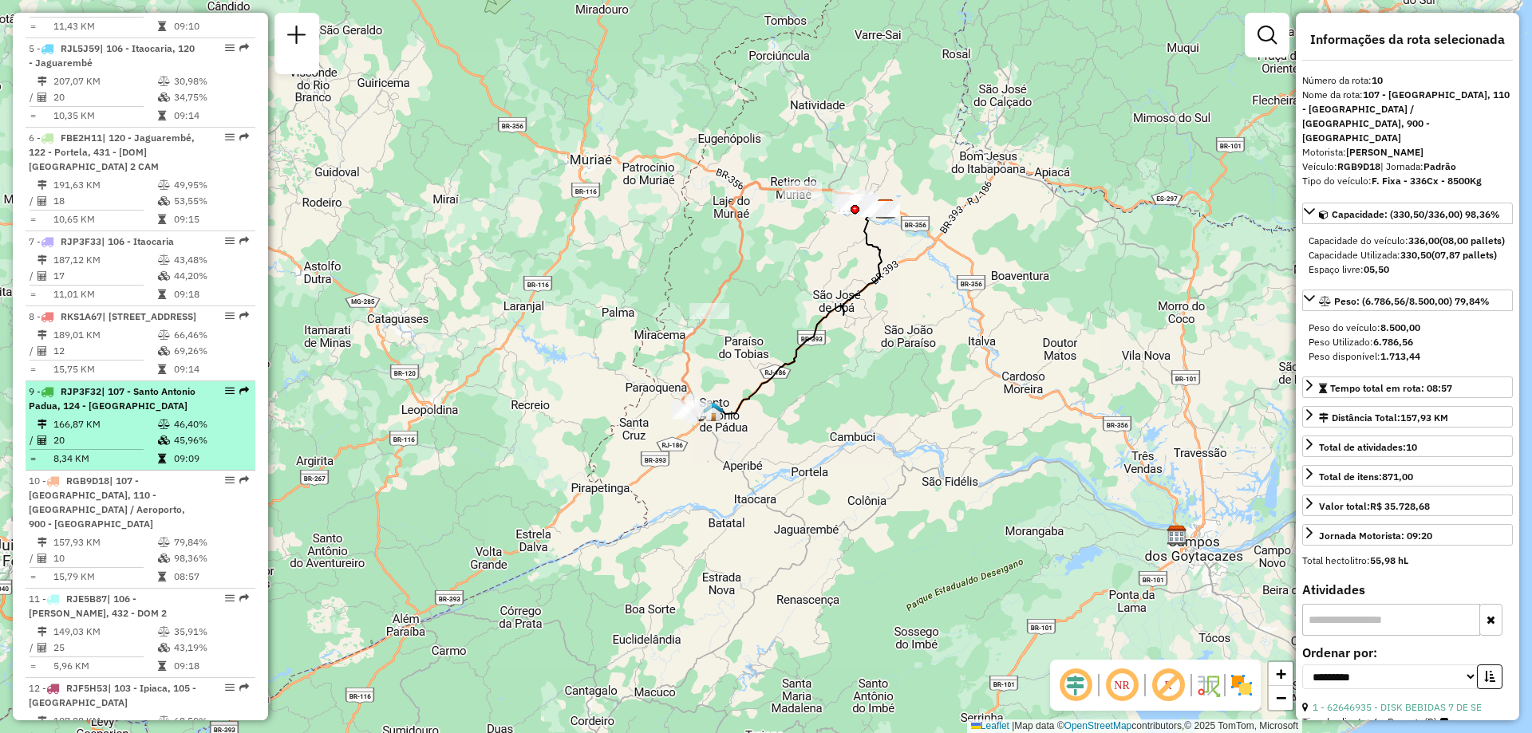
scroll to position [1037, 0]
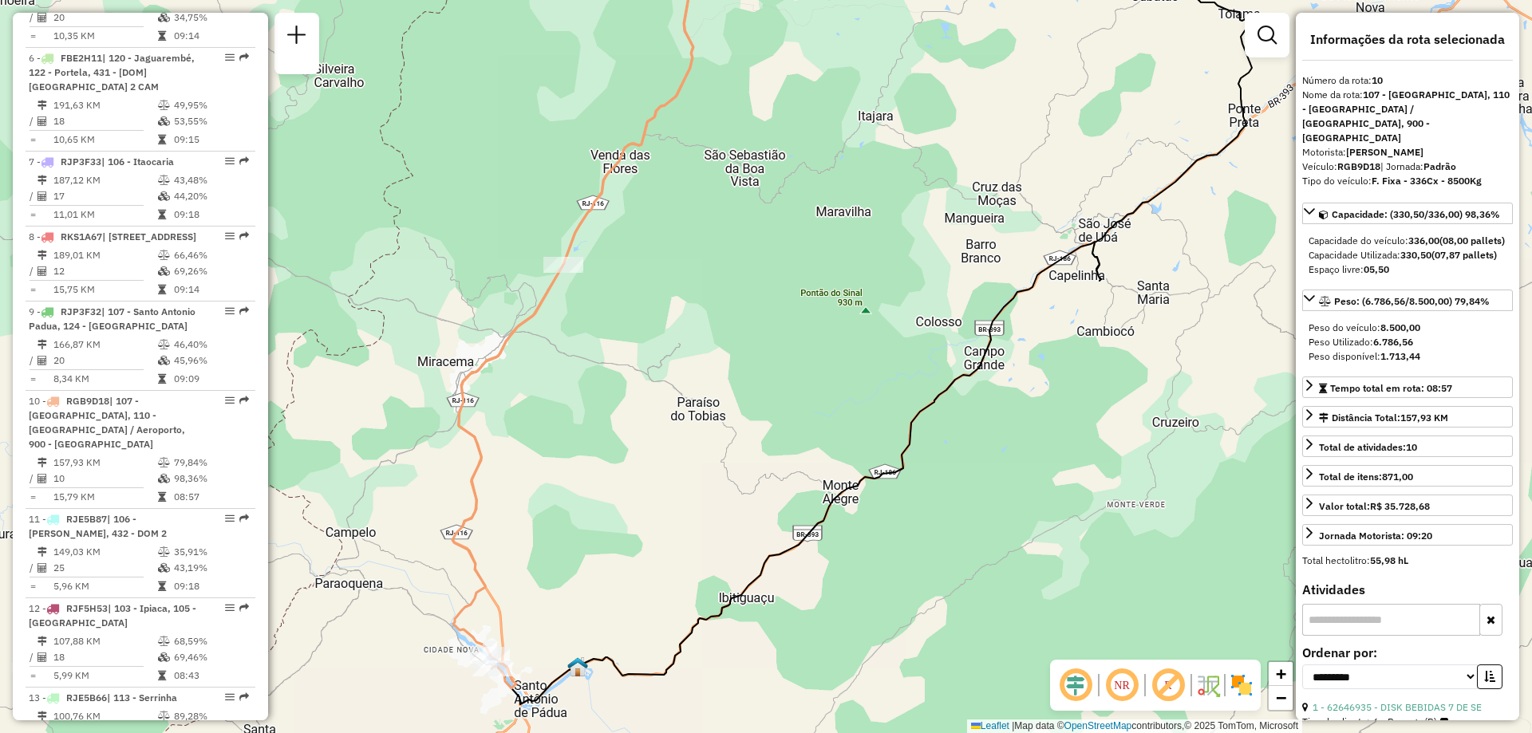
click at [729, 325] on div "Janela de atendimento Grade de atendimento Capacidade Transportadoras Veículos …" at bounding box center [766, 366] width 1532 height 733
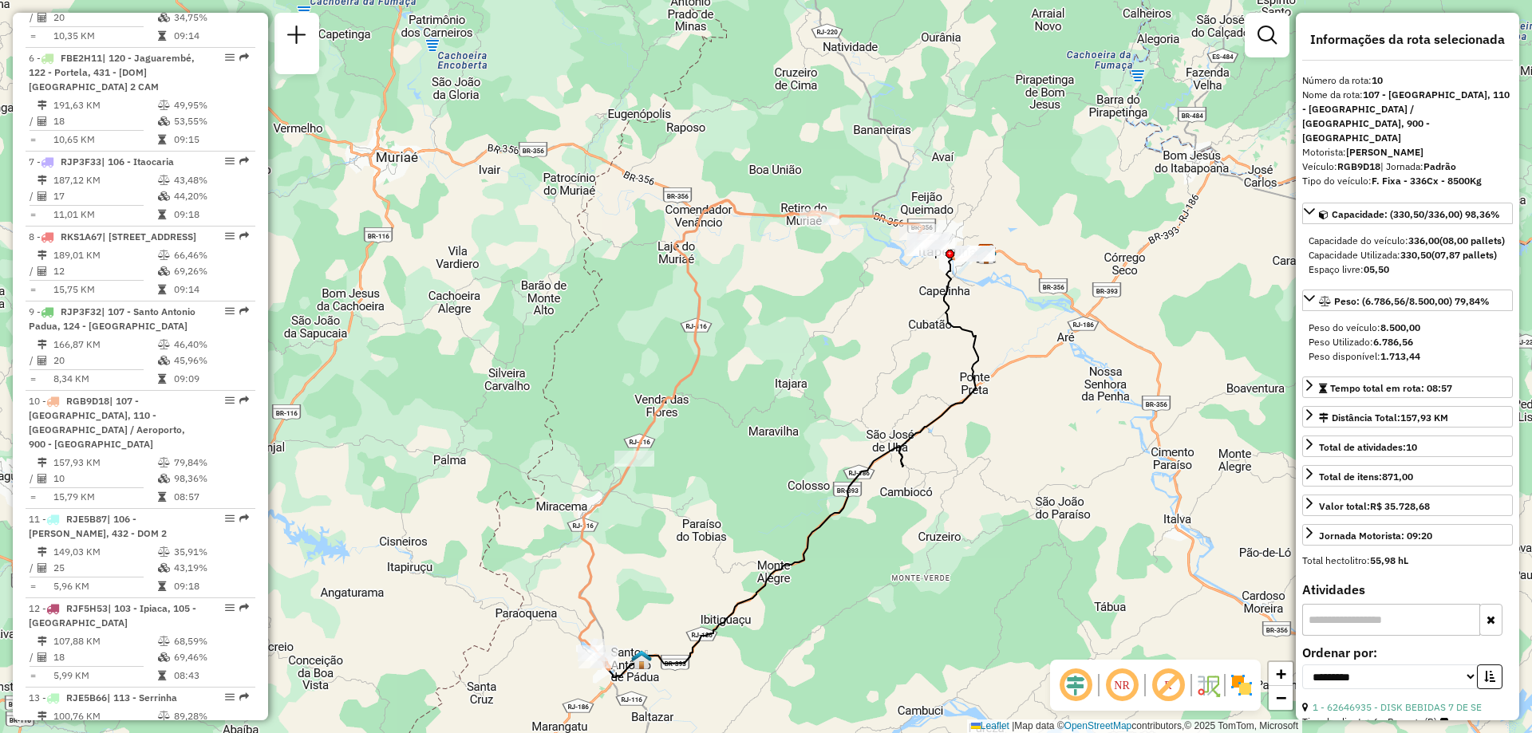
drag, startPoint x: 899, startPoint y: 307, endPoint x: 897, endPoint y: 353, distance: 46.3
click at [897, 353] on div "Janela de atendimento Grade de atendimento Capacidade Transportadoras Veículos …" at bounding box center [766, 366] width 1532 height 733
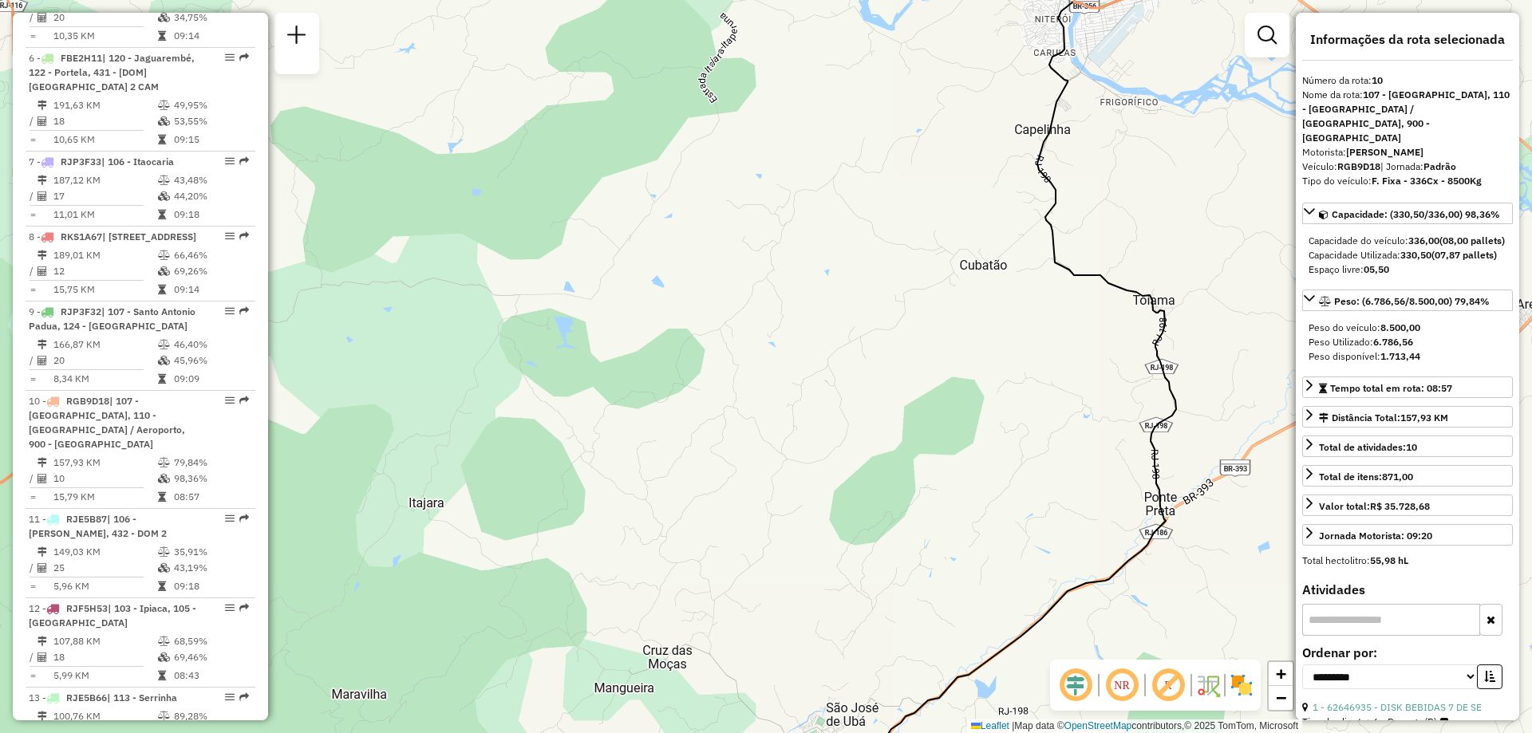
drag, startPoint x: 941, startPoint y: 269, endPoint x: 930, endPoint y: 278, distance: 13.6
click at [930, 278] on div "Janela de atendimento Grade de atendimento Capacidade Transportadoras Veículos …" at bounding box center [766, 366] width 1532 height 733
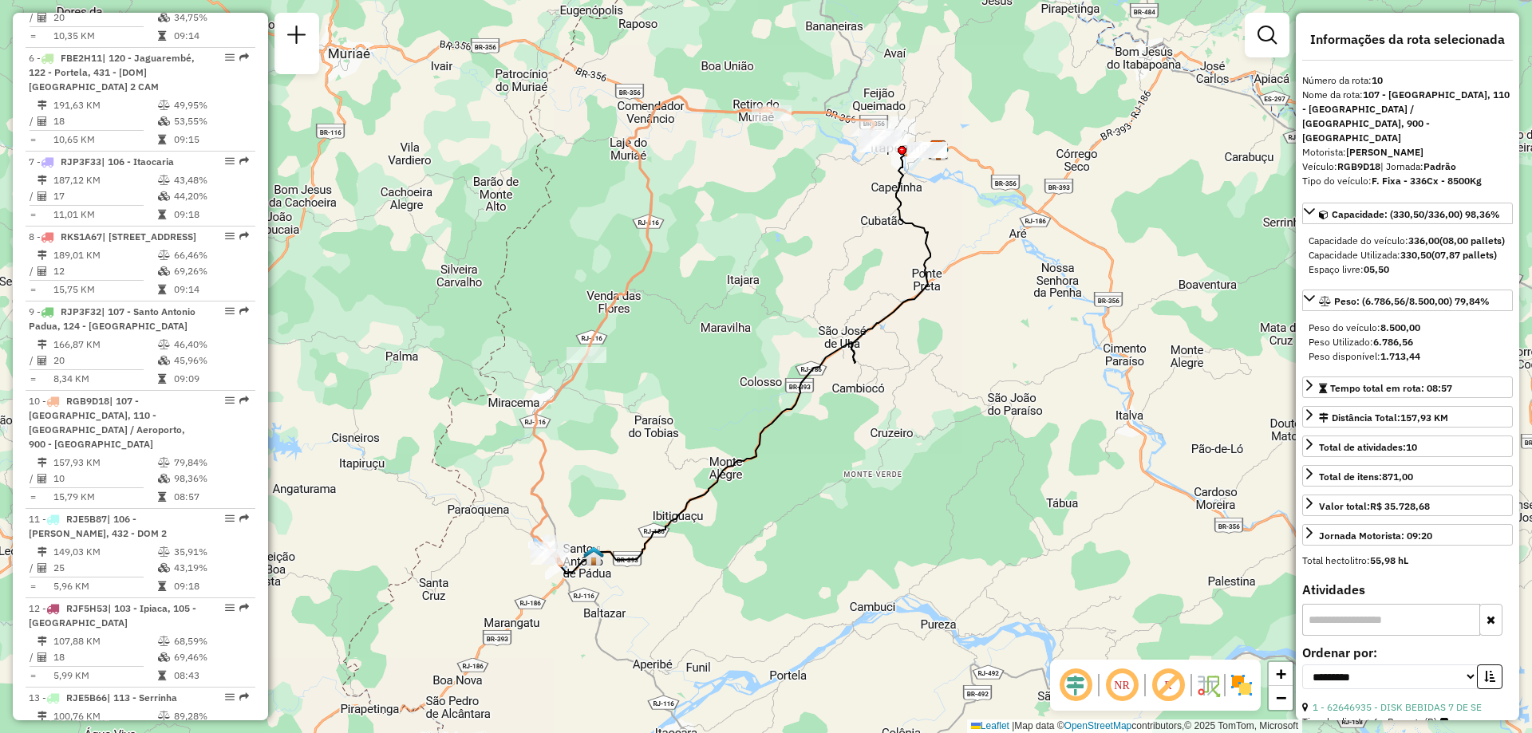
drag, startPoint x: 790, startPoint y: 236, endPoint x: 795, endPoint y: 212, distance: 24.4
click at [795, 212] on div "Janela de atendimento Grade de atendimento Capacidade Transportadoras Veículos …" at bounding box center [766, 366] width 1532 height 733
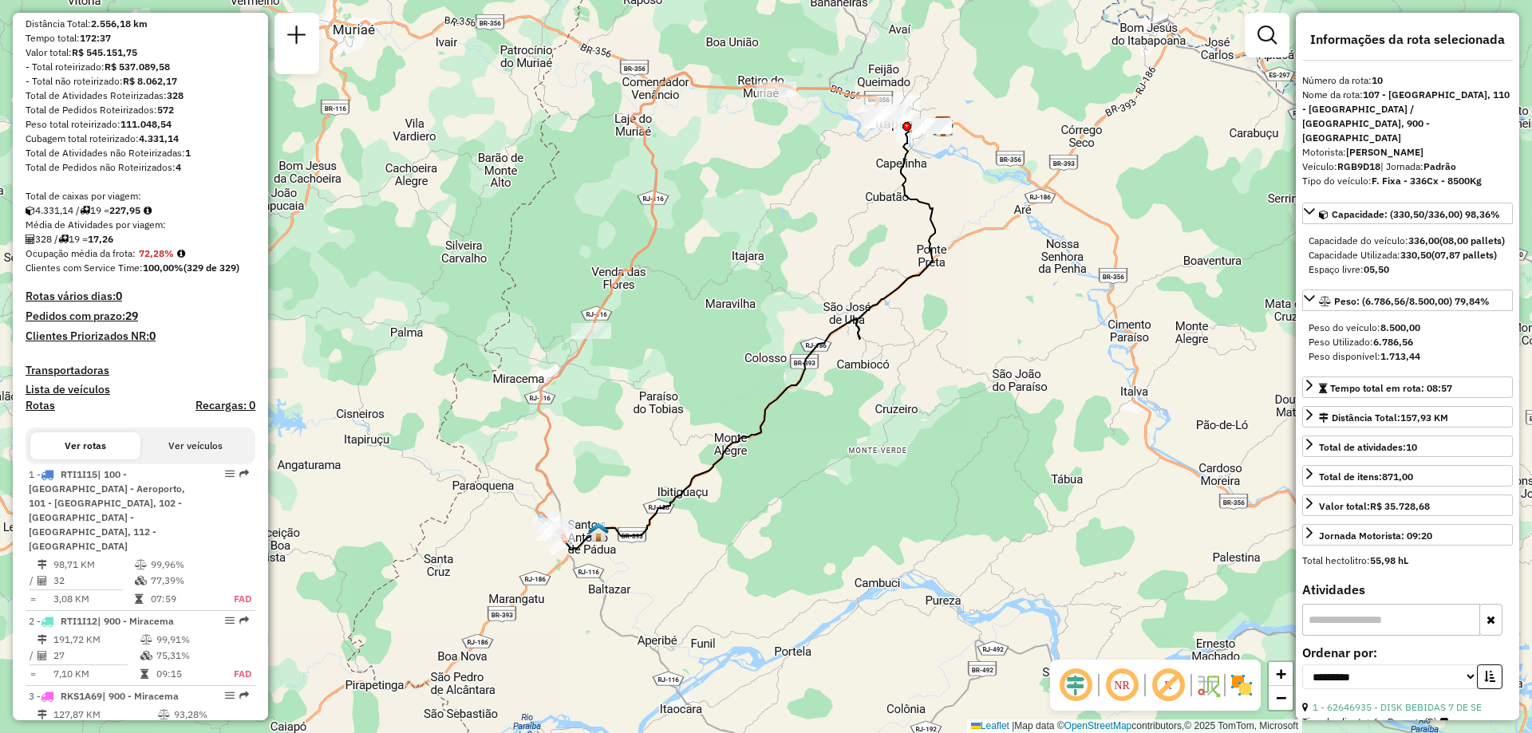
scroll to position [0, 0]
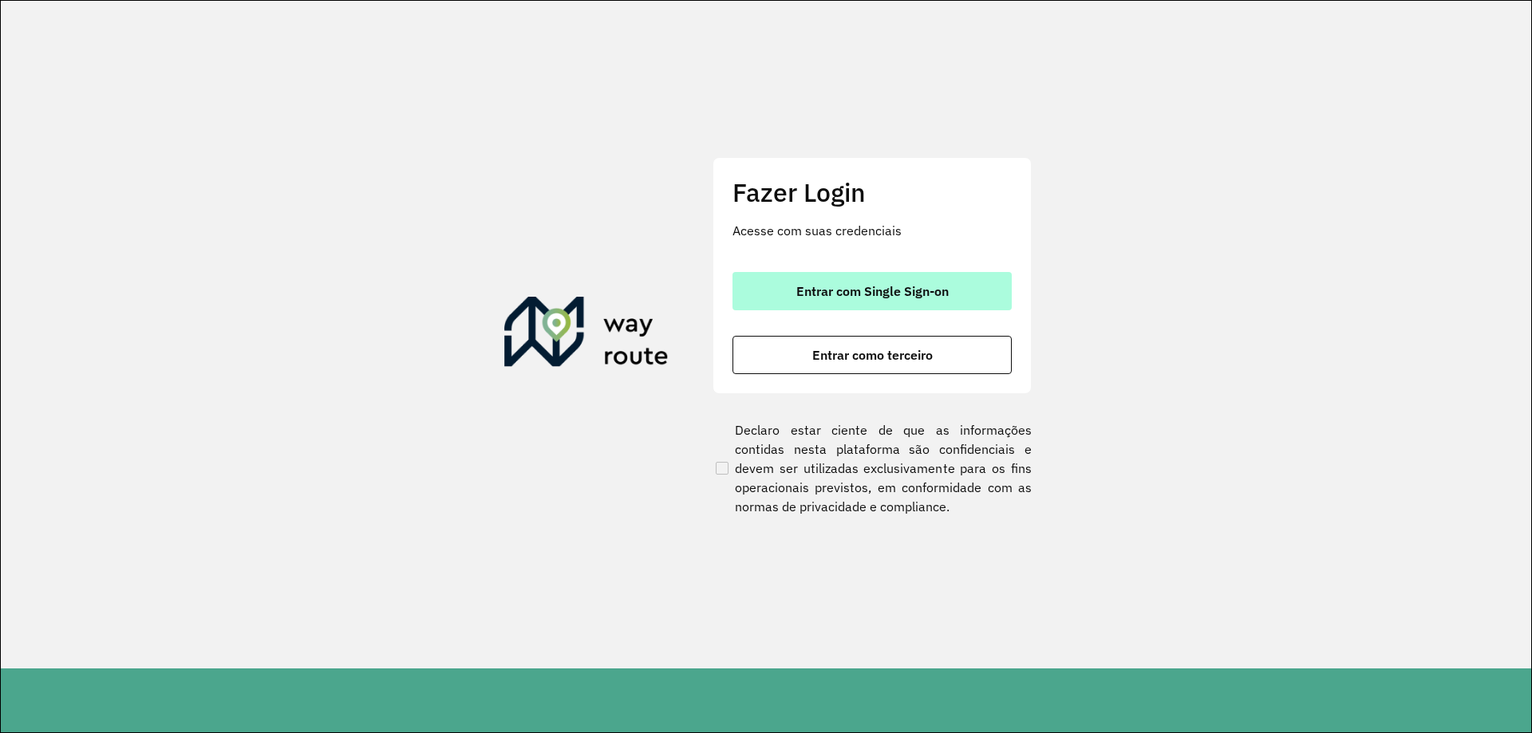
click at [941, 302] on button "Entrar com Single Sign-on" at bounding box center [871, 291] width 279 height 38
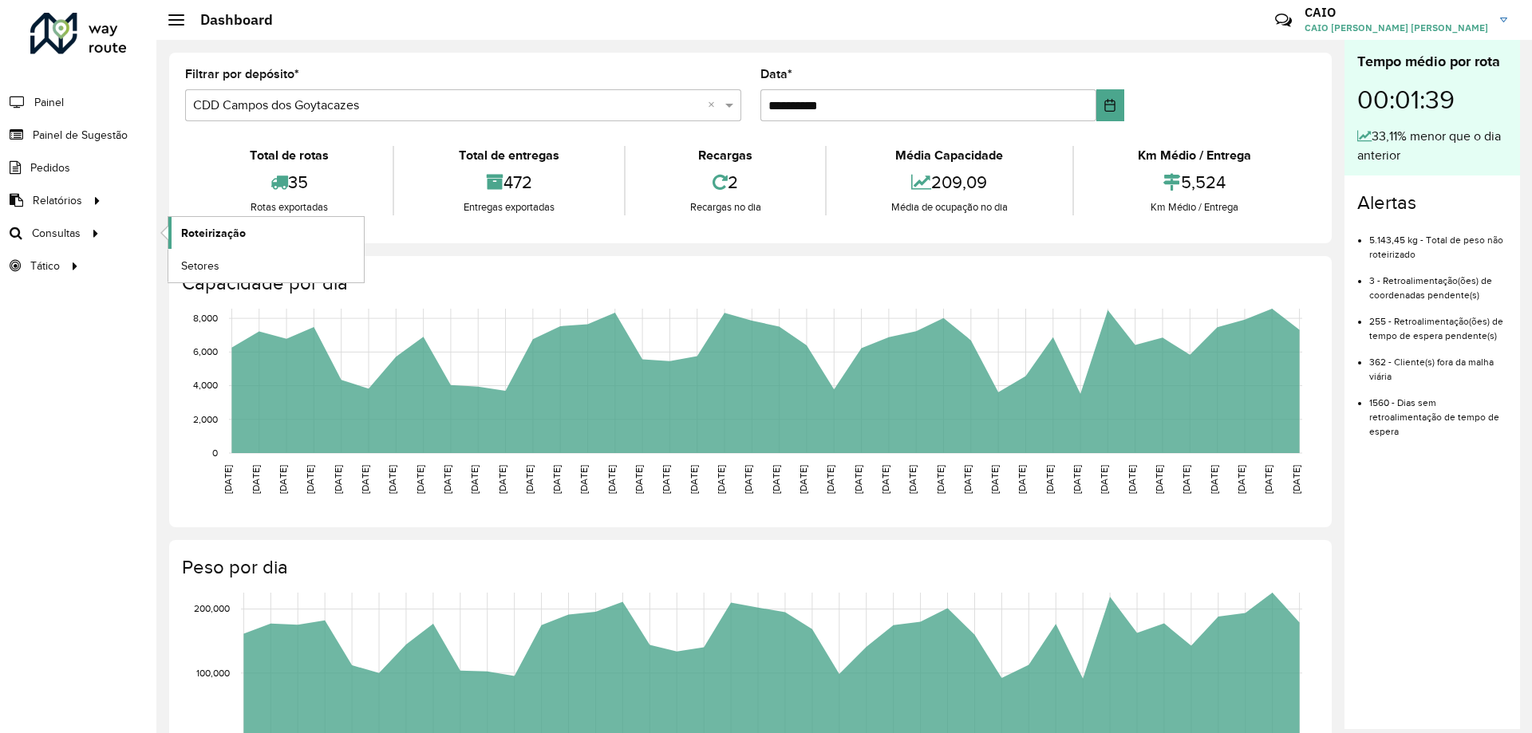
click at [204, 237] on span "Roteirização" at bounding box center [213, 233] width 65 height 17
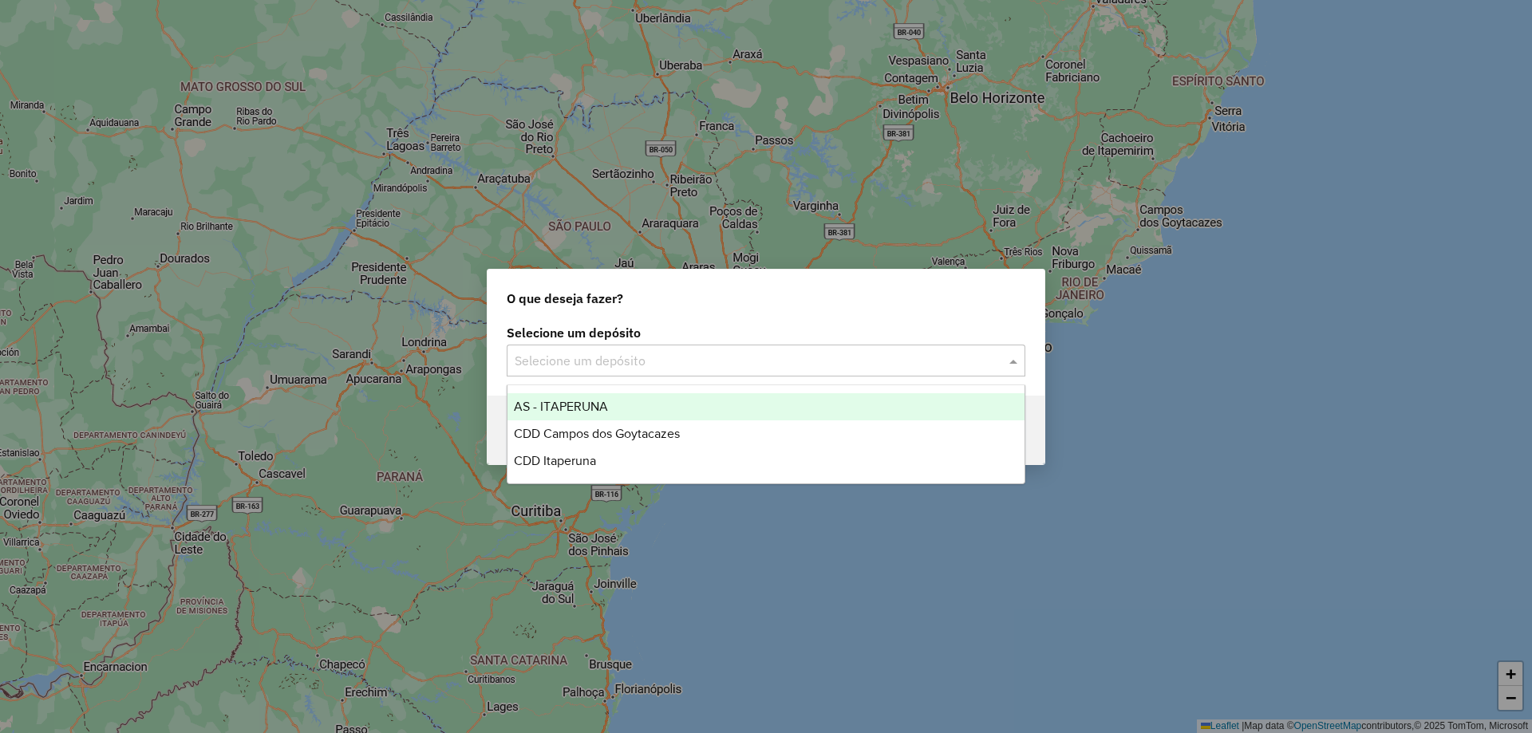
click at [658, 363] on input "text" at bounding box center [750, 361] width 471 height 19
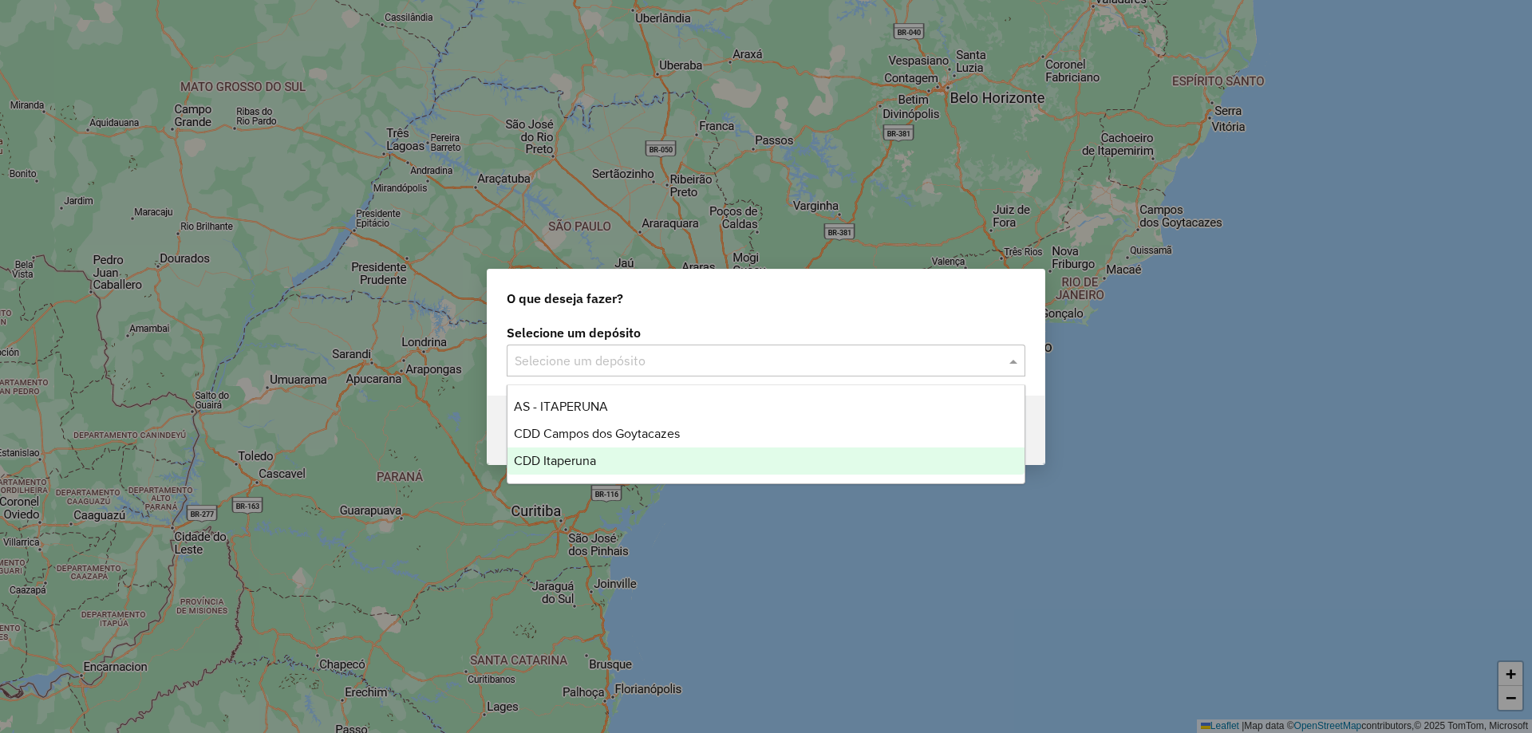
click at [604, 456] on div "CDD Itaperuna" at bounding box center [765, 461] width 517 height 27
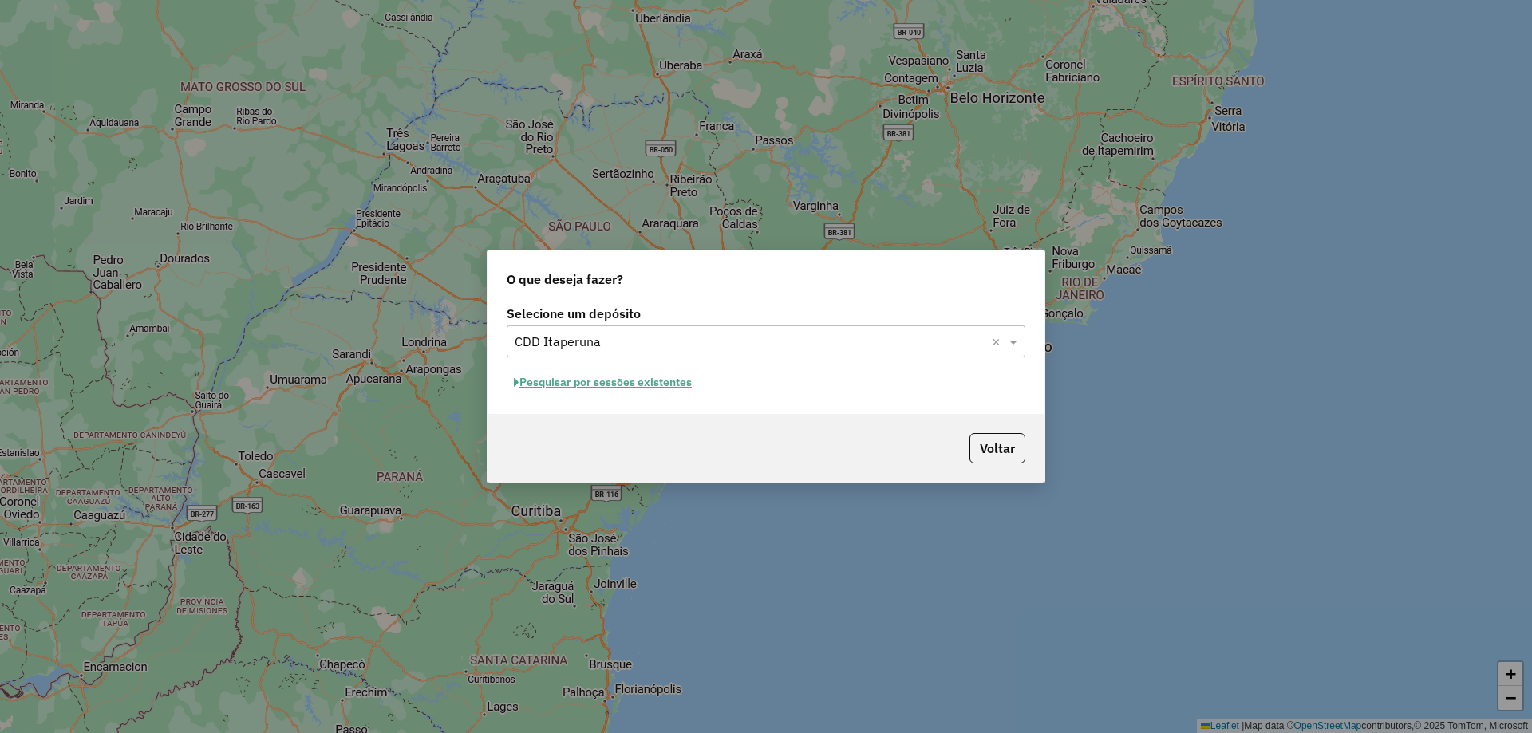
click at [650, 385] on button "Pesquisar por sessões existentes" at bounding box center [603, 382] width 192 height 25
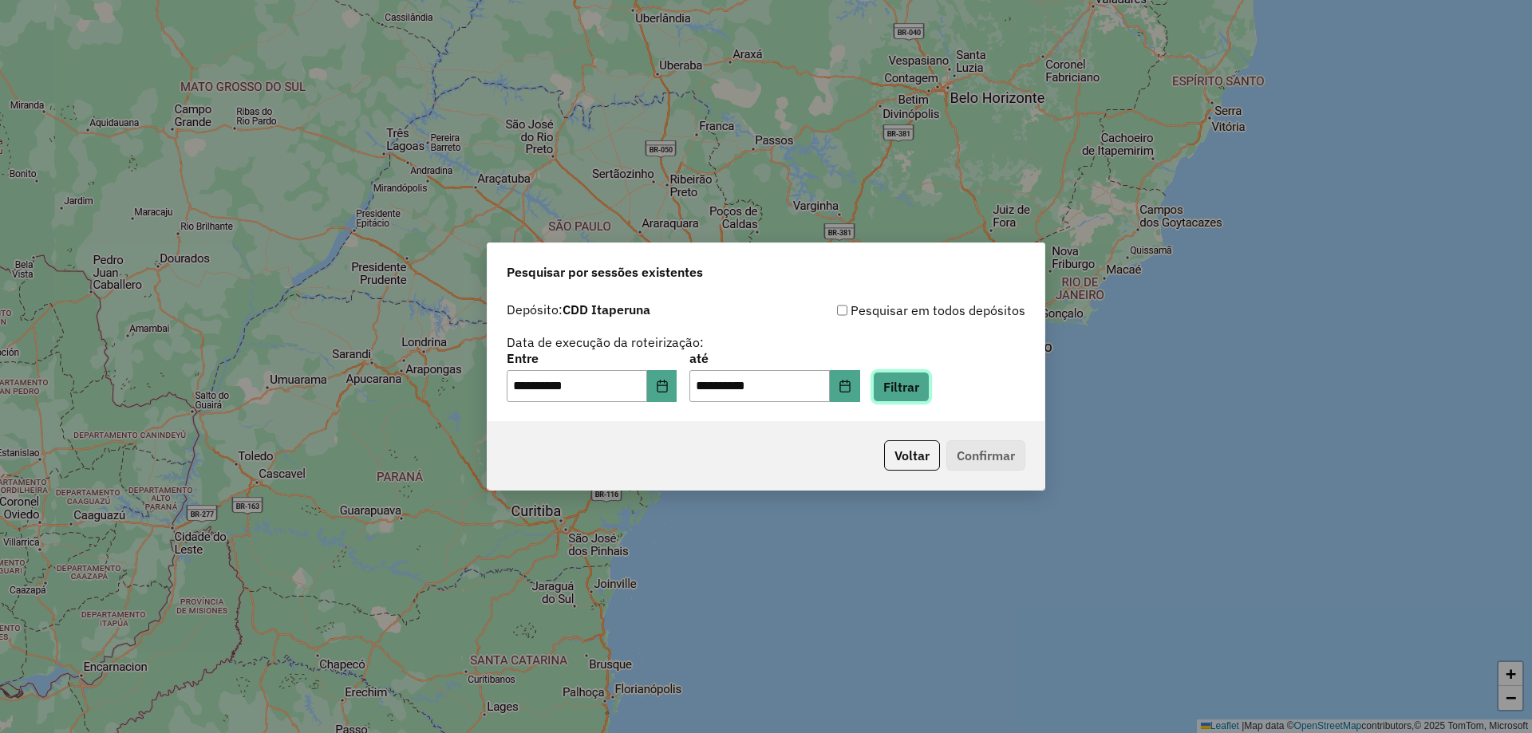
click at [929, 383] on button "Filtrar" at bounding box center [901, 387] width 57 height 30
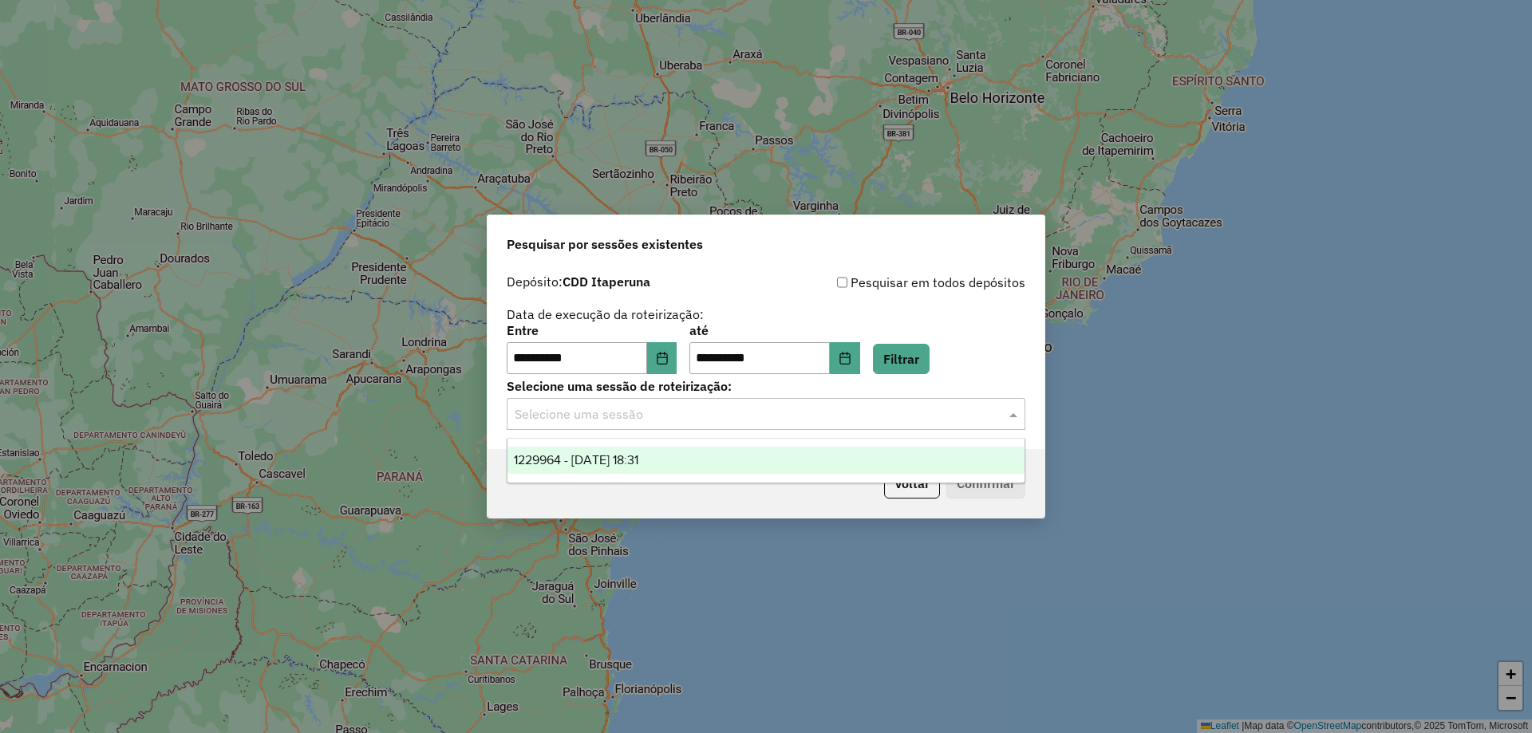
click at [746, 424] on div "Selecione uma sessão" at bounding box center [766, 414] width 519 height 32
click at [728, 457] on div "1229964 - [DATE] 18:31" at bounding box center [765, 460] width 517 height 27
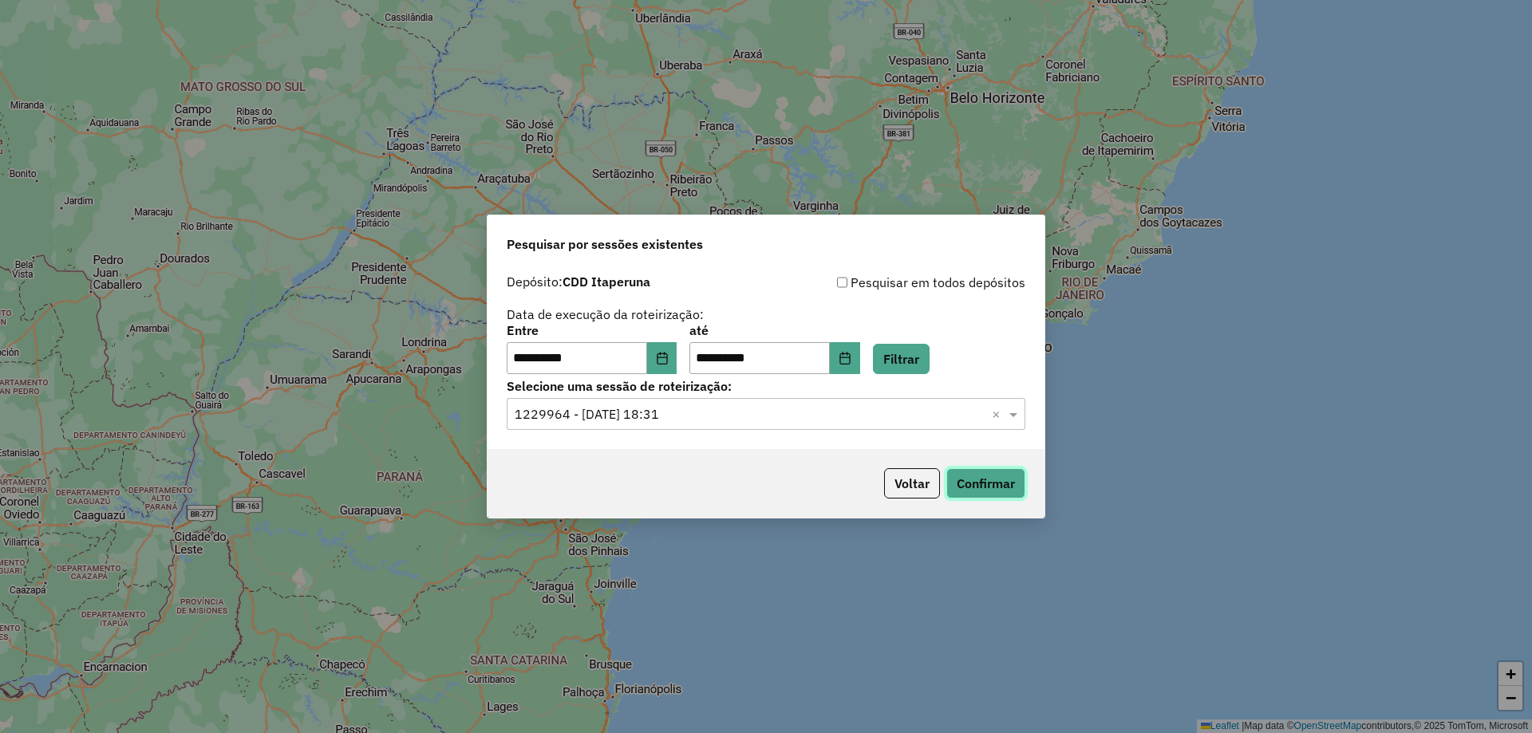
click at [997, 497] on button "Confirmar" at bounding box center [985, 483] width 79 height 30
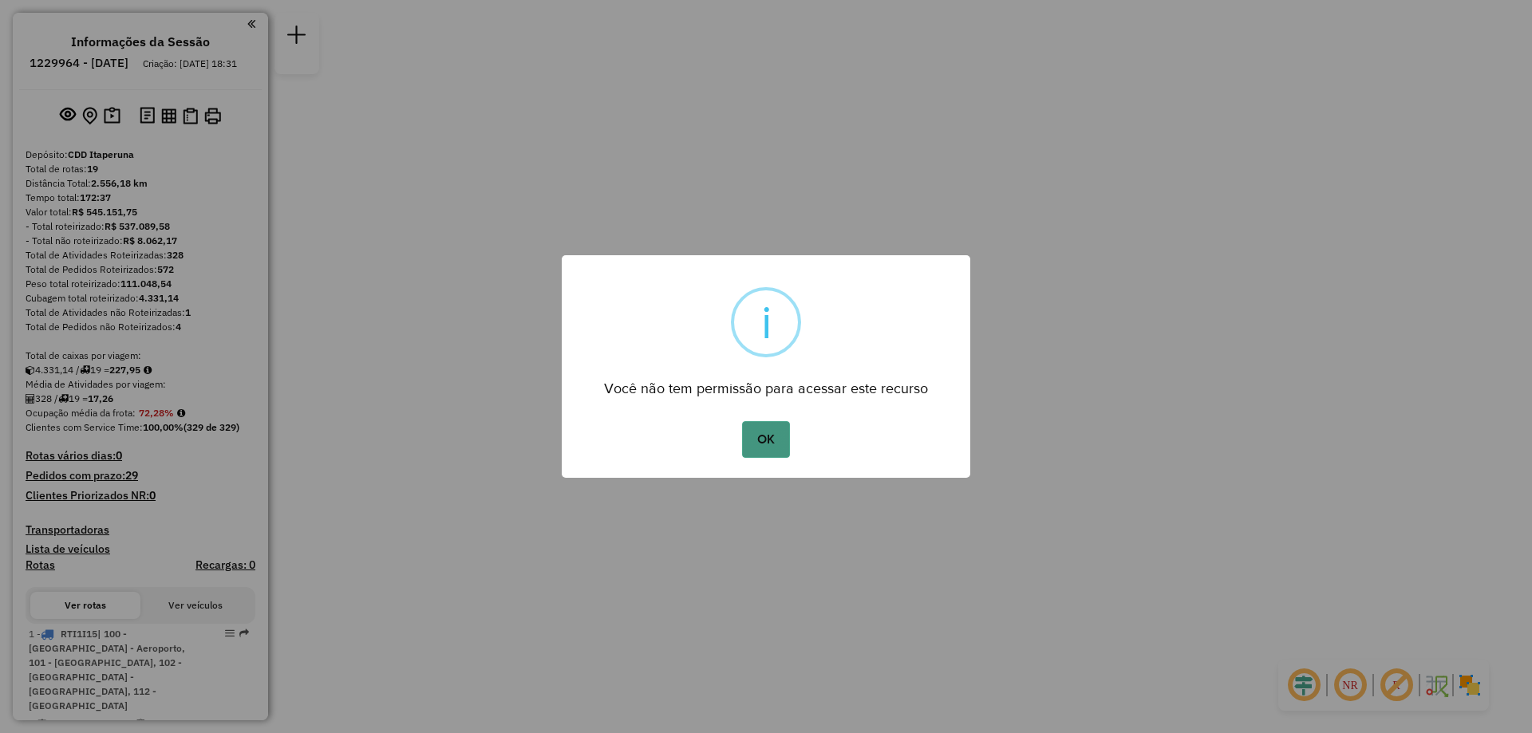
click at [755, 440] on button "OK" at bounding box center [765, 439] width 47 height 37
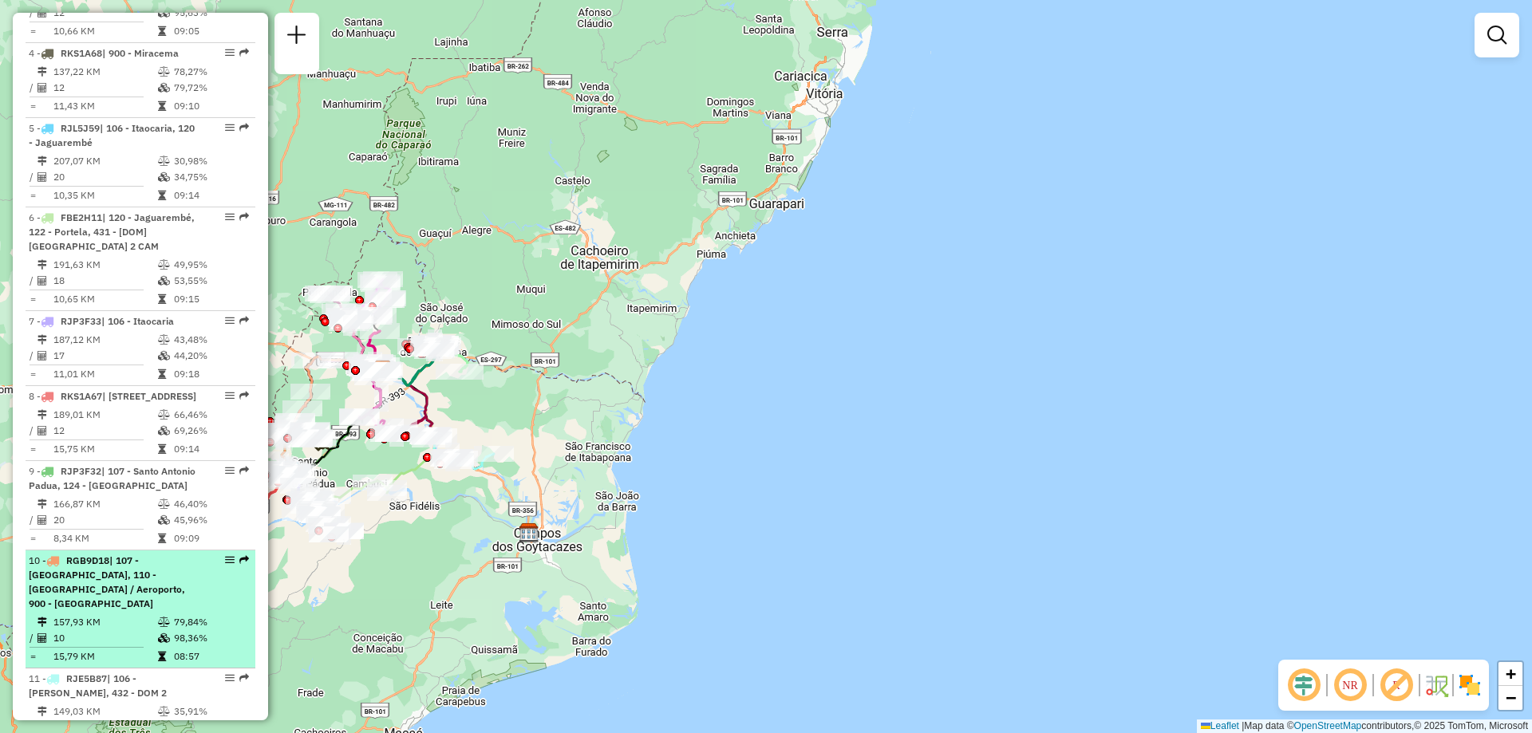
scroll to position [957, 0]
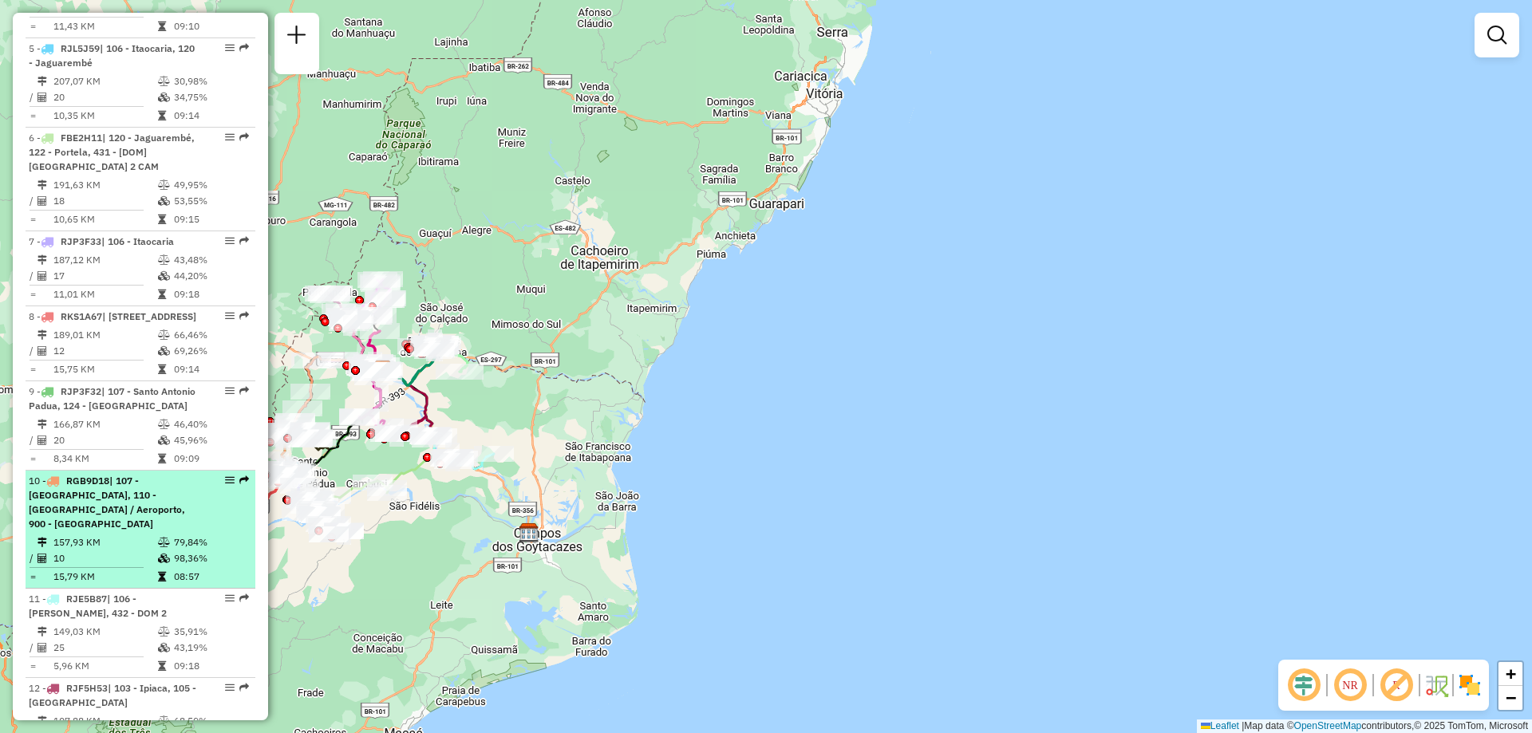
click at [116, 522] on span "| 107 - [GEOGRAPHIC_DATA], 110 - [GEOGRAPHIC_DATA] / Aeroporto, 900 - [GEOGRAPH…" at bounding box center [107, 502] width 156 height 55
select select "**********"
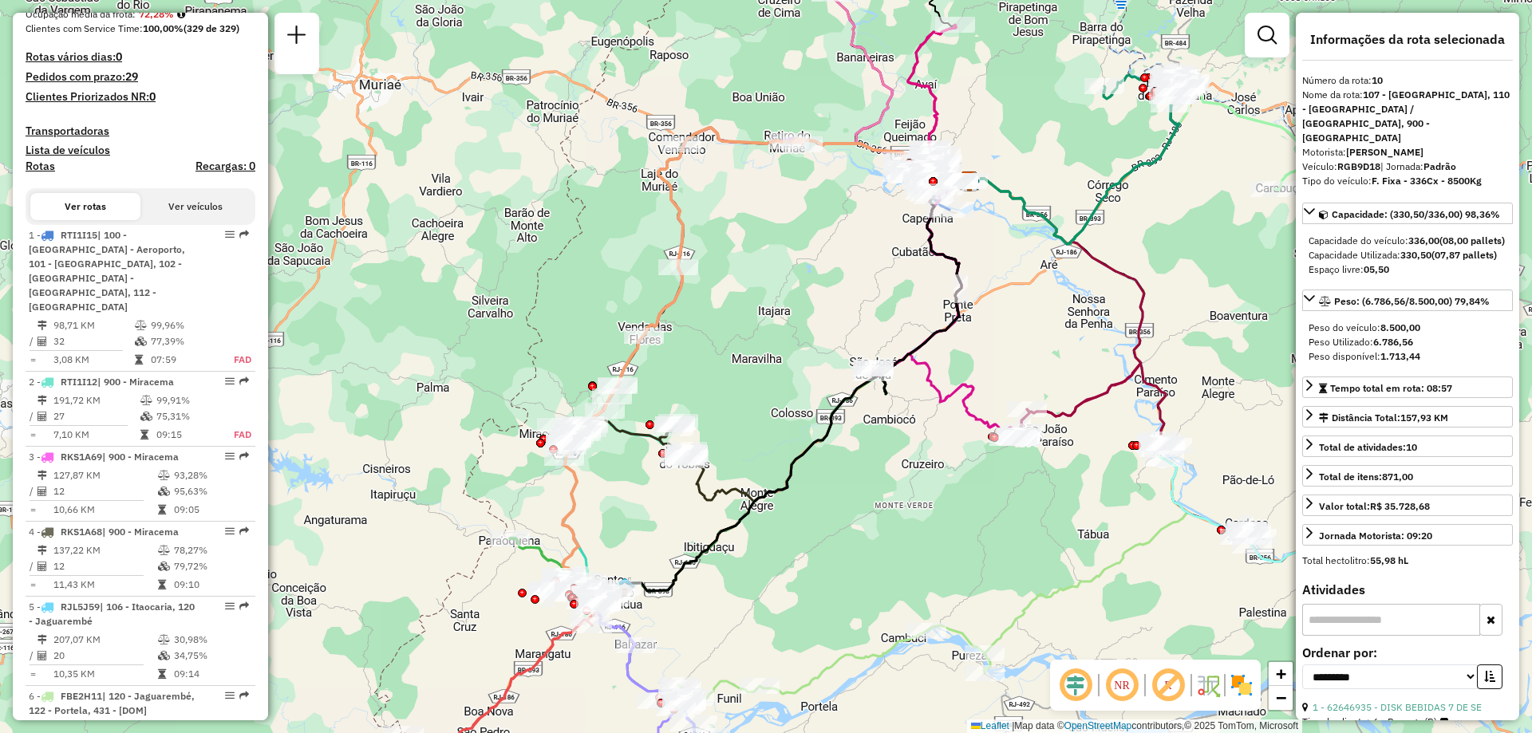
scroll to position [0, 0]
